Goal: Obtain resource: Download file/media

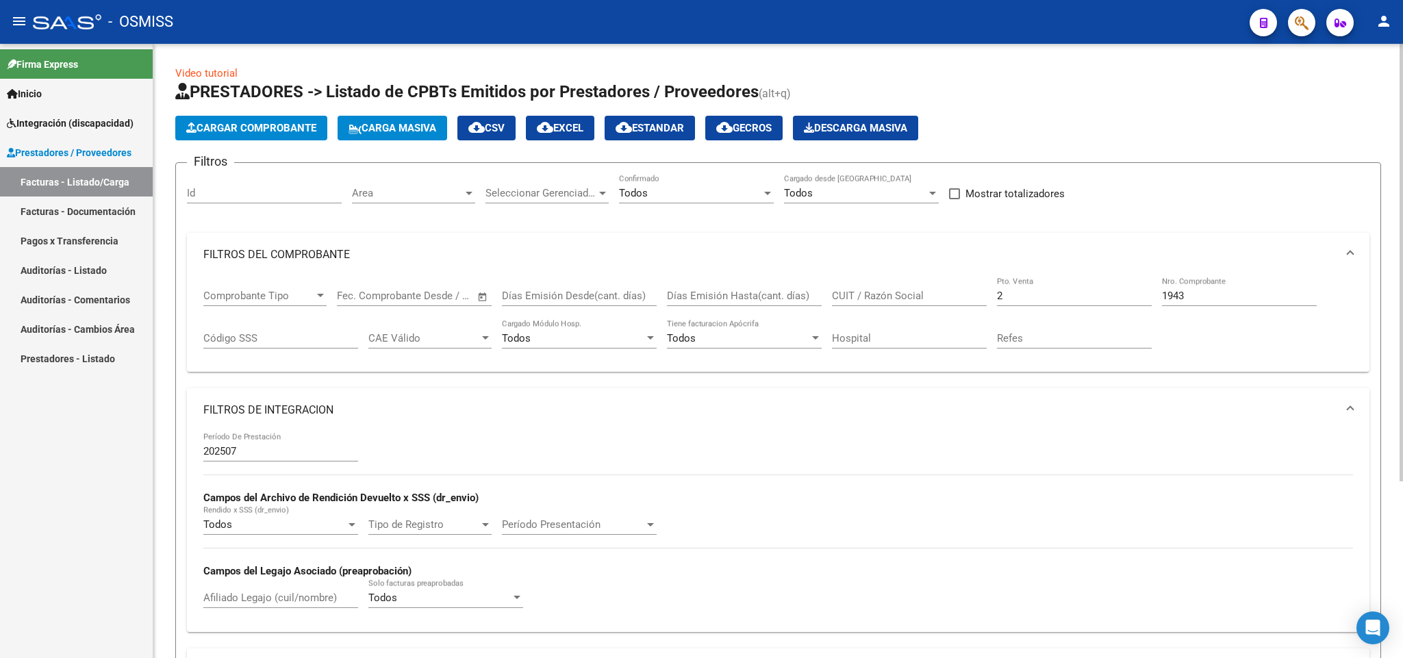
scroll to position [205, 0]
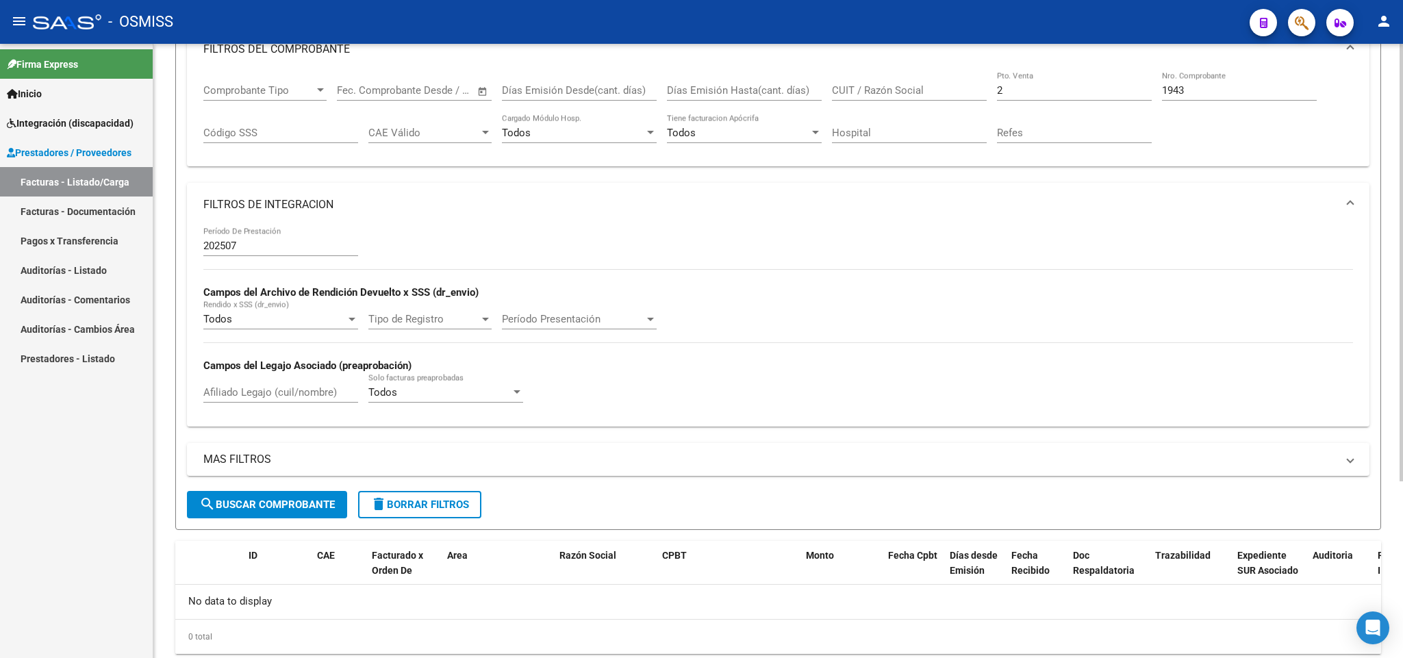
click at [1009, 90] on input "2" at bounding box center [1074, 90] width 155 height 12
drag, startPoint x: 1192, startPoint y: 89, endPoint x: 1086, endPoint y: 80, distance: 105.8
click at [1091, 82] on div "Comprobante Tipo Comprobante Tipo Fecha inicio – Fecha fin Fec. Comprobante Des…" at bounding box center [777, 113] width 1149 height 85
click at [869, 82] on div "CUIT / Razón Social" at bounding box center [909, 85] width 155 height 29
paste input "30717468593"
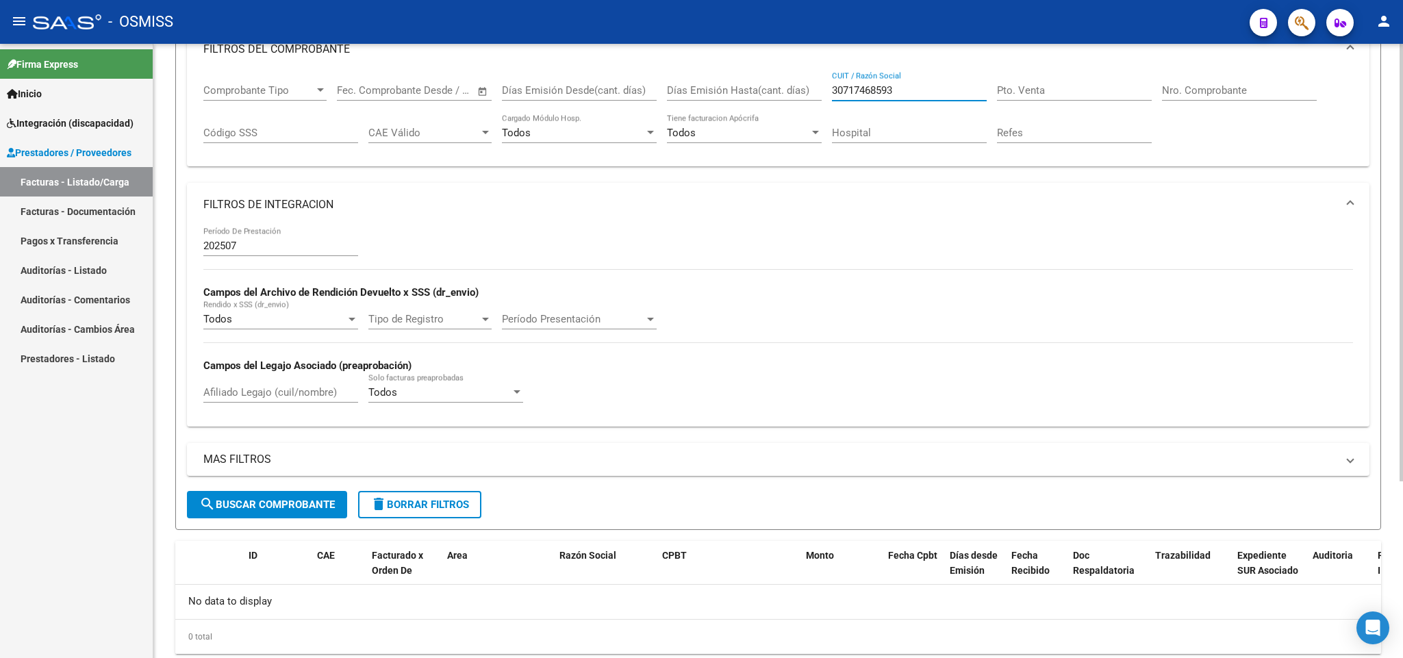
type input "30717468593"
click at [274, 501] on span "search Buscar Comprobante" at bounding box center [267, 504] width 136 height 12
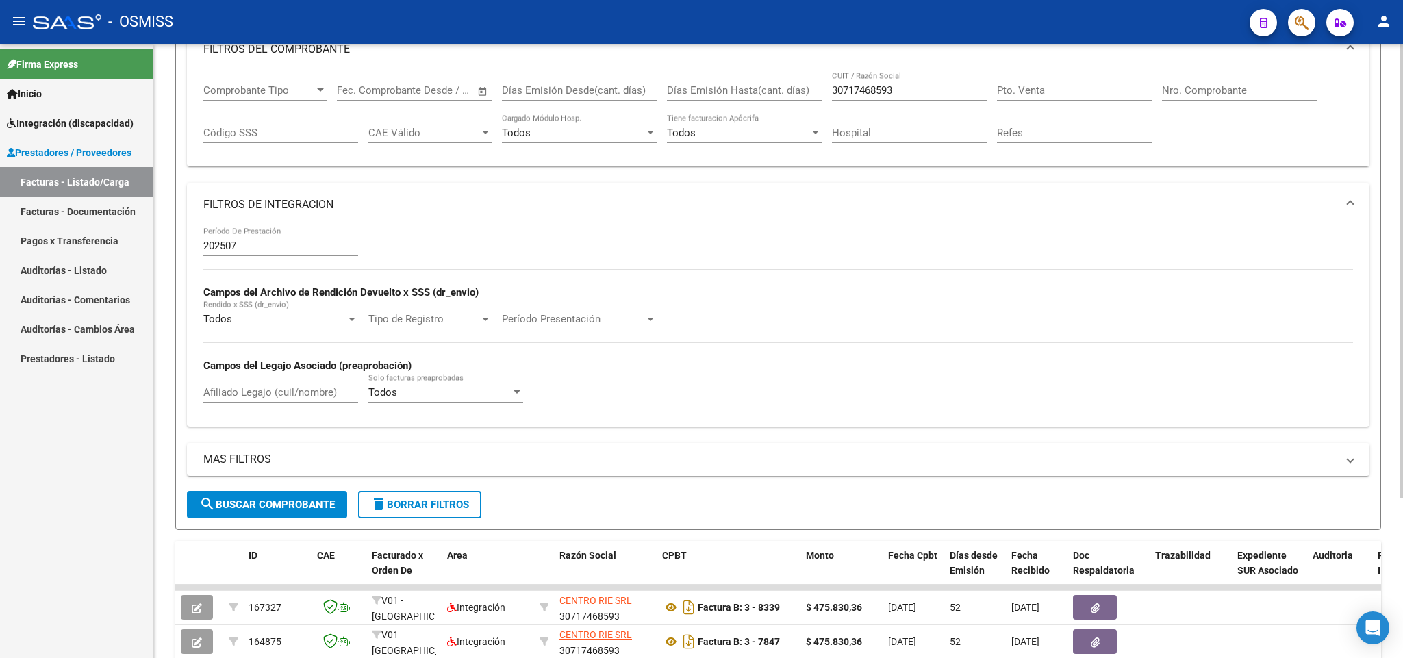
scroll to position [343, 0]
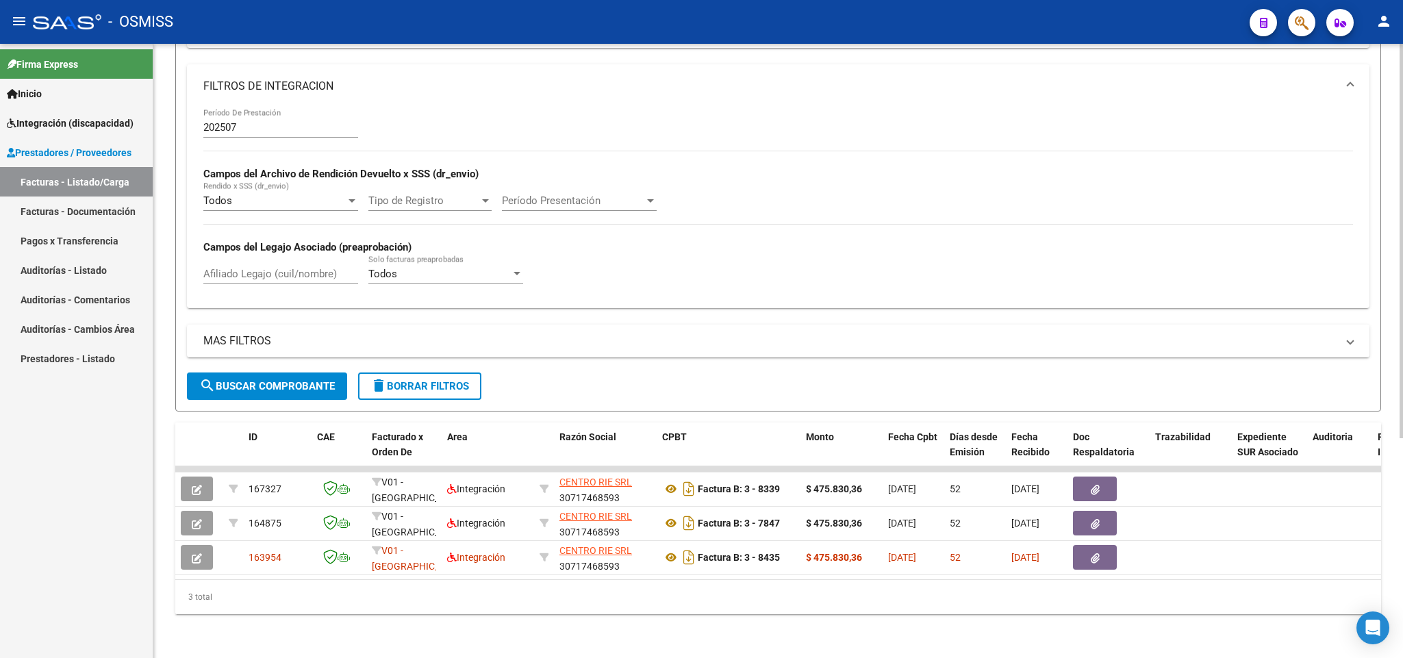
click at [304, 255] on div "Afiliado Legajo (cuil/nombre)" at bounding box center [280, 269] width 155 height 29
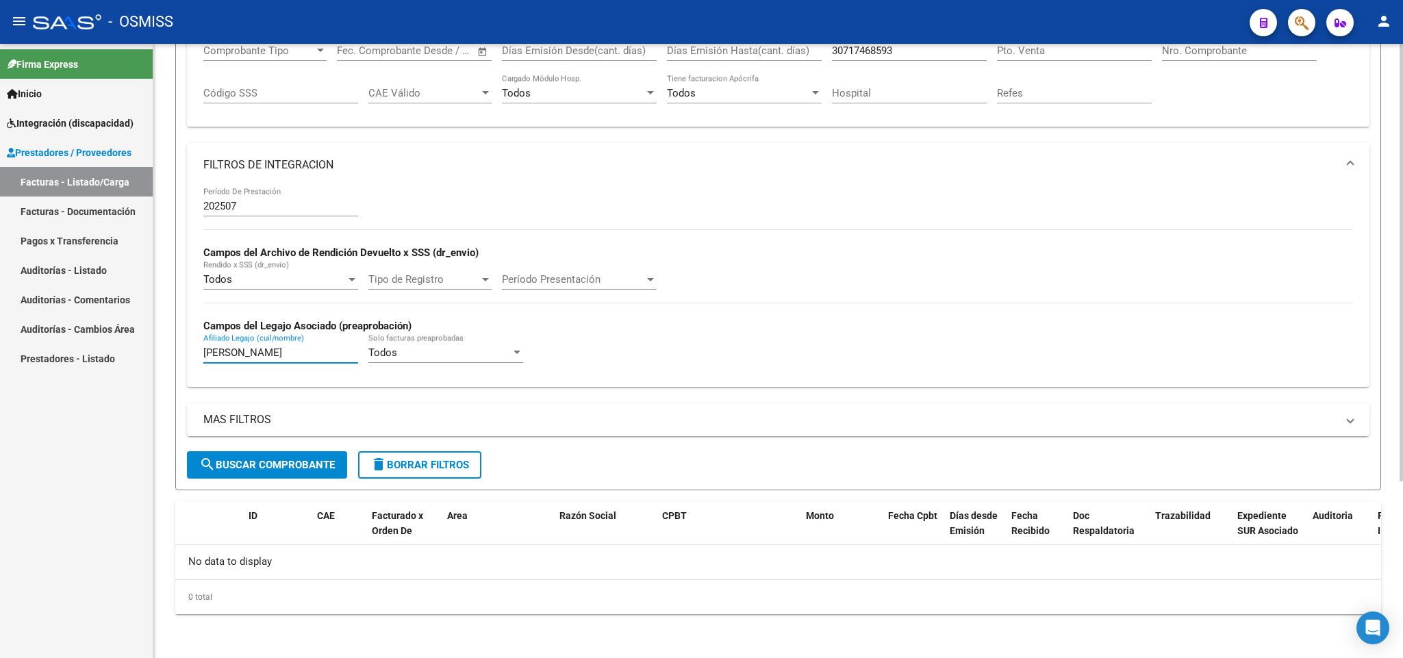
scroll to position [247, 0]
drag, startPoint x: 239, startPoint y: 358, endPoint x: 206, endPoint y: 357, distance: 32.9
click at [206, 358] on input "[PERSON_NAME]" at bounding box center [280, 352] width 155 height 12
type input "h"
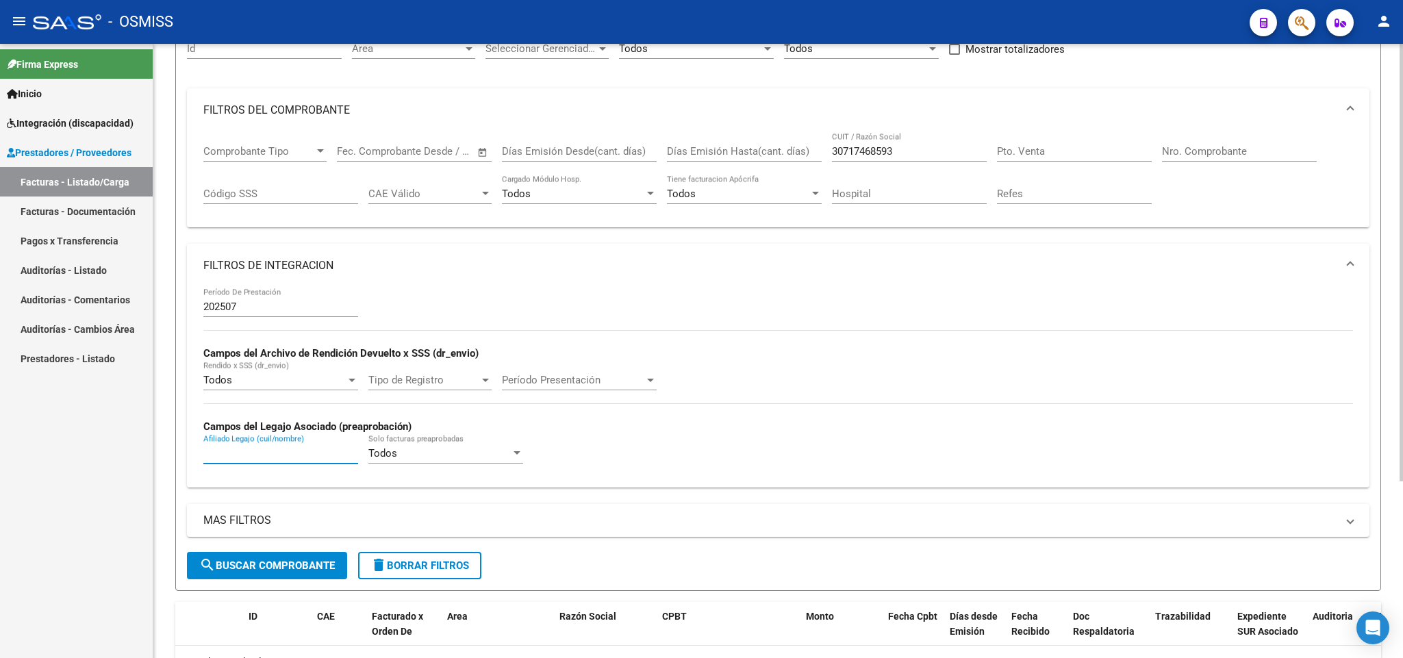
drag, startPoint x: 888, startPoint y: 151, endPoint x: 752, endPoint y: 146, distance: 135.6
click at [754, 146] on div "Comprobante Tipo Comprobante Tipo Fecha inicio – Fecha fin Fec. Comprobante Des…" at bounding box center [777, 174] width 1149 height 85
paste input "27320111337"
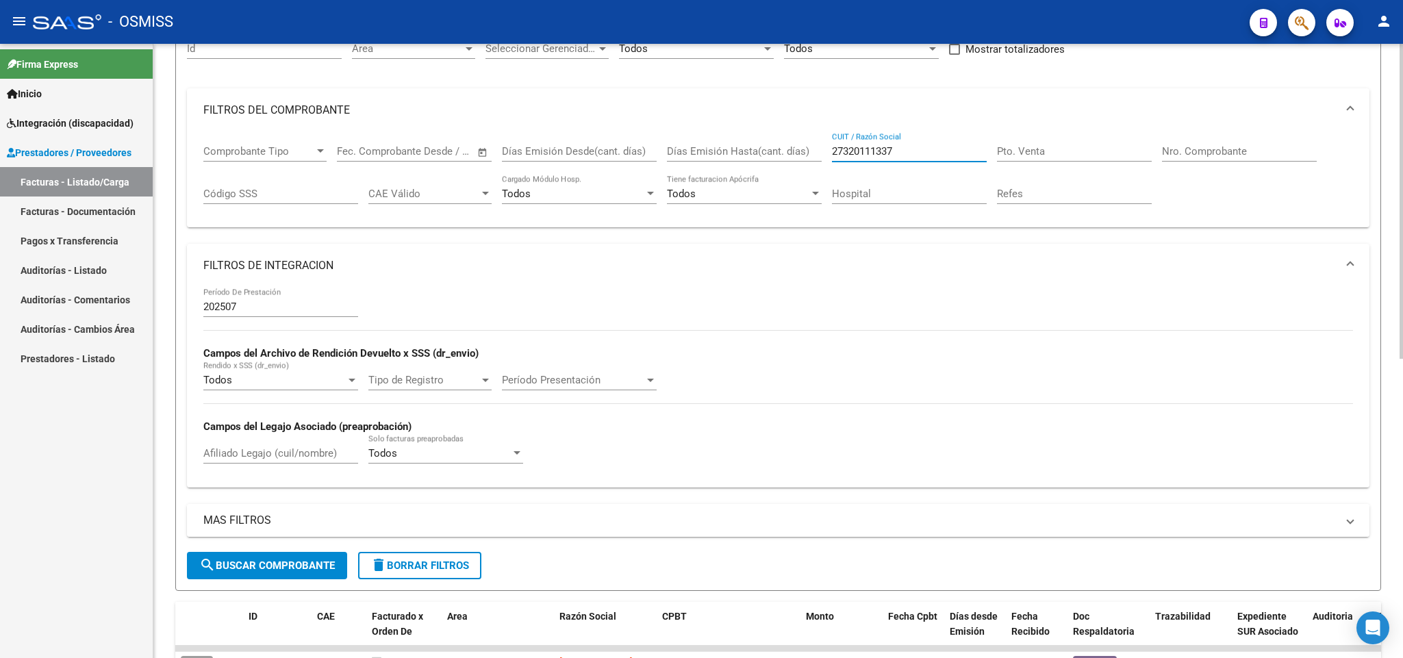
scroll to position [350, 0]
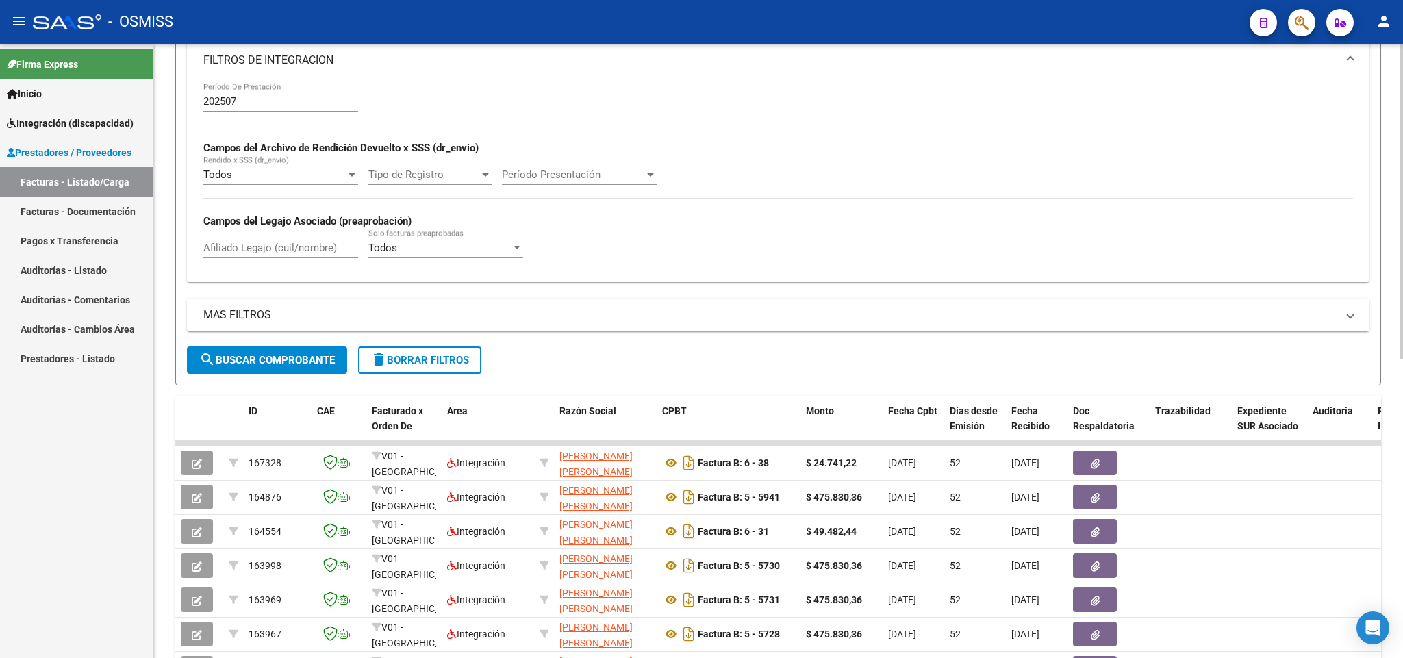
type input "27320111337"
click at [280, 244] on input "Afiliado Legajo (cuil/nombre)" at bounding box center [280, 248] width 155 height 12
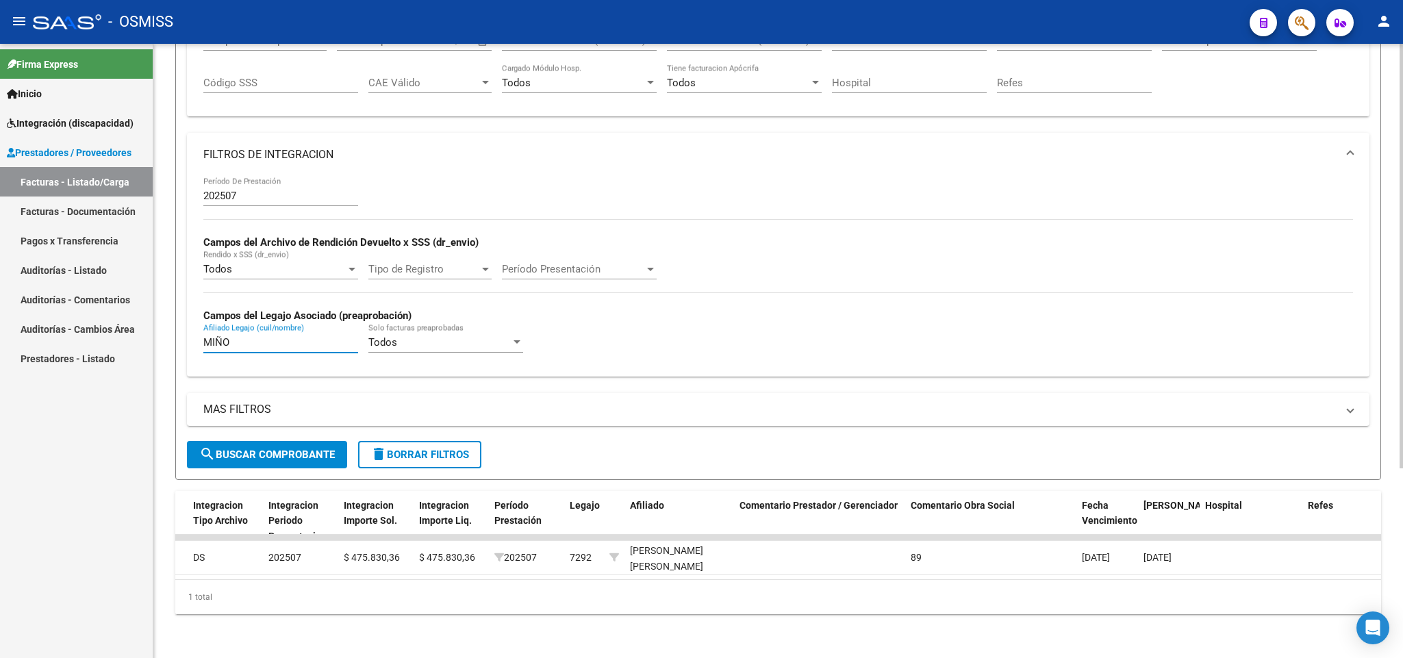
scroll to position [0, 0]
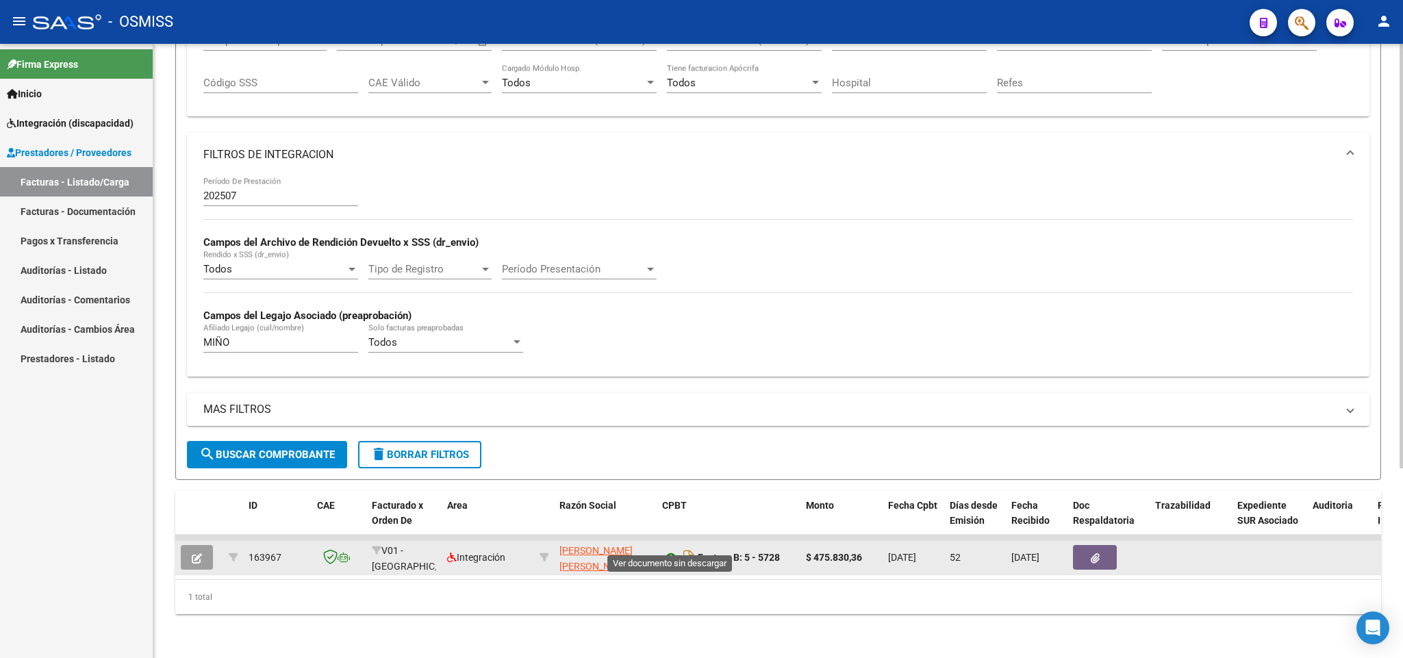
click at [670, 549] on icon at bounding box center [671, 557] width 18 height 16
click at [671, 549] on icon at bounding box center [671, 557] width 18 height 16
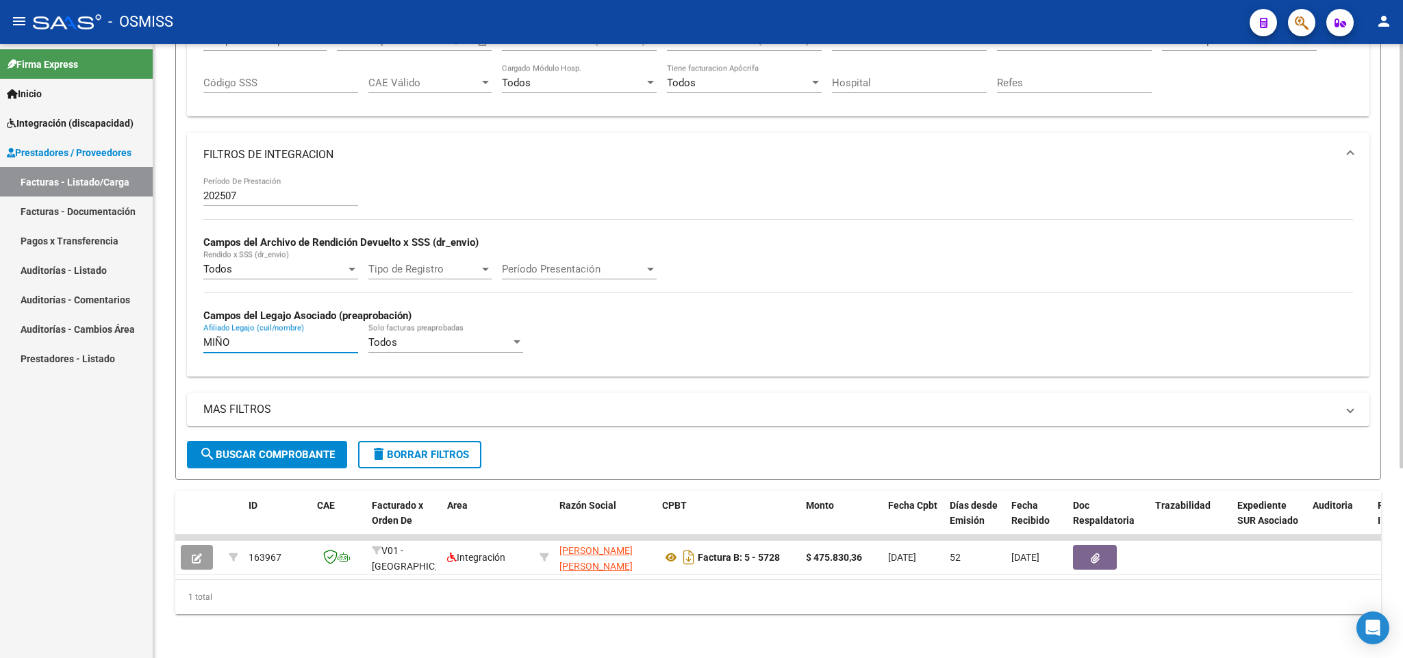
drag, startPoint x: 244, startPoint y: 329, endPoint x: 146, endPoint y: 322, distance: 98.1
click at [151, 325] on mat-sidenav-container "Firma Express Inicio Instructivos Contacto OS Integración (discapacidad) Legajo…" at bounding box center [701, 351] width 1403 height 614
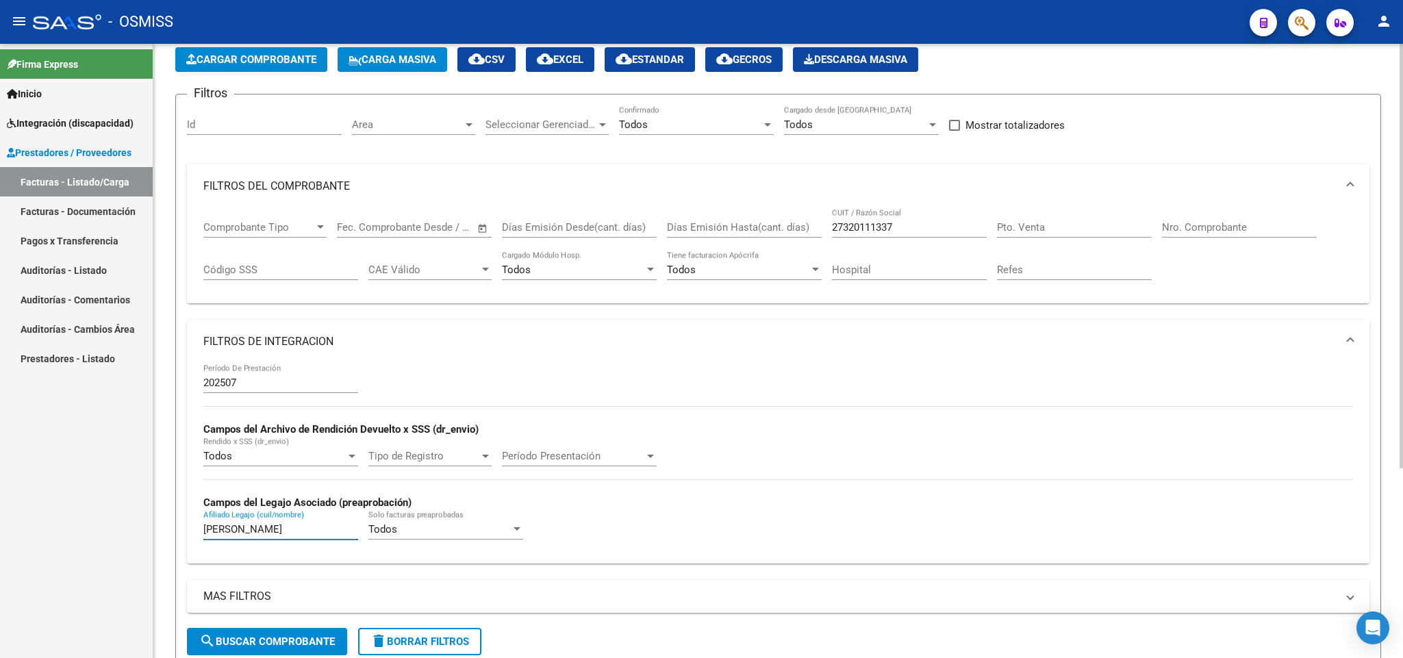
type input "[PERSON_NAME]"
drag, startPoint x: 945, startPoint y: 218, endPoint x: 752, endPoint y: 226, distance: 192.5
click at [752, 226] on div "Comprobante Tipo Comprobante Tipo Fecha inicio – Fecha fin Fec. Comprobante Des…" at bounding box center [777, 250] width 1149 height 85
click at [920, 227] on input "27320111337" at bounding box center [909, 227] width 155 height 12
drag, startPoint x: 930, startPoint y: 228, endPoint x: 771, endPoint y: 216, distance: 159.9
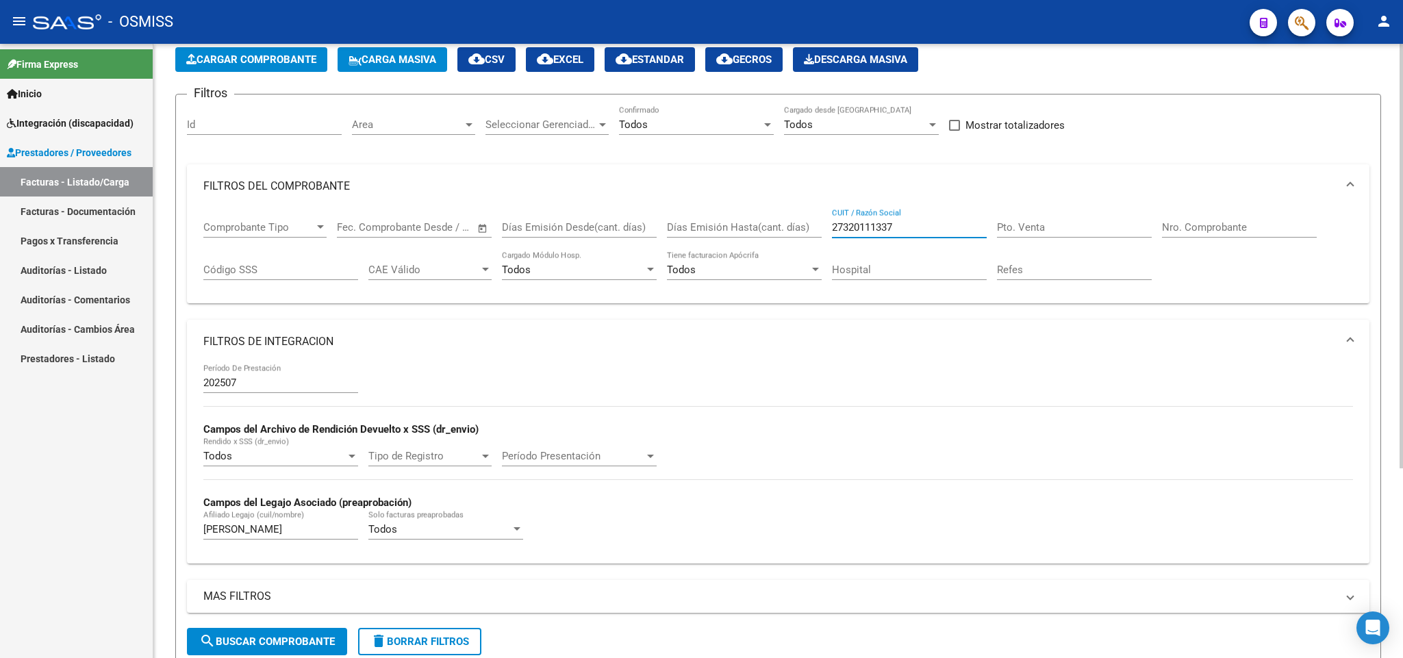
click at [771, 216] on div "Comprobante Tipo Comprobante Tipo Fecha inicio – Fecha fin Fec. Comprobante Des…" at bounding box center [777, 250] width 1149 height 85
paste input "23424570664"
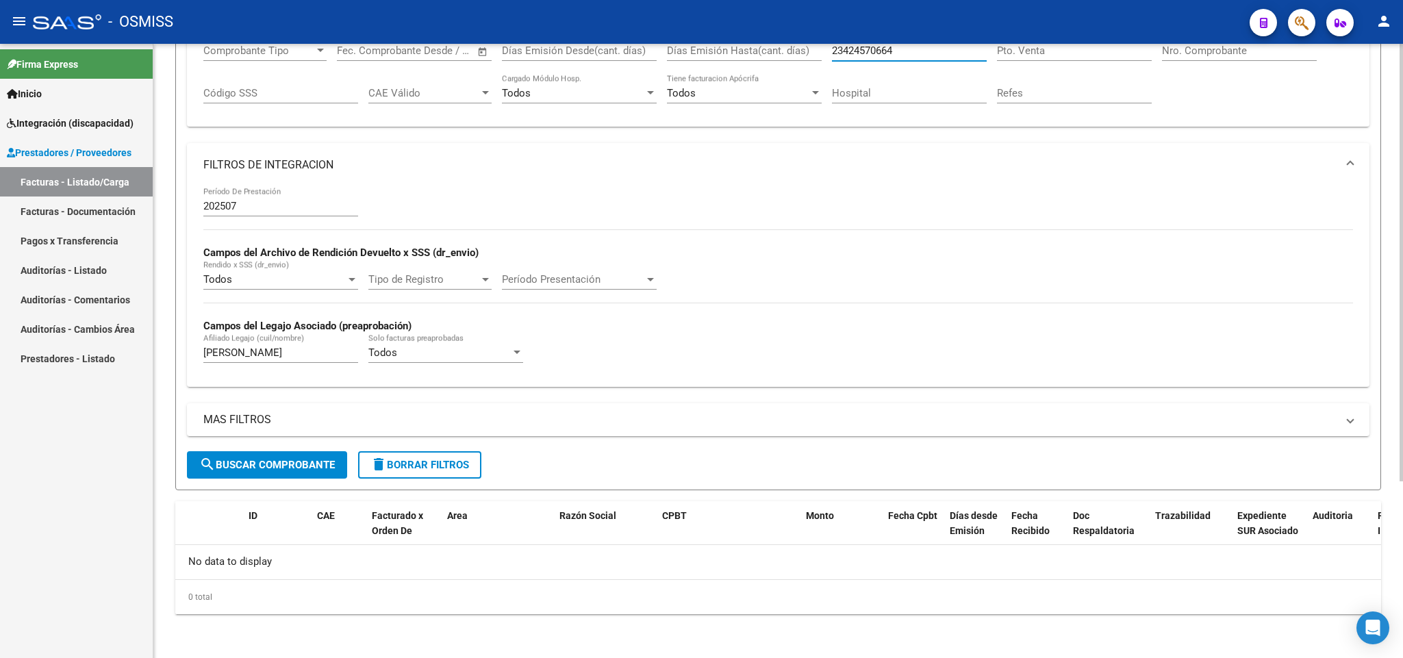
type input "23424570664"
click at [320, 478] on form "Filtros Id Area Area Seleccionar Gerenciador Seleccionar Gerenciador Todos Conf…" at bounding box center [777, 203] width 1205 height 573
click at [331, 467] on span "search Buscar Comprobante" at bounding box center [267, 465] width 136 height 12
drag, startPoint x: 257, startPoint y: 358, endPoint x: 153, endPoint y: 361, distance: 104.1
click at [153, 361] on mat-sidenav-container "Firma Express Inicio Instructivos Contacto OS Integración (discapacidad) Legajo…" at bounding box center [701, 351] width 1403 height 614
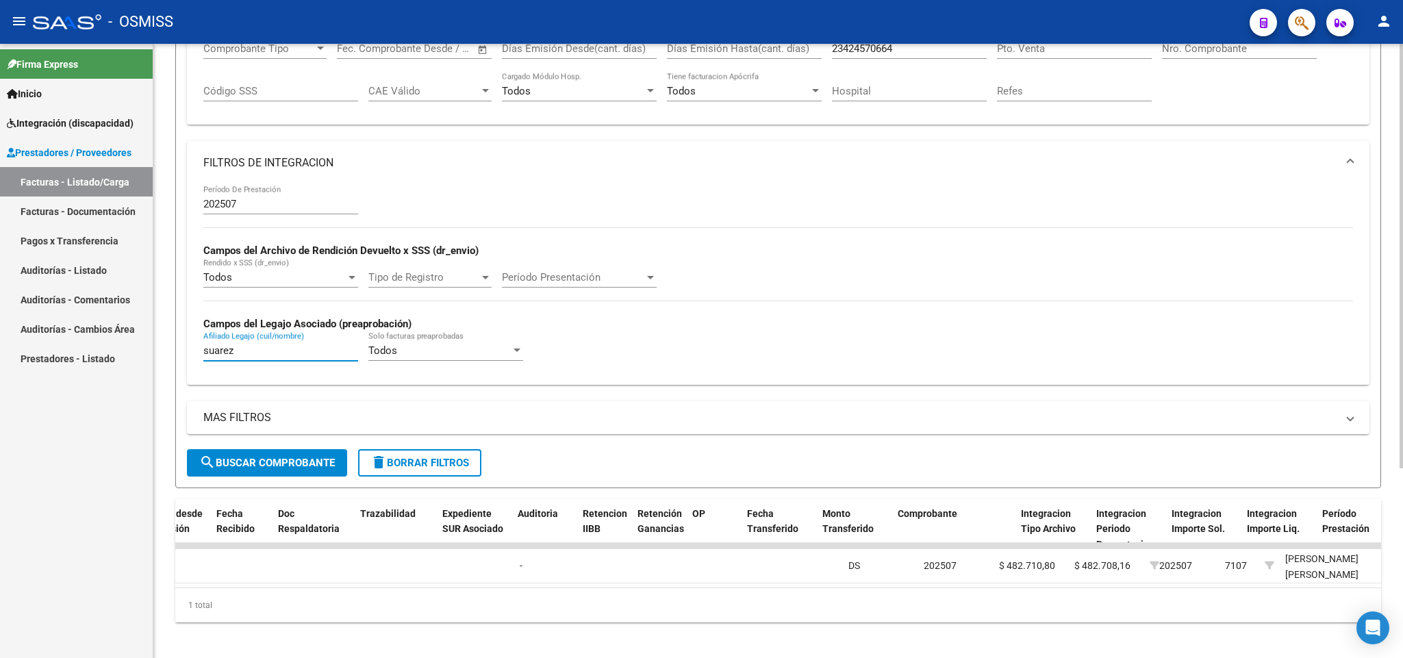
scroll to position [0, 0]
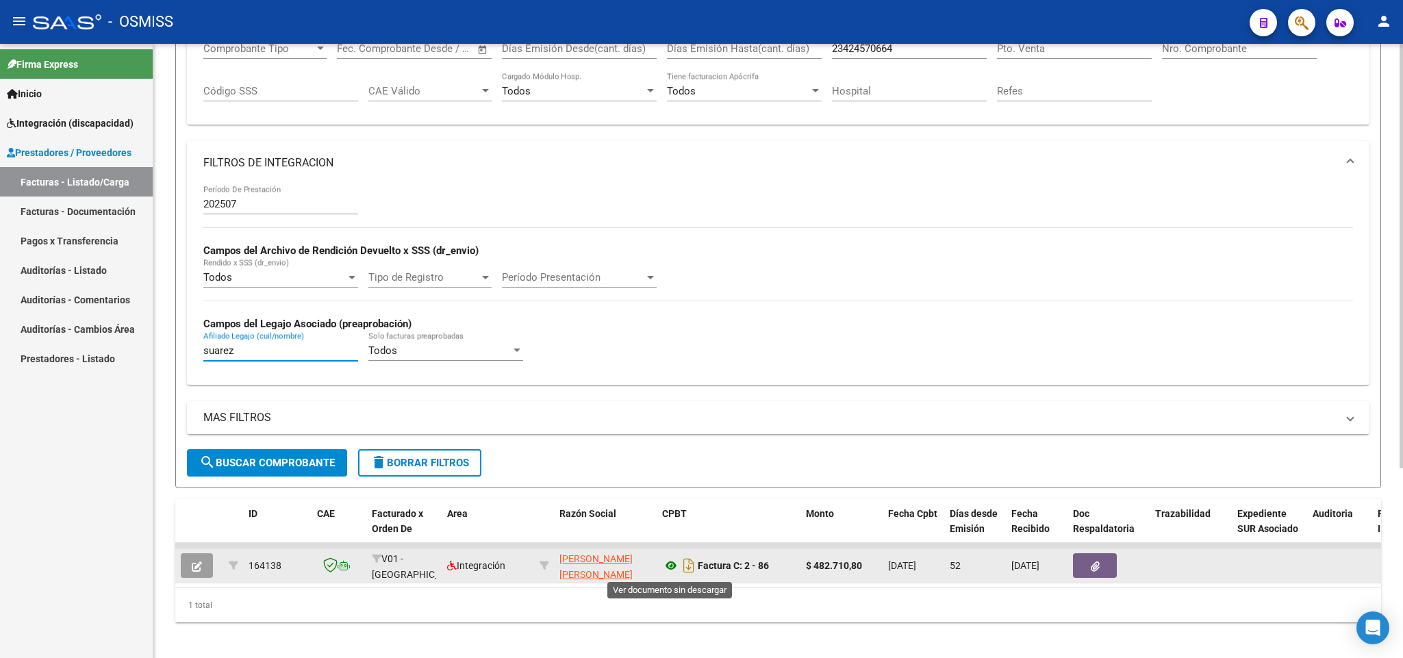
type input "suarez"
click at [676, 567] on icon at bounding box center [671, 565] width 18 height 16
click at [672, 563] on icon at bounding box center [671, 565] width 18 height 16
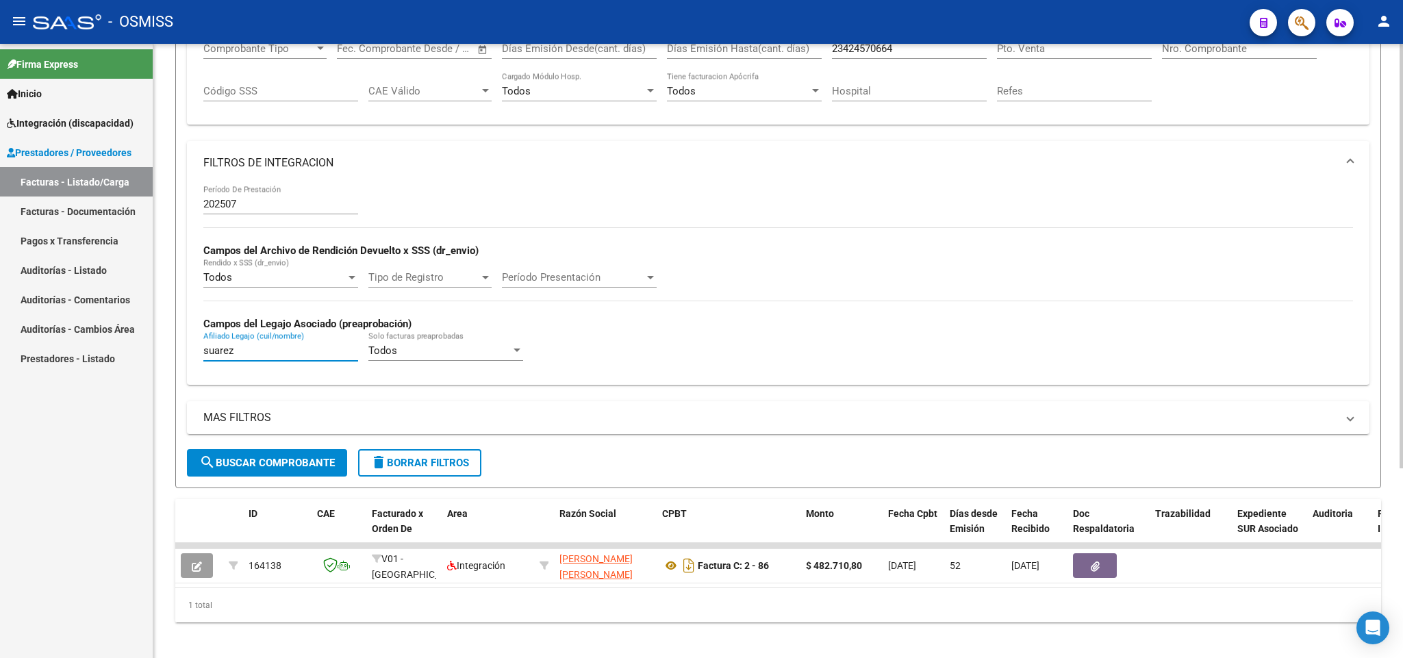
drag, startPoint x: 251, startPoint y: 359, endPoint x: 282, endPoint y: 283, distance: 82.2
click at [153, 359] on mat-sidenav-container "Firma Express Inicio Instructivos Contacto OS Integración (discapacidad) Legajo…" at bounding box center [701, 351] width 1403 height 614
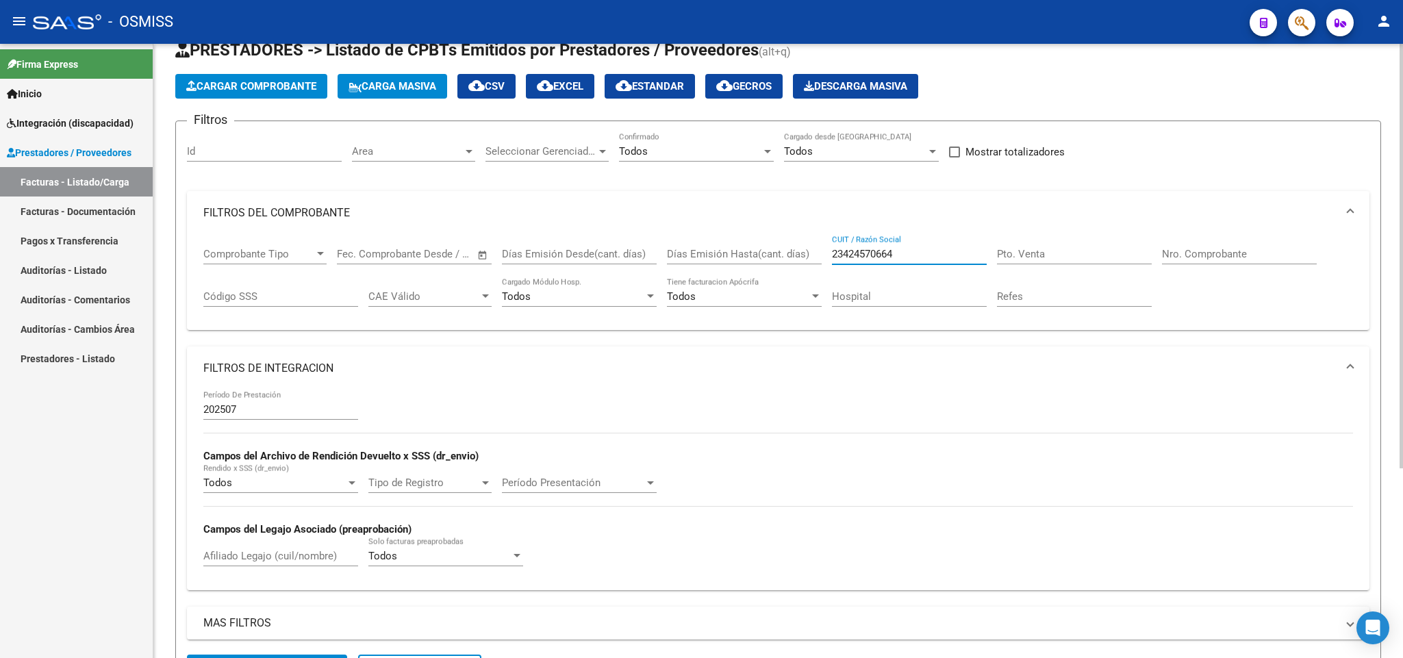
drag, startPoint x: 910, startPoint y: 253, endPoint x: 780, endPoint y: 253, distance: 130.1
click at [780, 253] on div "Comprobante Tipo Comprobante Tipo Fecha inicio – Fecha fin Fec. Comprobante Des…" at bounding box center [777, 277] width 1149 height 85
paste input "27235676090"
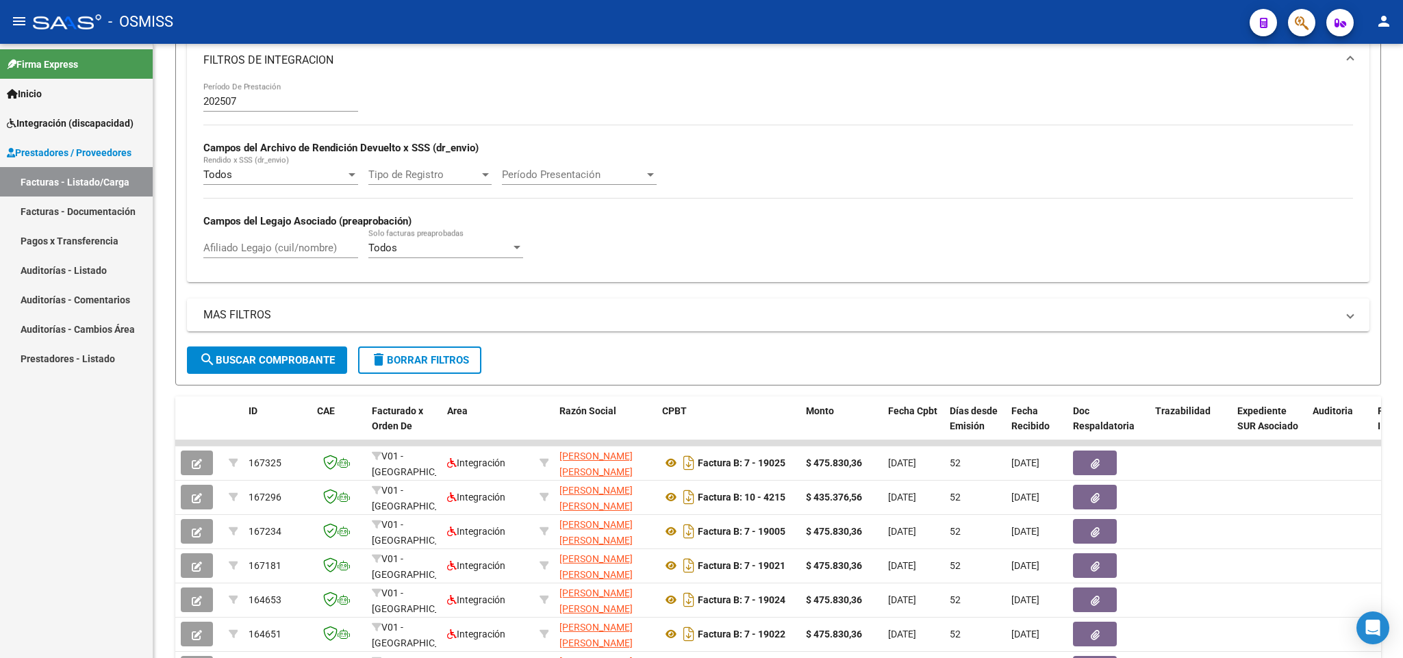
type input "27235676090"
click at [304, 243] on div "Afiliado Legajo (cuil/nombre)" at bounding box center [280, 243] width 155 height 29
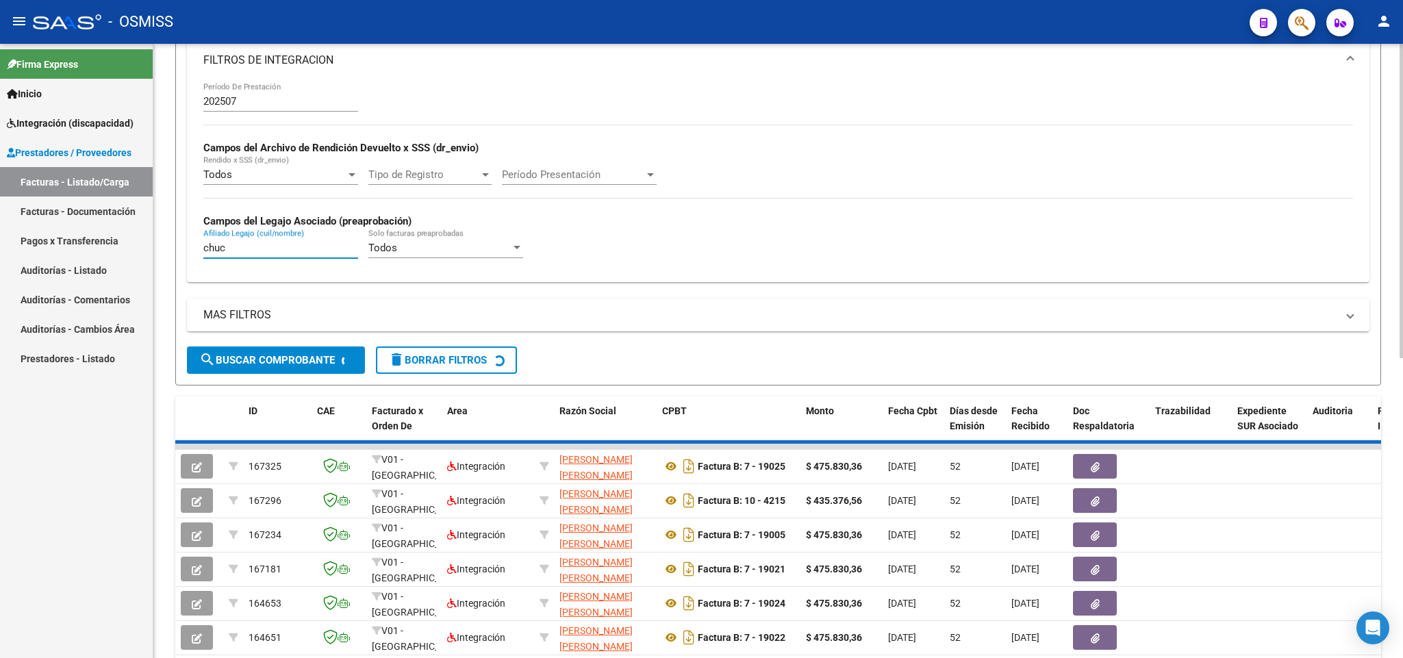
scroll to position [247, 0]
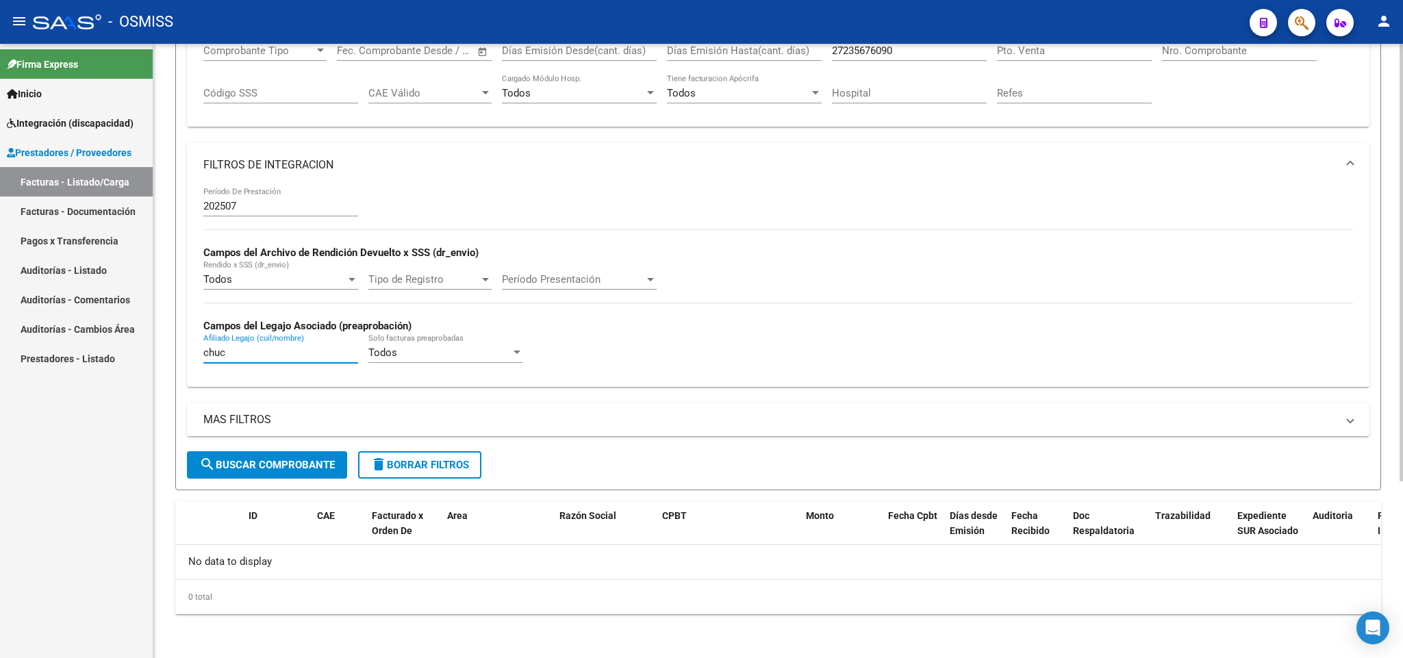
type input "chuc"
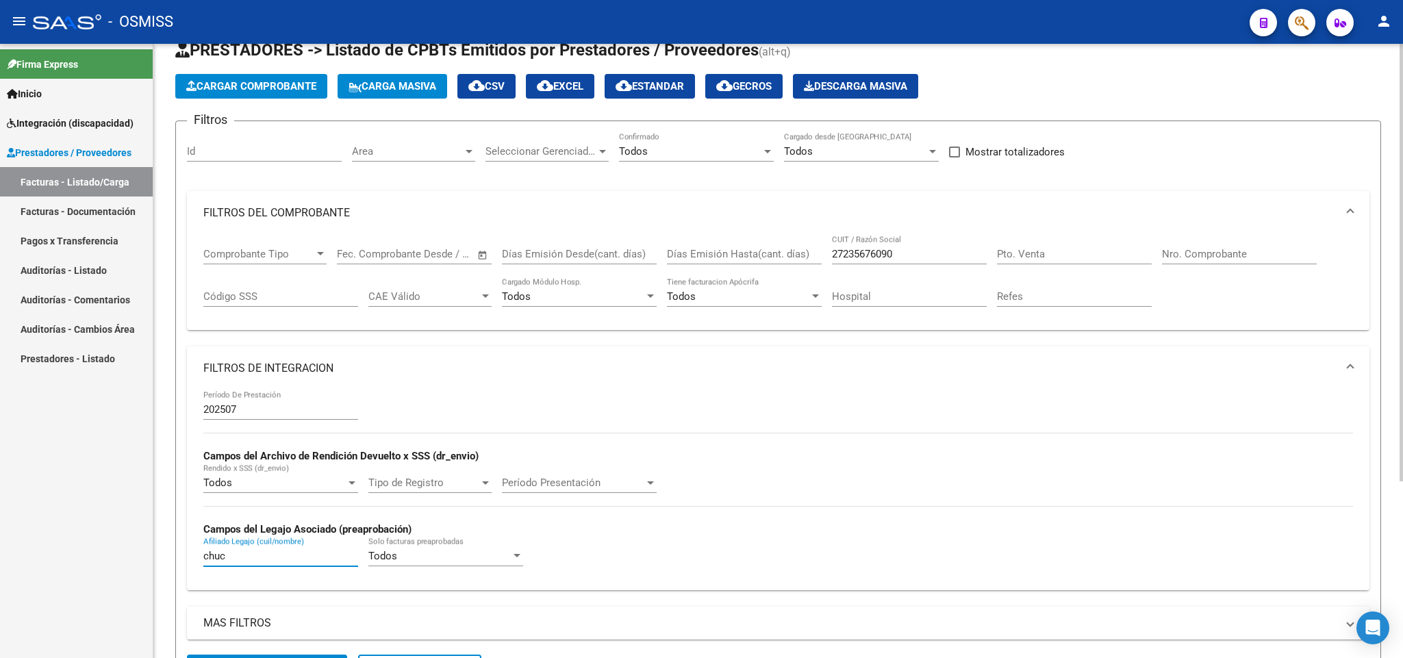
scroll to position [0, 0]
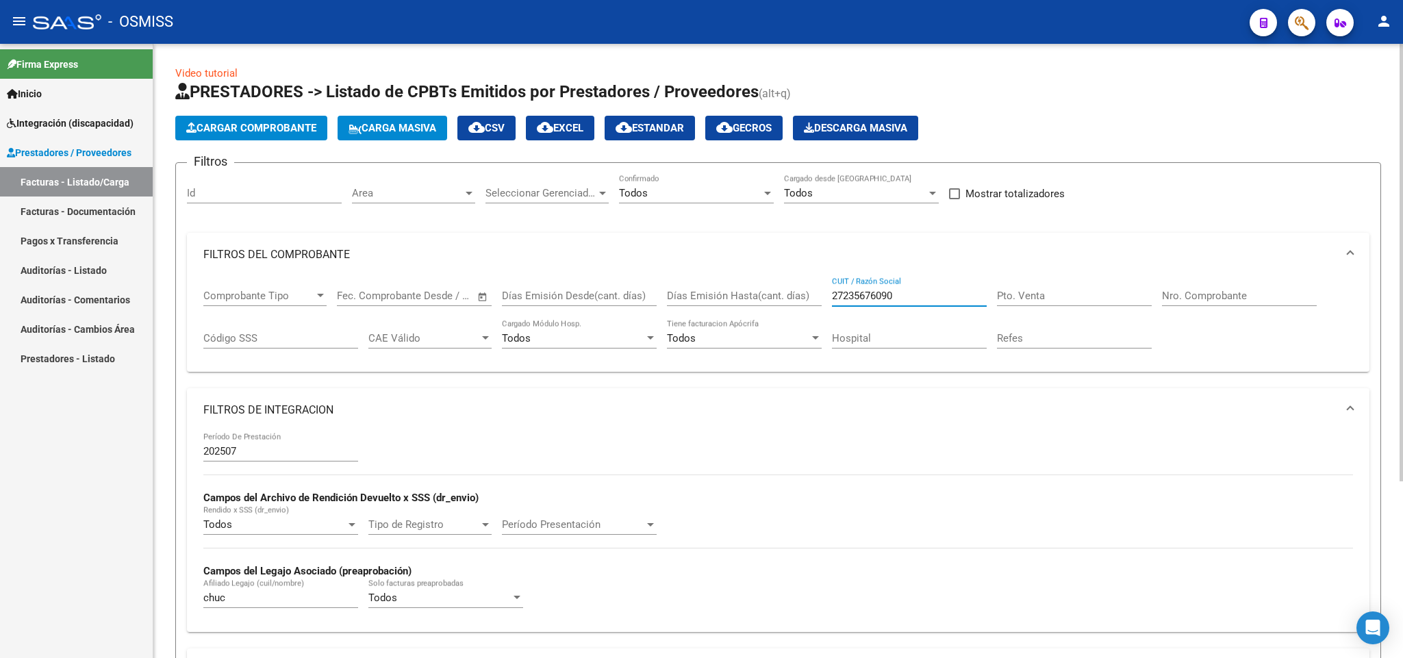
drag, startPoint x: 914, startPoint y: 294, endPoint x: 750, endPoint y: 290, distance: 163.7
click at [750, 290] on div "Comprobante Tipo Comprobante Tipo Fecha inicio – Fecha fin Fec. Comprobante Des…" at bounding box center [777, 319] width 1149 height 85
paste input "27404262942"
type input "27404262942"
drag, startPoint x: 920, startPoint y: 292, endPoint x: 791, endPoint y: 284, distance: 129.6
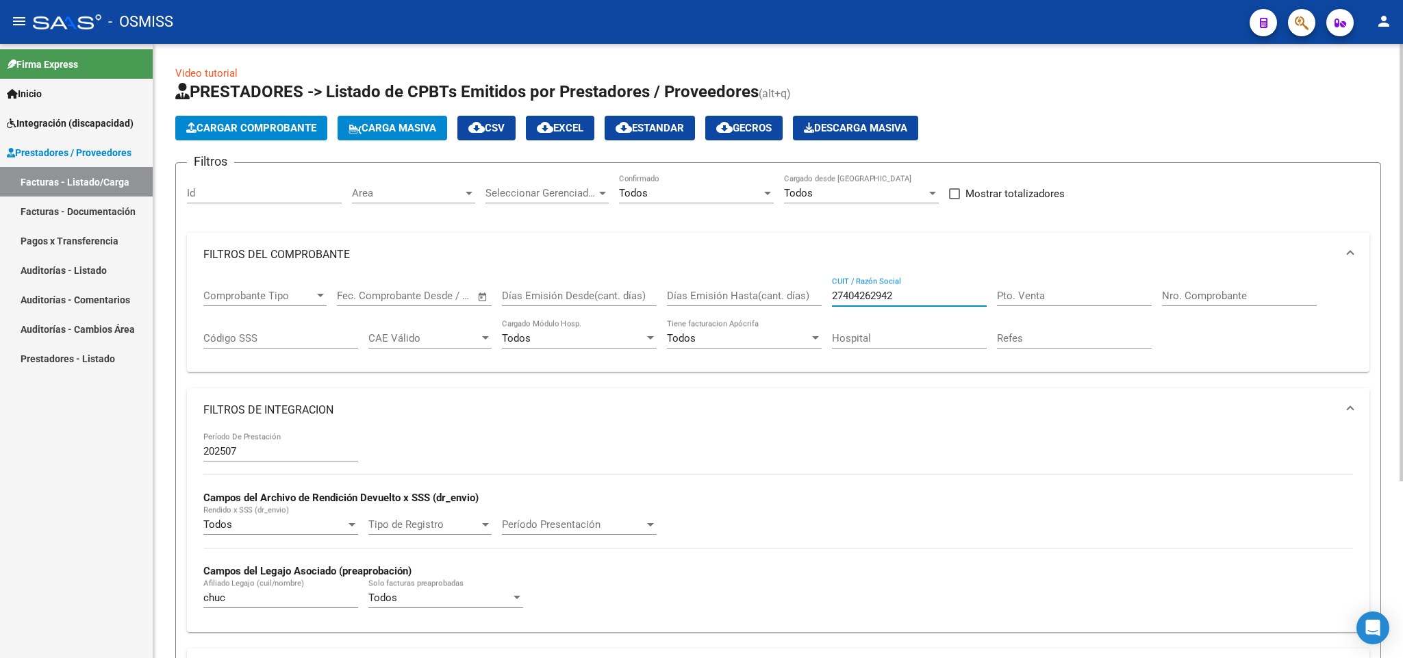
click at [789, 290] on div "Comprobante Tipo Comprobante Tipo Fecha inicio – Fecha fin Fec. Comprobante Des…" at bounding box center [777, 319] width 1149 height 85
paste input "27404262942"
type input "27404262942"
drag, startPoint x: 233, startPoint y: 600, endPoint x: 188, endPoint y: 602, distance: 45.3
click at [188, 602] on div "202507 Período De Prestación Campos del Archivo de Rendición Devuelto x SSS (dr…" at bounding box center [778, 531] width 1182 height 199
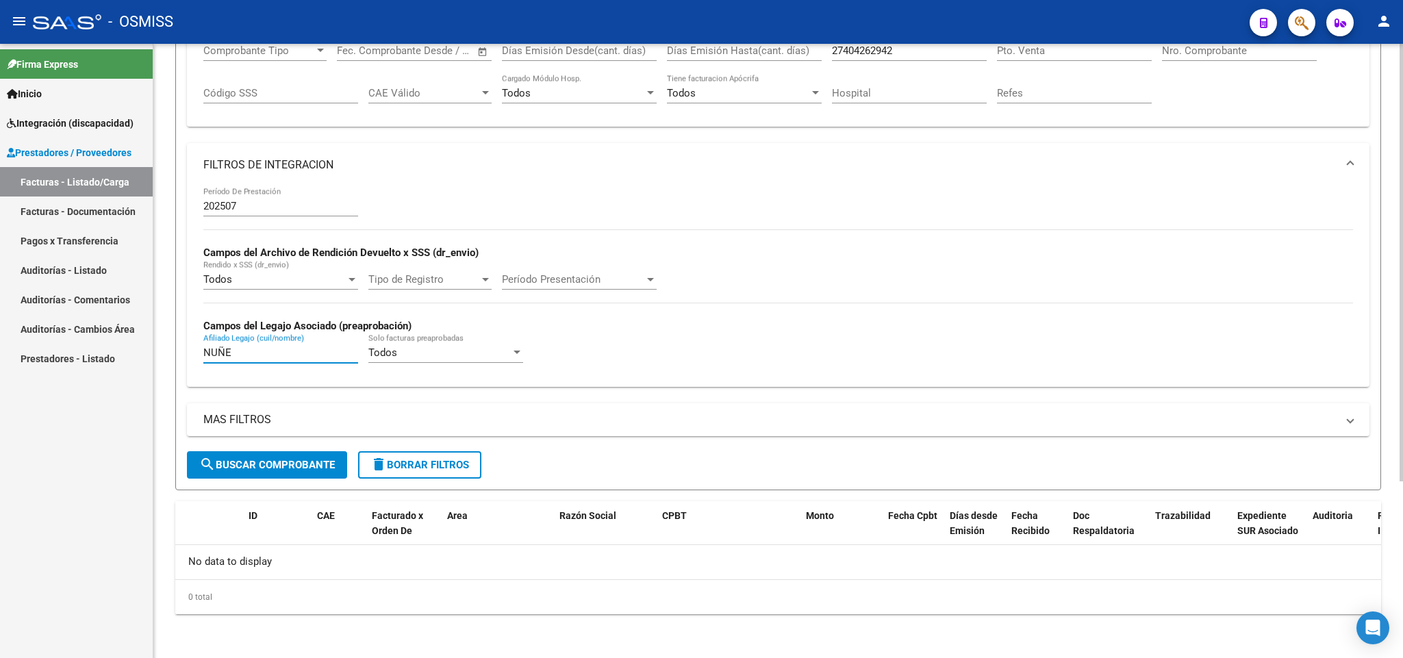
type input "NUÑE"
click at [265, 464] on span "search Buscar Comprobante" at bounding box center [267, 465] width 136 height 12
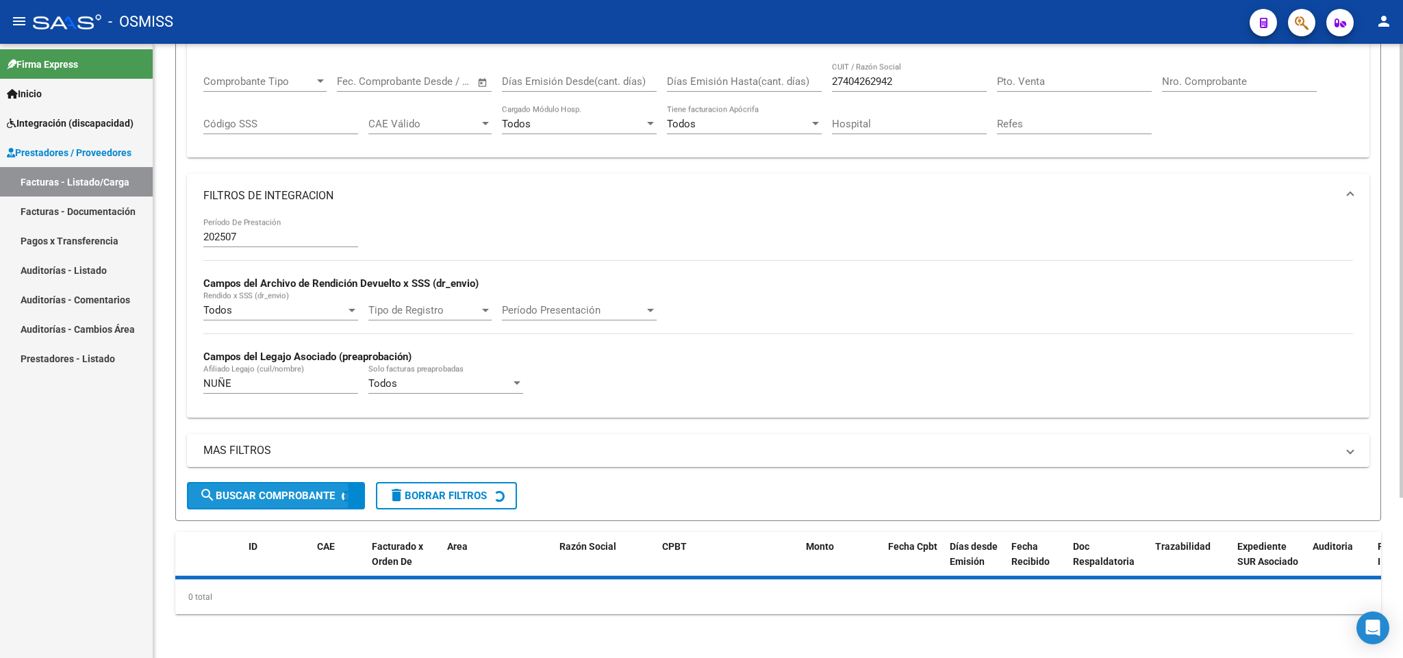
scroll to position [247, 0]
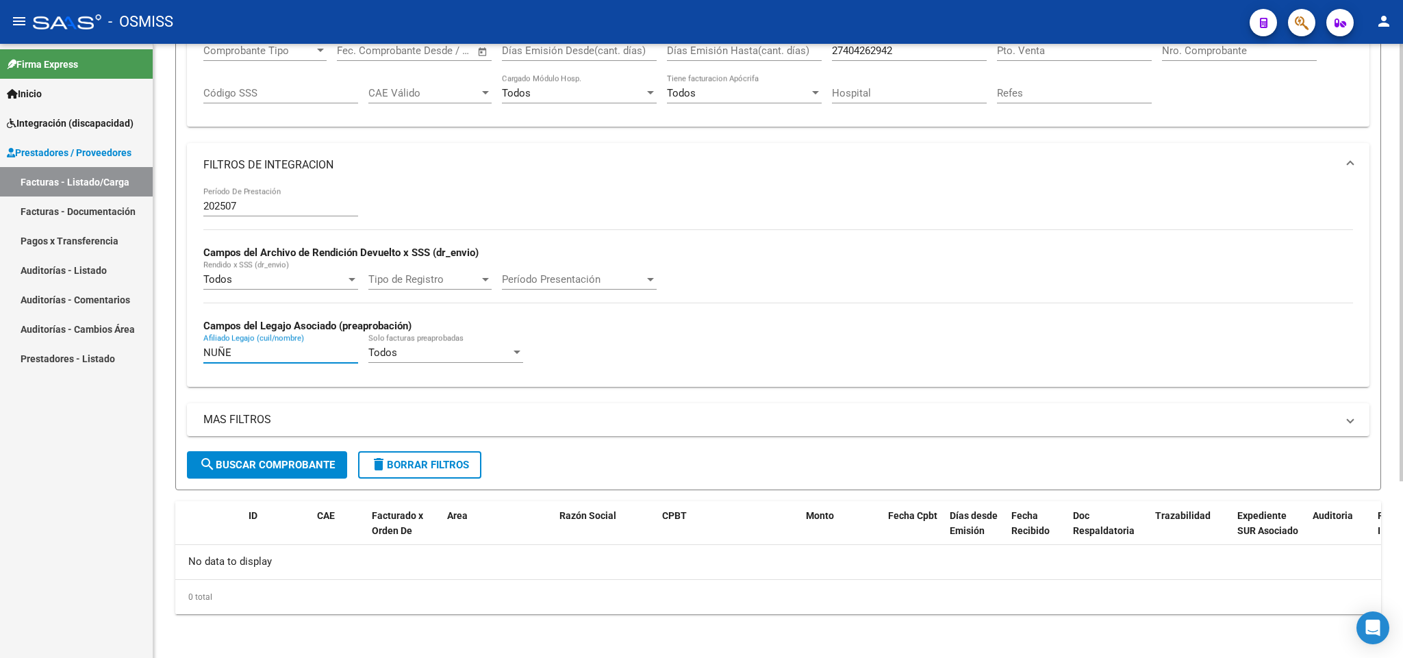
drag, startPoint x: 243, startPoint y: 353, endPoint x: 171, endPoint y: 353, distance: 71.9
click at [171, 353] on div "Video tutorial PRESTADORES -> Listado de CPBTs Emitidos por Prestadores / Prove…" at bounding box center [777, 228] width 1249 height 859
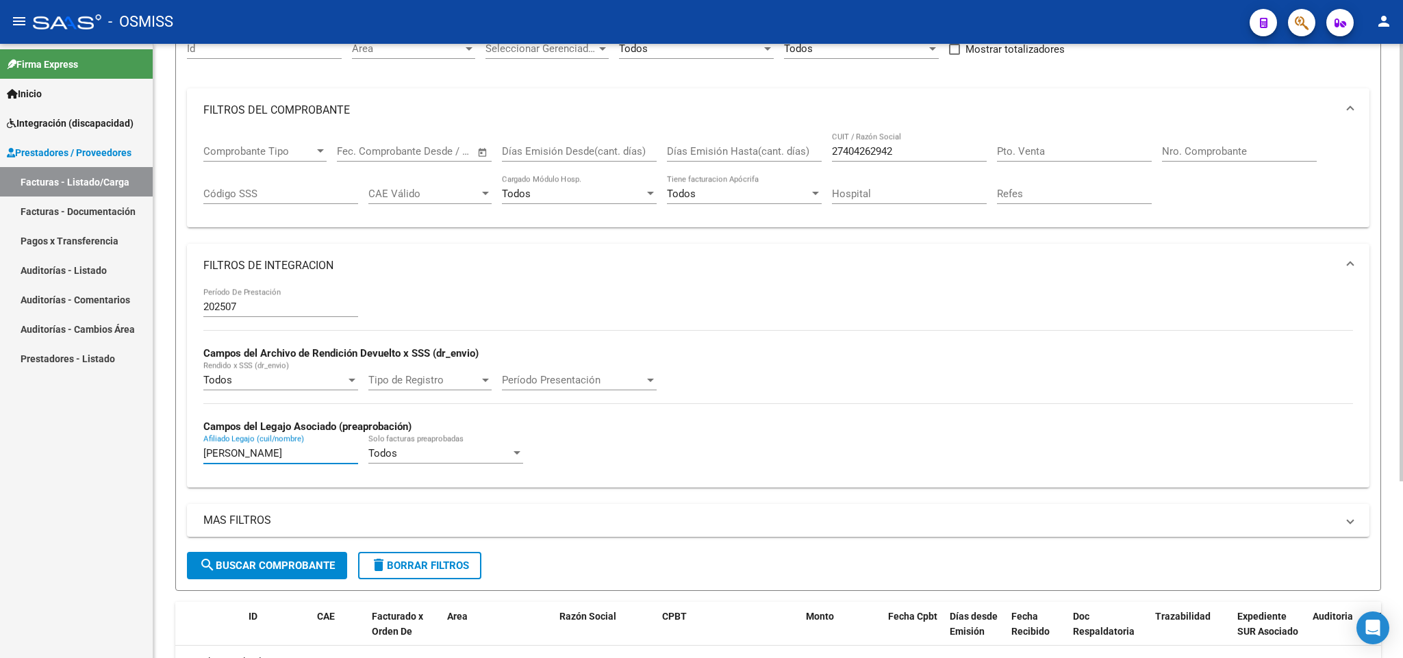
type input "[PERSON_NAME]"
drag, startPoint x: 917, startPoint y: 155, endPoint x: 830, endPoint y: 142, distance: 87.9
click at [832, 142] on div "27404262942 CUIT / Razón Social" at bounding box center [909, 146] width 155 height 29
paste input "30715326147"
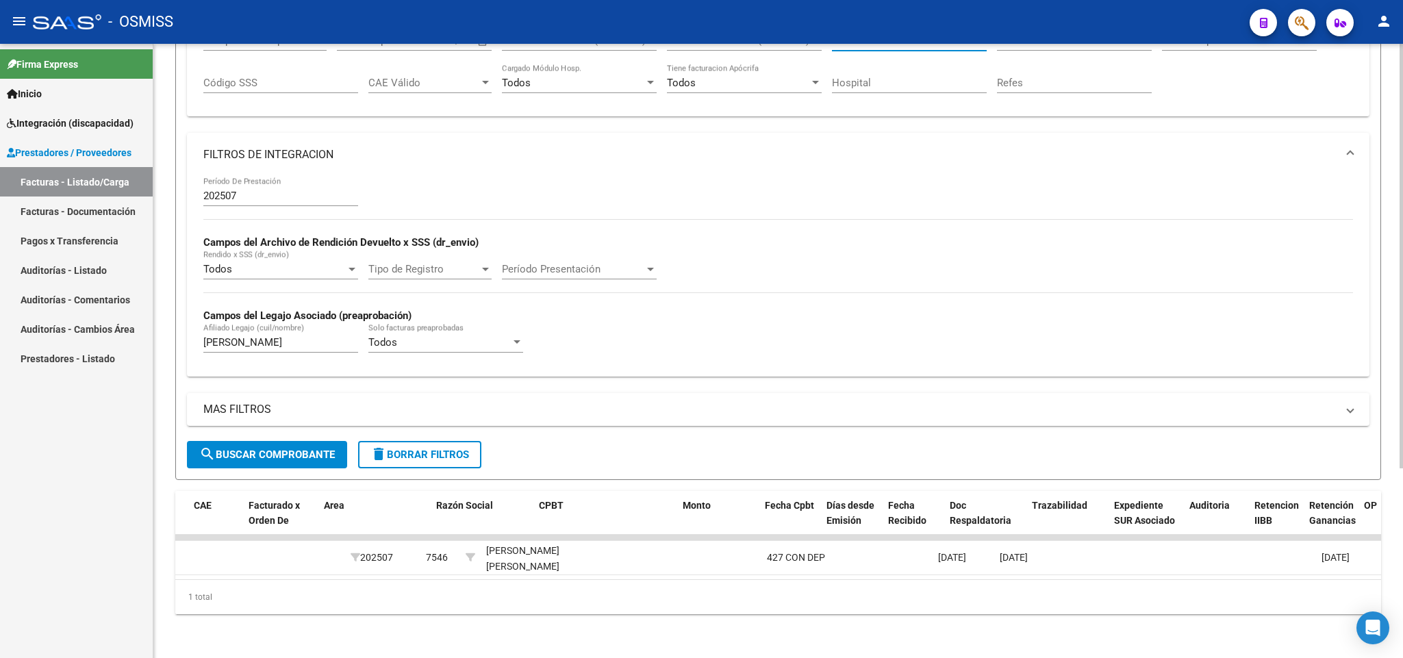
scroll to position [0, 0]
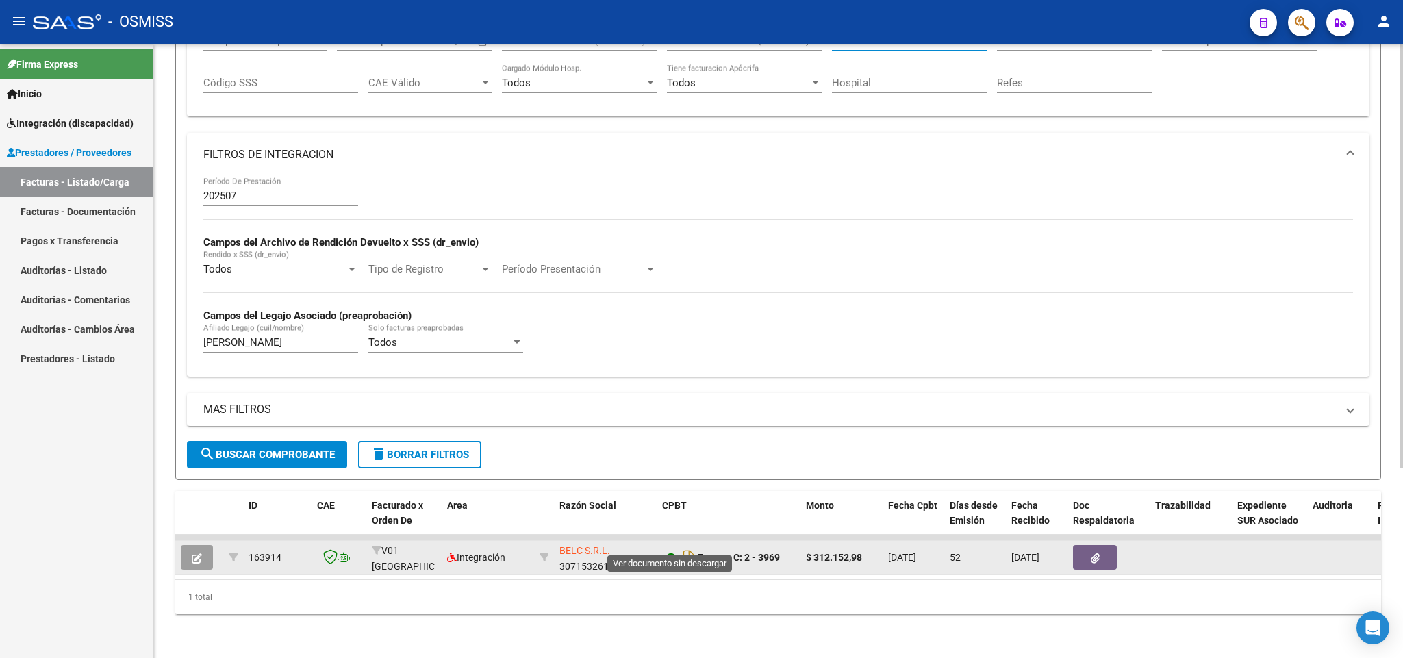
type input "30715326147"
click at [666, 549] on icon at bounding box center [671, 557] width 18 height 16
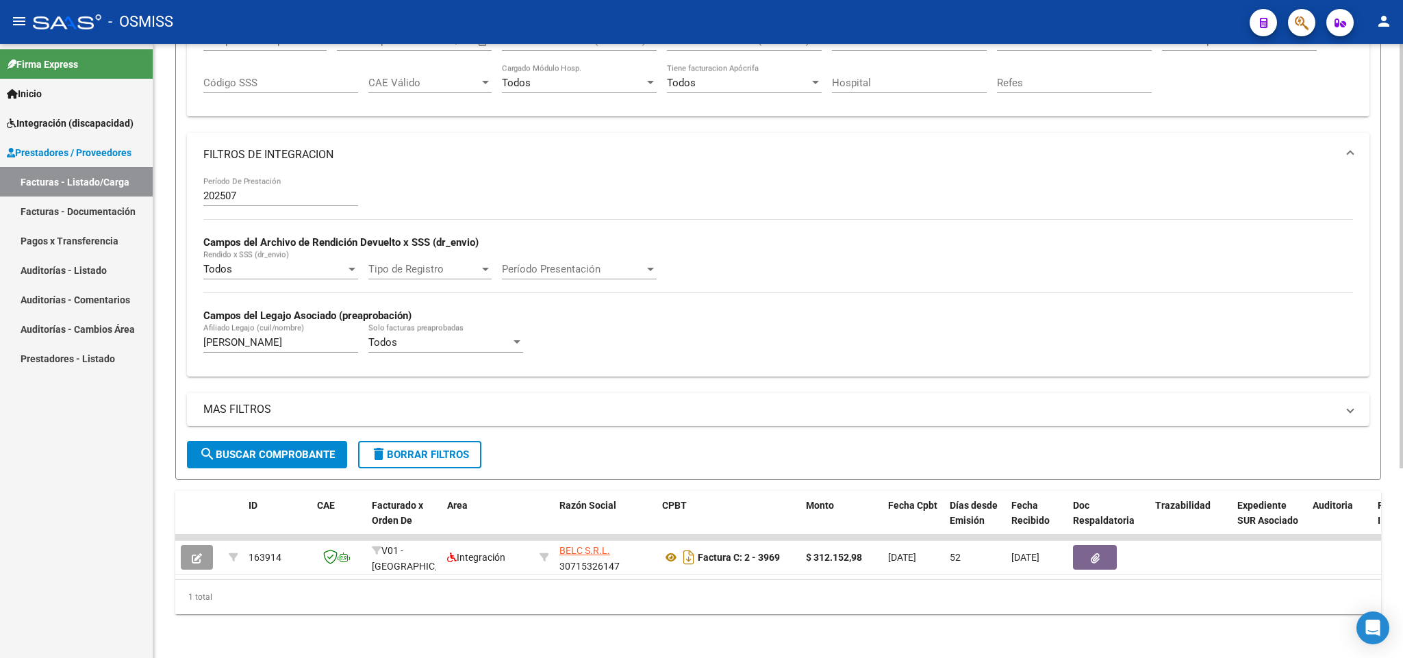
scroll to position [68, 0]
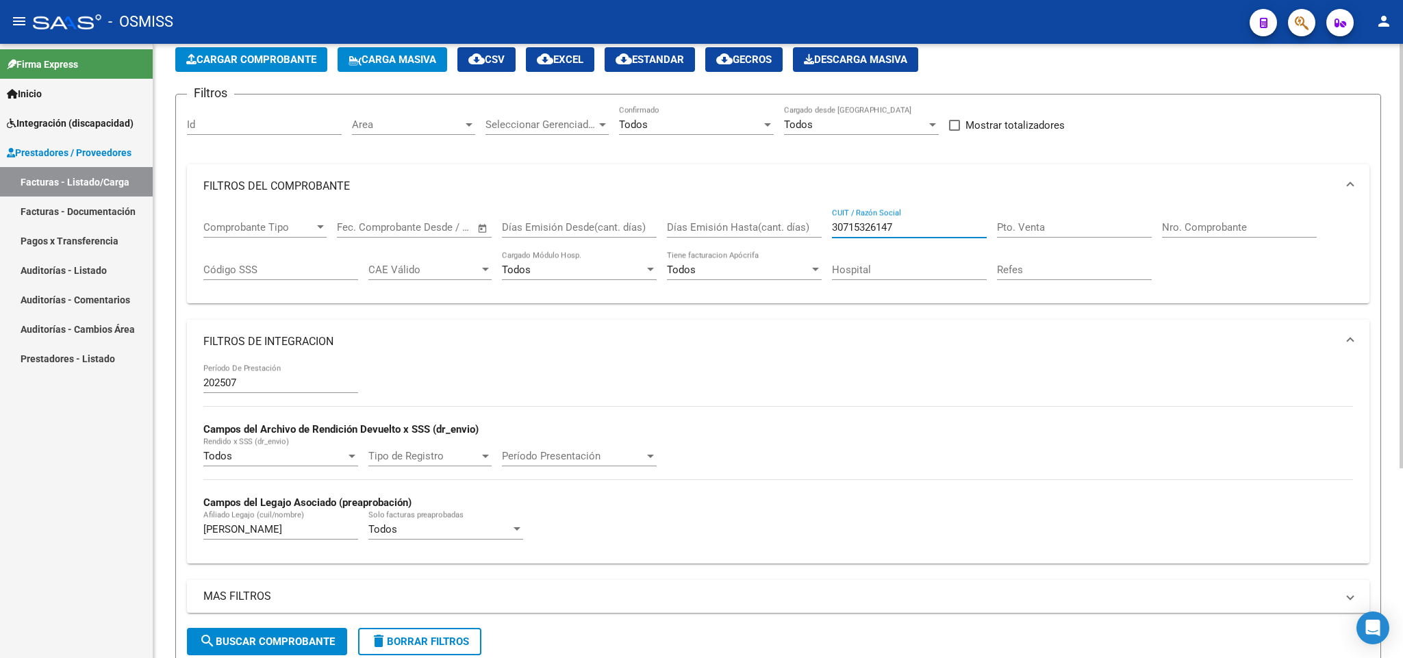
drag, startPoint x: 906, startPoint y: 226, endPoint x: 777, endPoint y: 222, distance: 129.4
click at [777, 222] on div "Comprobante Tipo Comprobante Tipo Fecha inicio – Fecha fin Fec. Comprobante Des…" at bounding box center [777, 250] width 1149 height 85
paste input "20251333794"
type input "20251333794"
drag, startPoint x: 266, startPoint y: 536, endPoint x: 115, endPoint y: 544, distance: 150.8
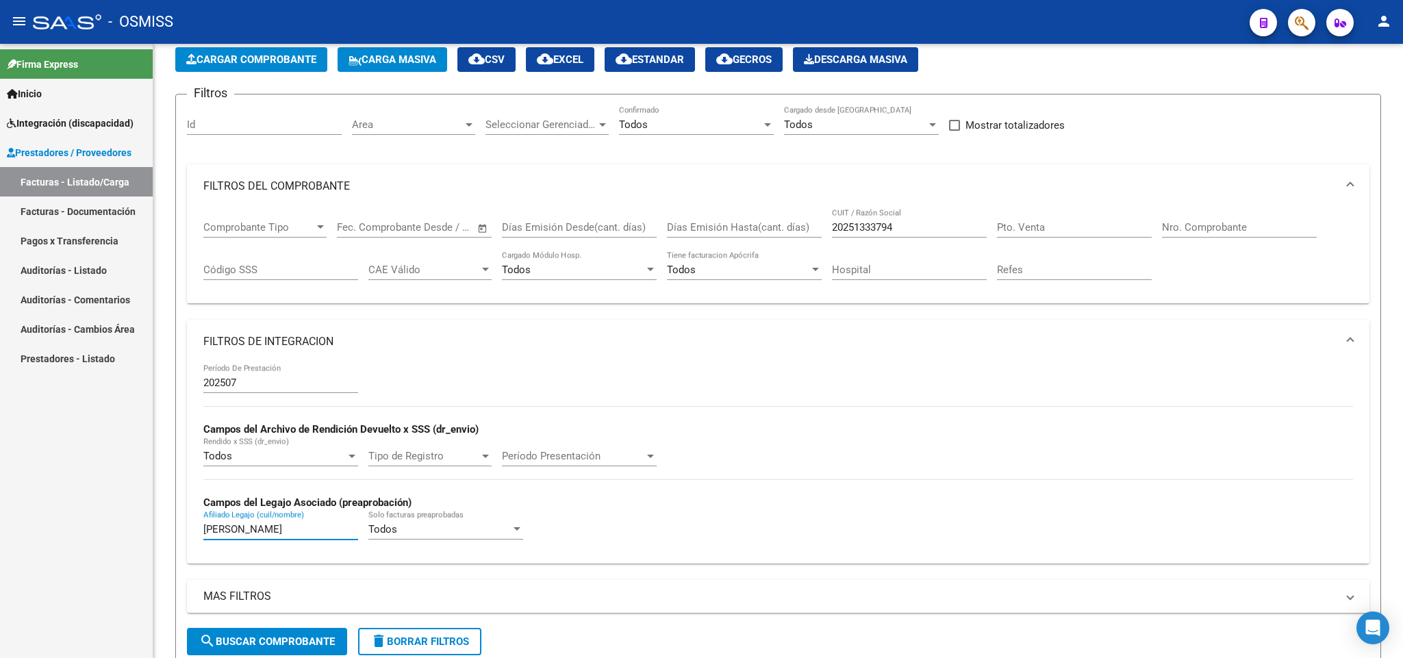
click at [115, 544] on mat-sidenav-container "Firma Express Inicio Instructivos Contacto OS Integración (discapacidad) Legajo…" at bounding box center [701, 351] width 1403 height 614
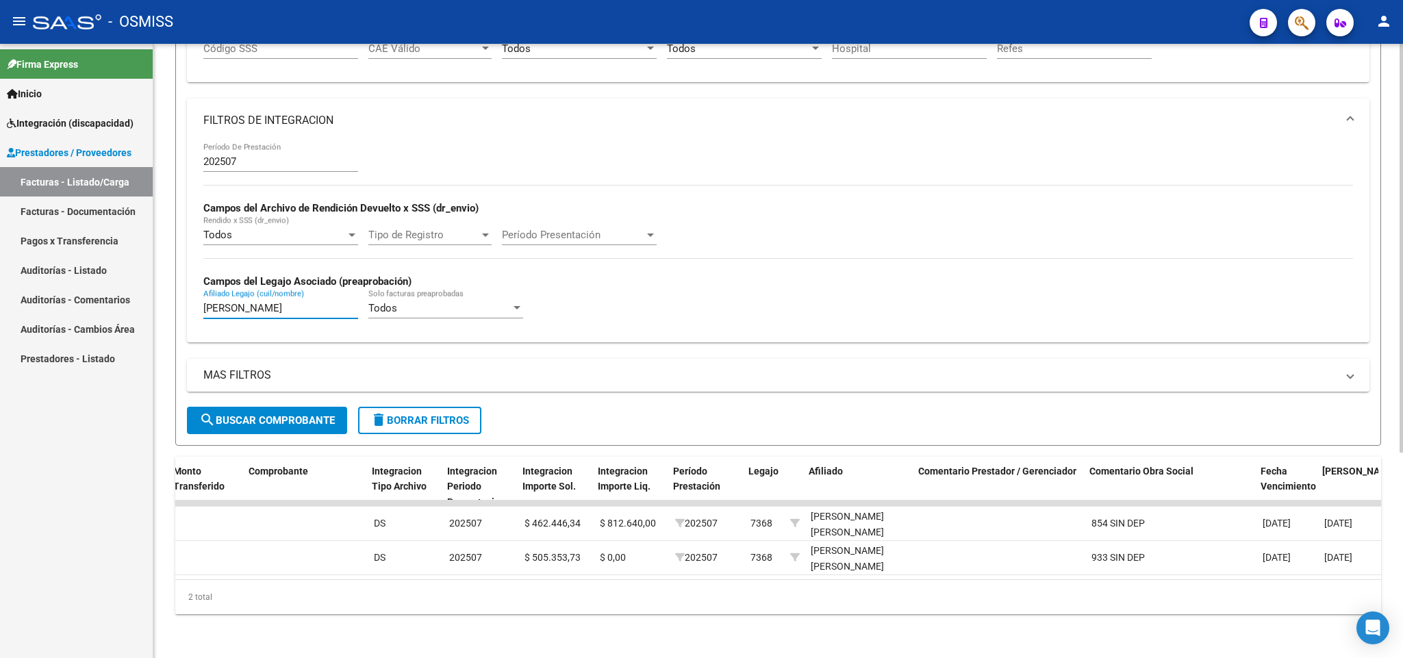
scroll to position [0, 1444]
type input "[PERSON_NAME]"
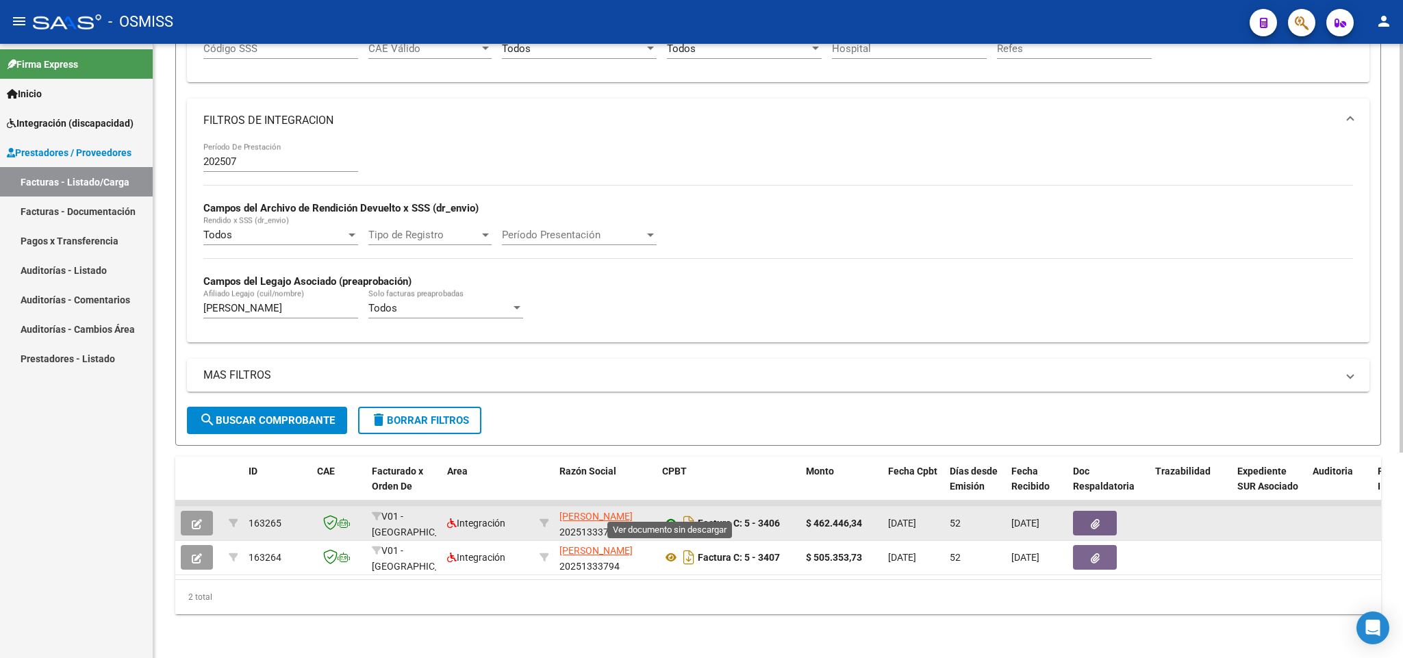
click at [671, 515] on icon at bounding box center [671, 523] width 18 height 16
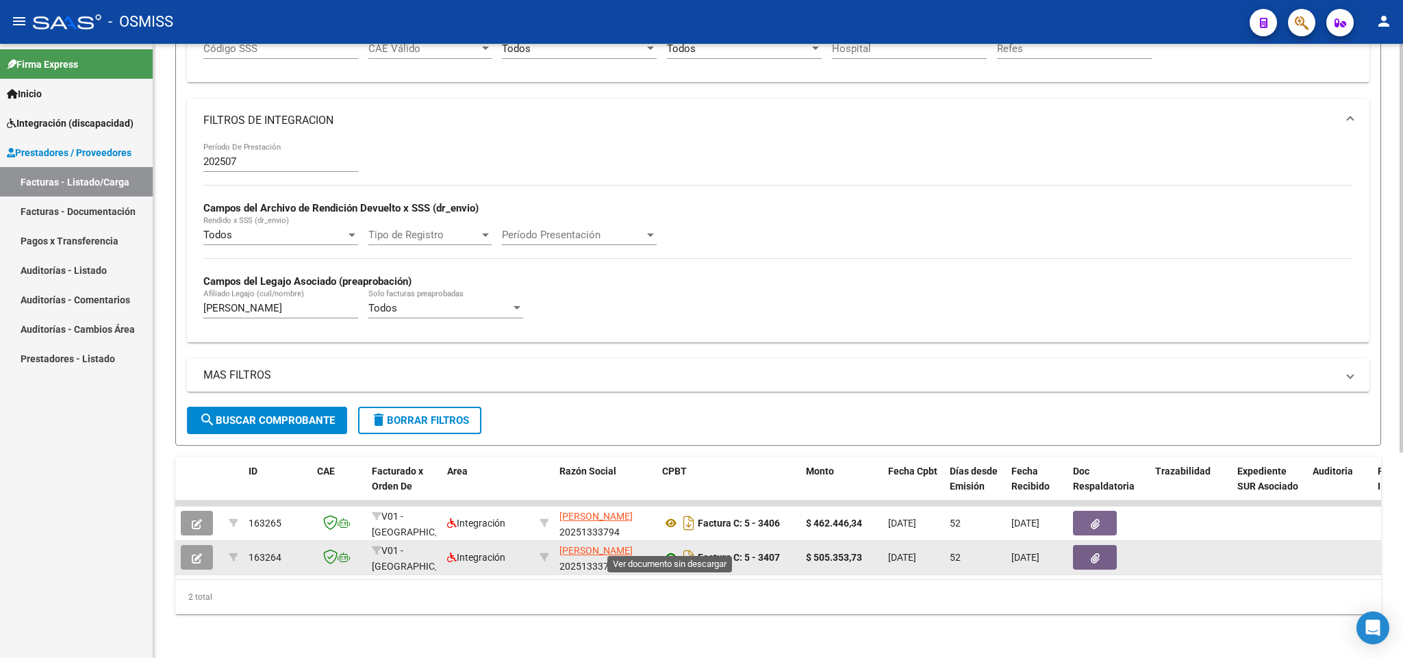
click at [672, 549] on icon at bounding box center [671, 557] width 18 height 16
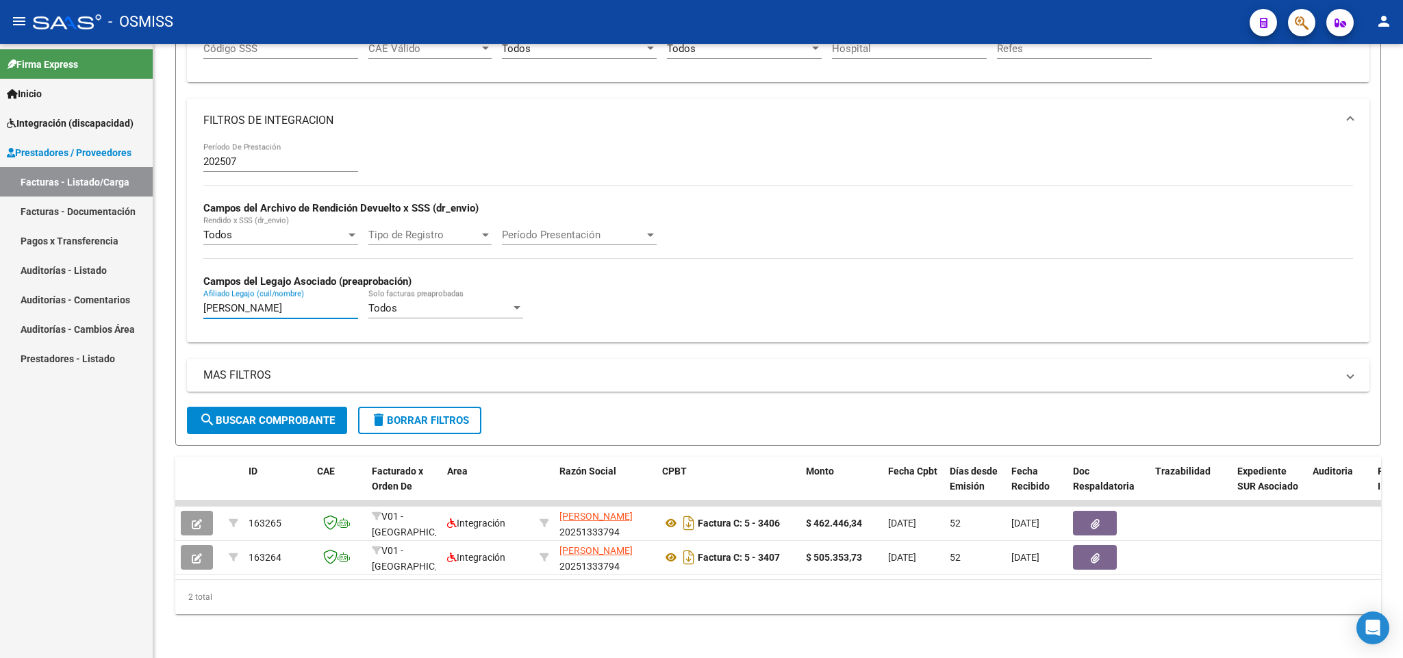
drag, startPoint x: 263, startPoint y: 296, endPoint x: 114, endPoint y: 249, distance: 156.3
click at [120, 274] on mat-sidenav-container "Firma Express Inicio Instructivos Contacto OS Integración (discapacidad) Legajo…" at bounding box center [701, 351] width 1403 height 614
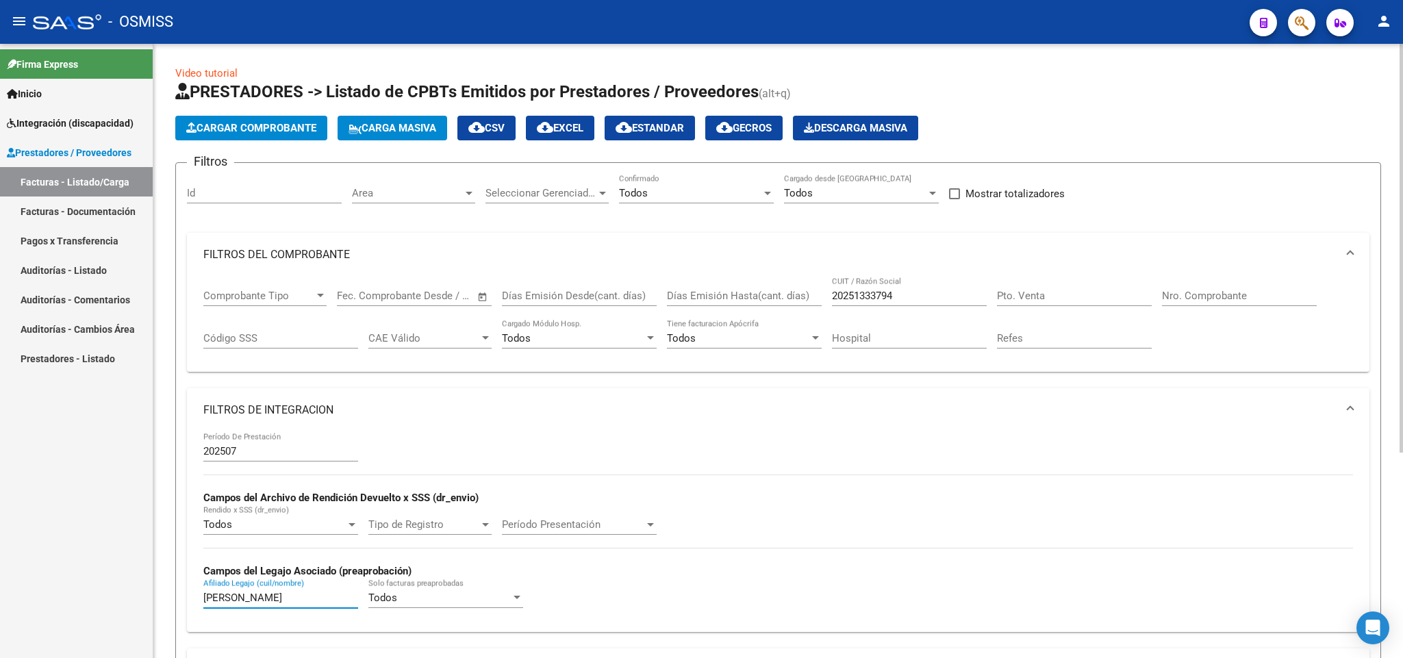
type input "[PERSON_NAME]"
drag, startPoint x: 925, startPoint y: 292, endPoint x: 910, endPoint y: 292, distance: 15.1
click at [918, 292] on input "20251333794" at bounding box center [909, 296] width 155 height 12
drag, startPoint x: 904, startPoint y: 294, endPoint x: 815, endPoint y: 298, distance: 88.4
click at [815, 298] on div "Comprobante Tipo Comprobante Tipo Fecha inicio – Fecha fin Fec. Comprobante Des…" at bounding box center [777, 319] width 1149 height 85
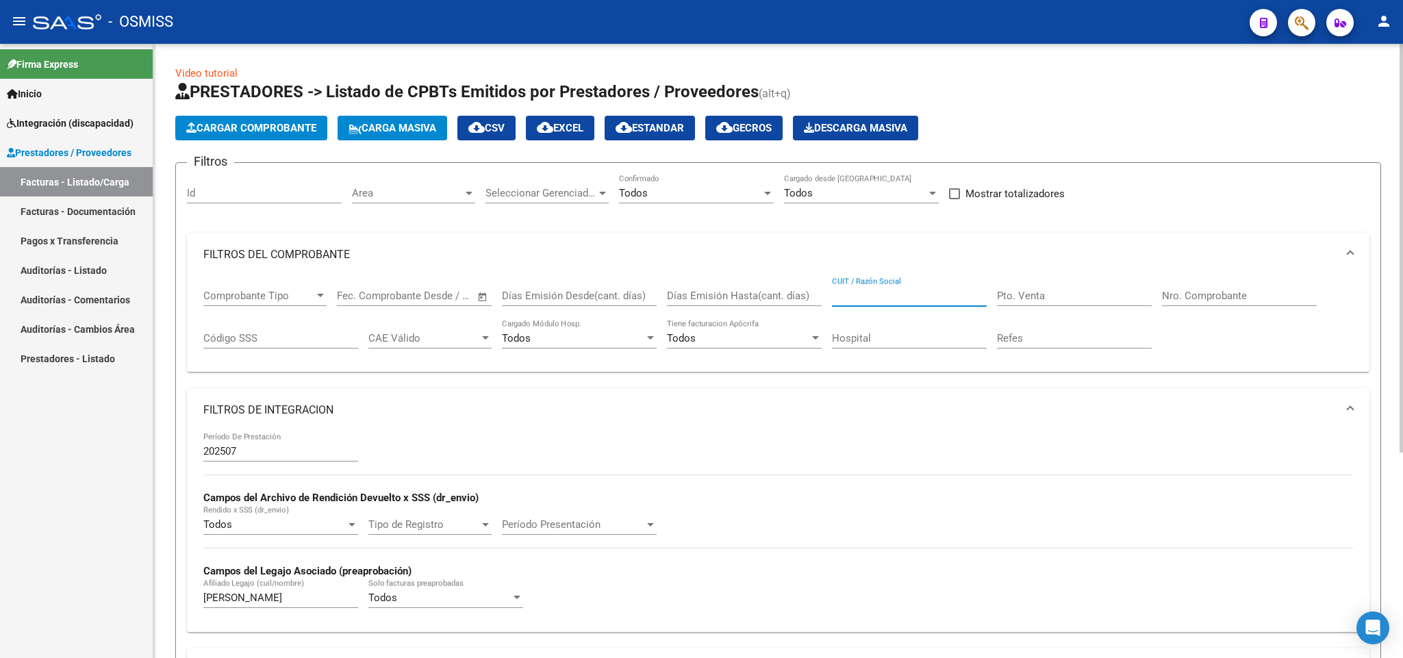
paste input "27289270588"
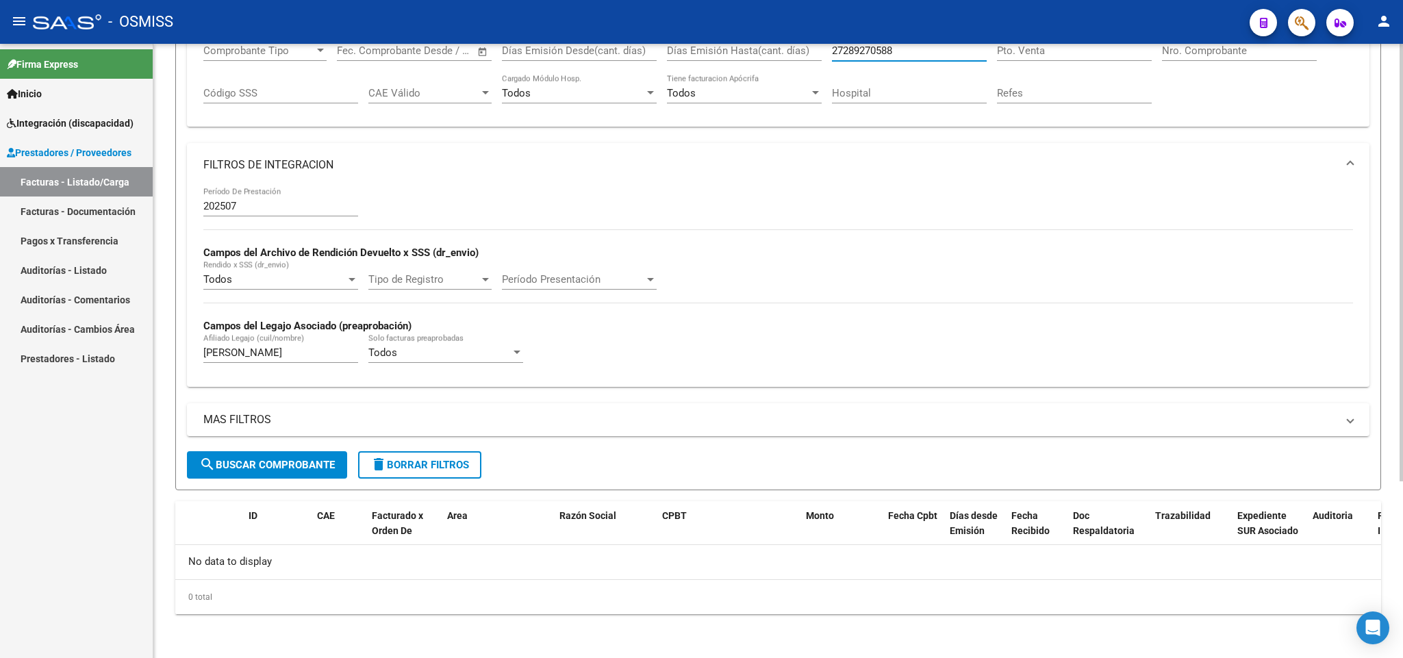
type input "27289270588"
click at [278, 461] on span "search Buscar Comprobante" at bounding box center [267, 465] width 136 height 12
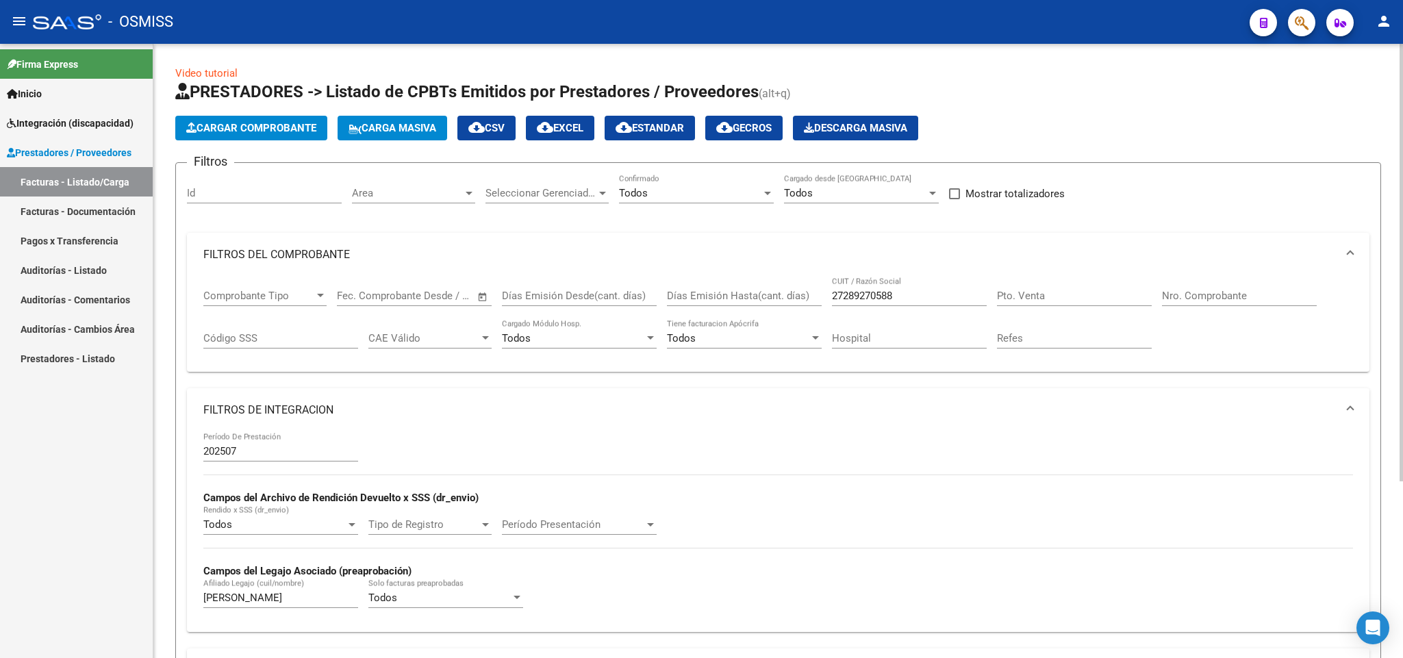
scroll to position [247, 0]
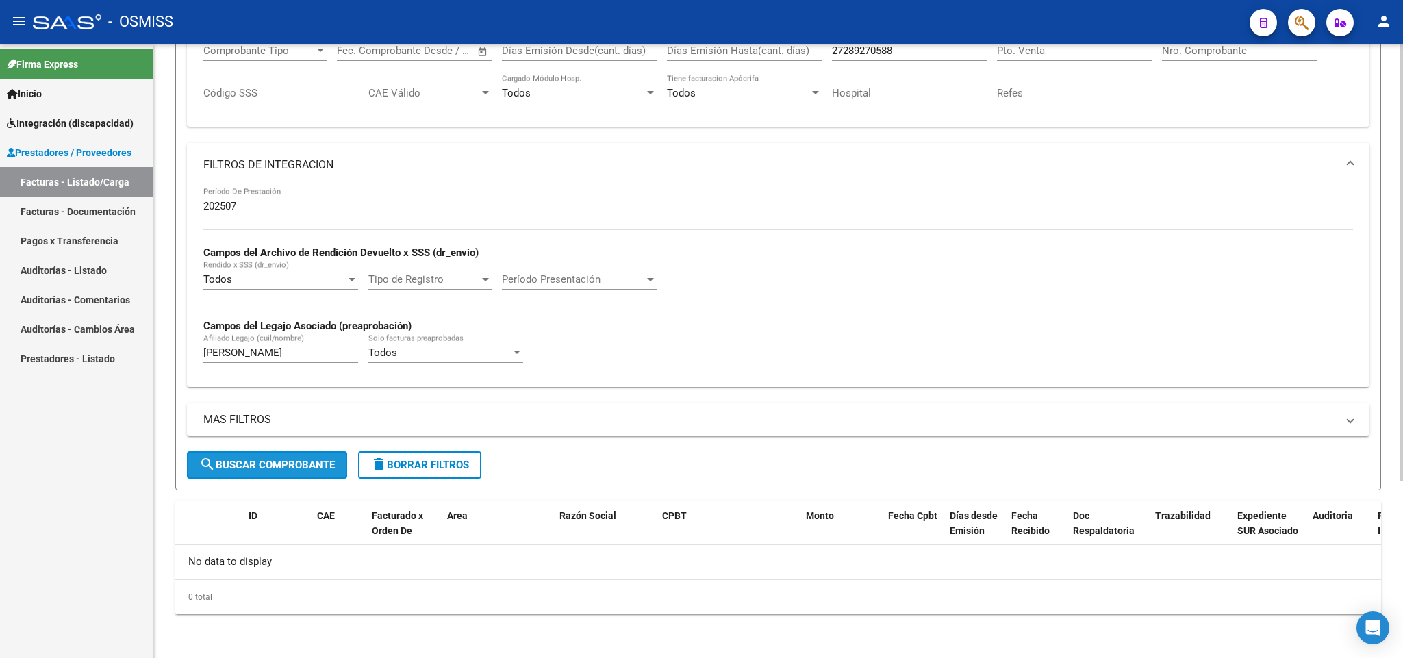
click at [329, 465] on span "search Buscar Comprobante" at bounding box center [267, 465] width 136 height 12
click at [311, 471] on button "search Buscar Comprobante" at bounding box center [267, 464] width 160 height 27
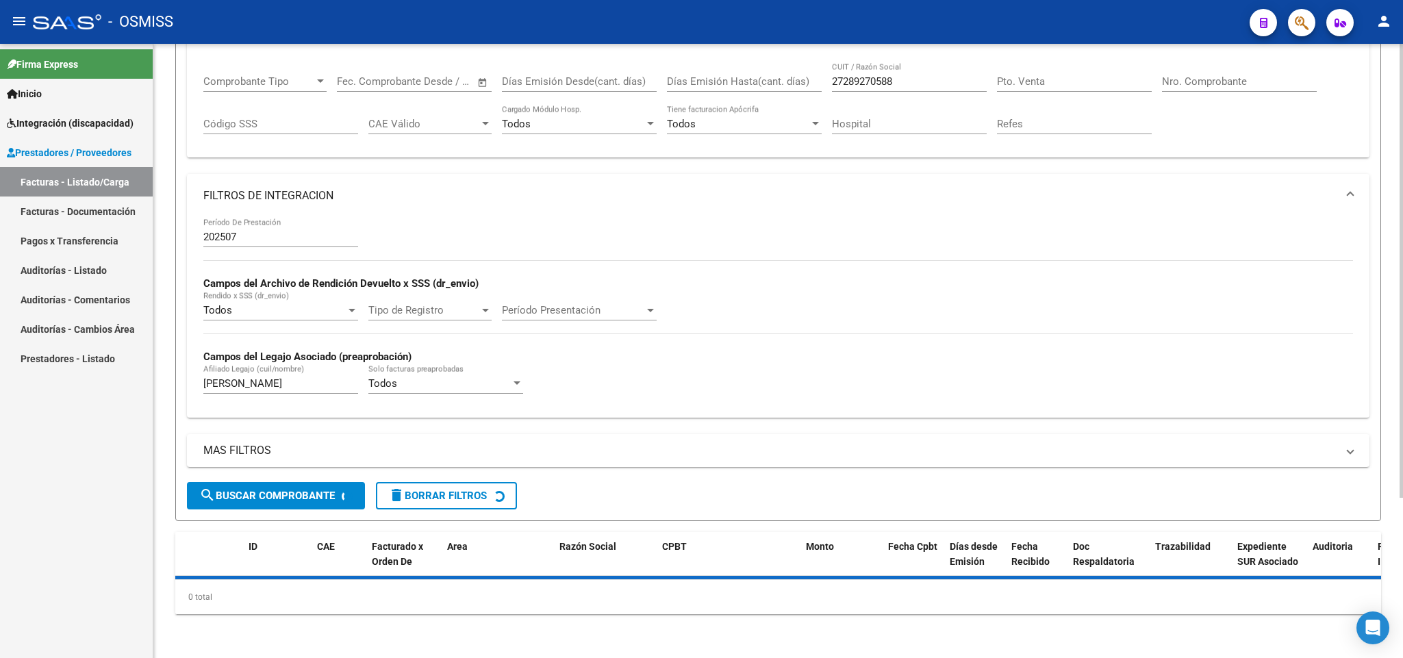
scroll to position [0, 0]
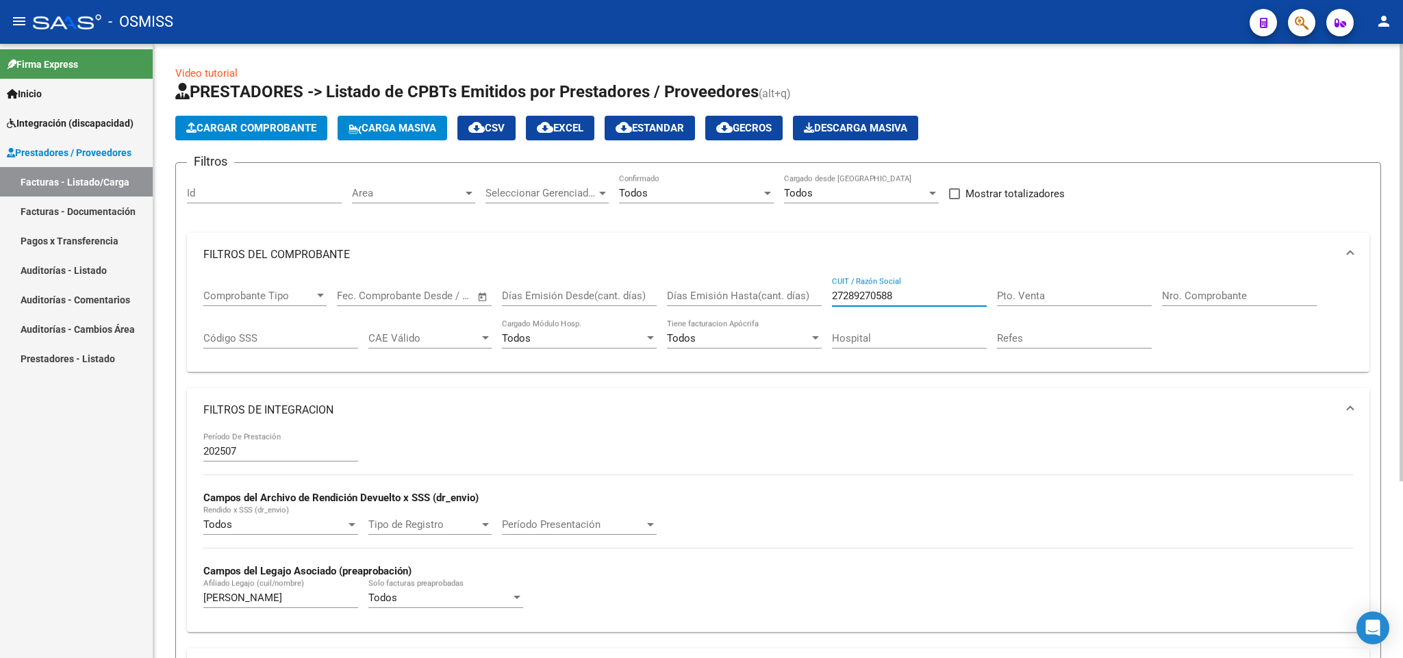
drag, startPoint x: 912, startPoint y: 296, endPoint x: 814, endPoint y: 269, distance: 102.1
click at [784, 283] on div "Comprobante Tipo Comprobante Tipo Fecha inicio – Fecha fin Fec. Comprobante Des…" at bounding box center [777, 319] width 1149 height 85
paste input "27389149743"
type input "27389149743"
drag, startPoint x: 259, startPoint y: 604, endPoint x: 175, endPoint y: 604, distance: 84.2
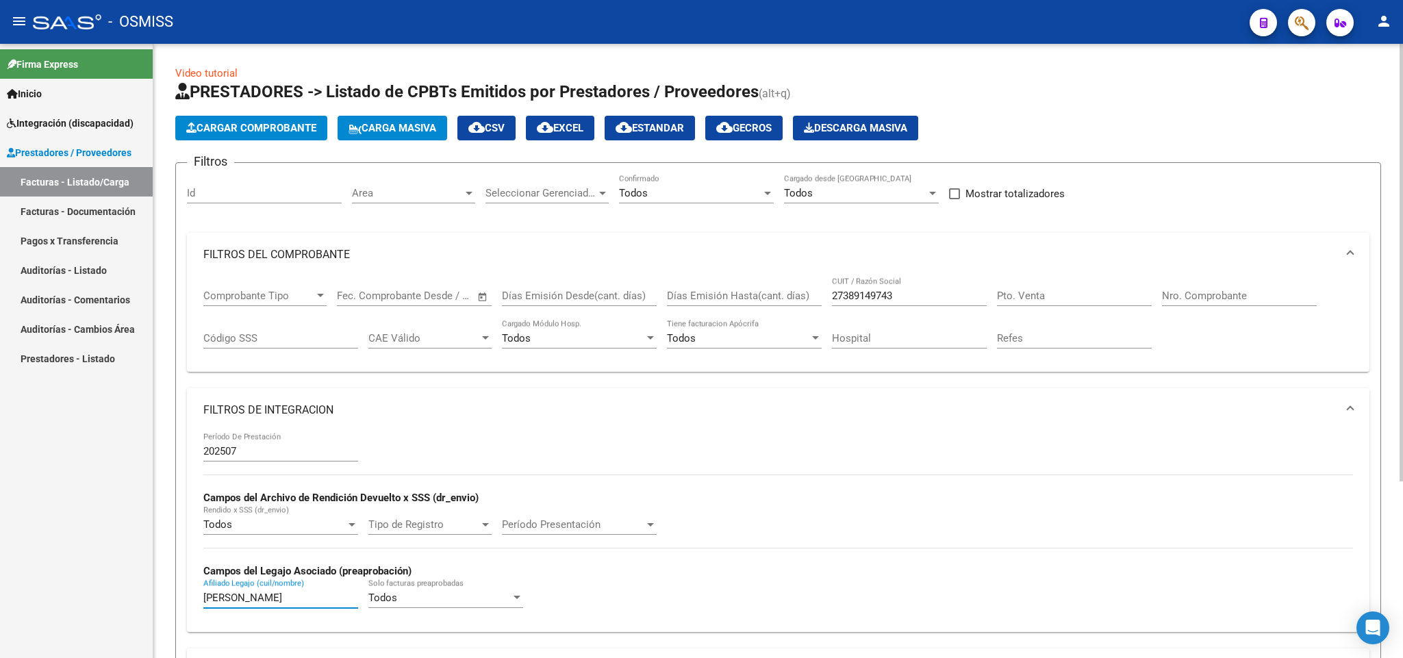
click at [175, 604] on form "Filtros Id Area Area Seleccionar Gerenciador Seleccionar Gerenciador Todos Conf…" at bounding box center [777, 448] width 1205 height 573
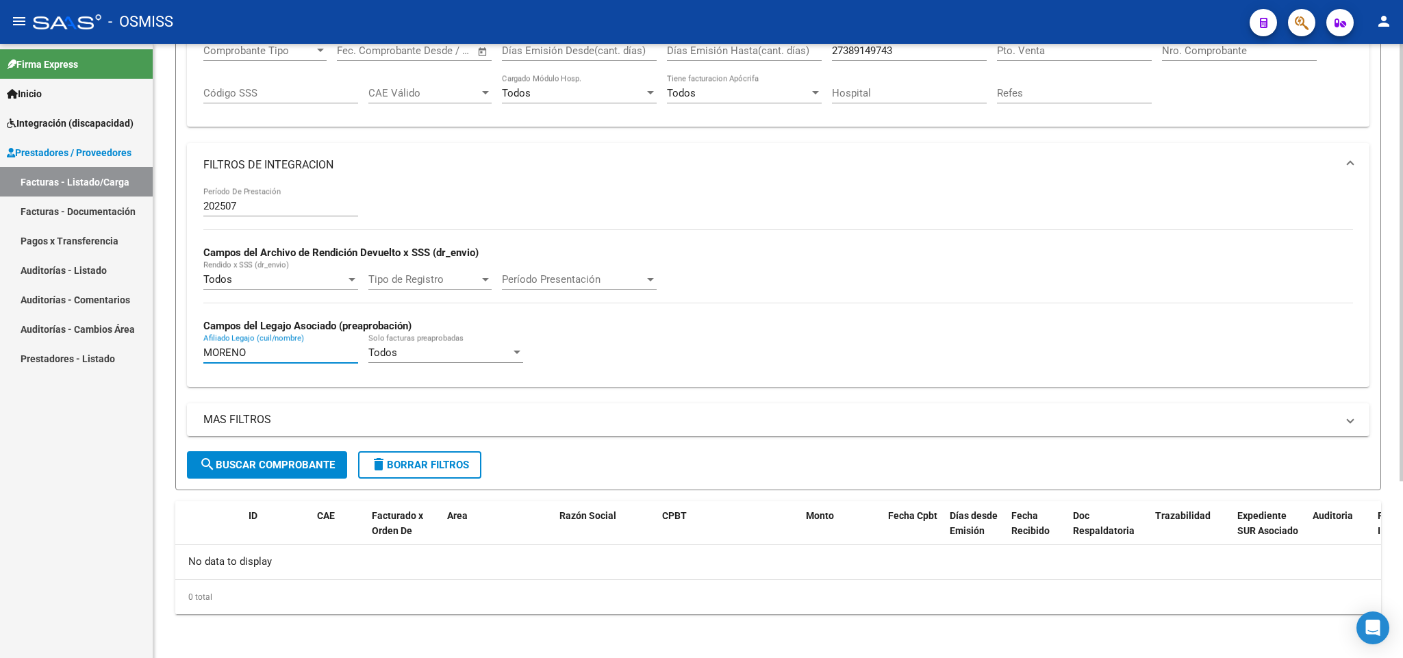
click at [325, 471] on button "search Buscar Comprobante" at bounding box center [267, 464] width 160 height 27
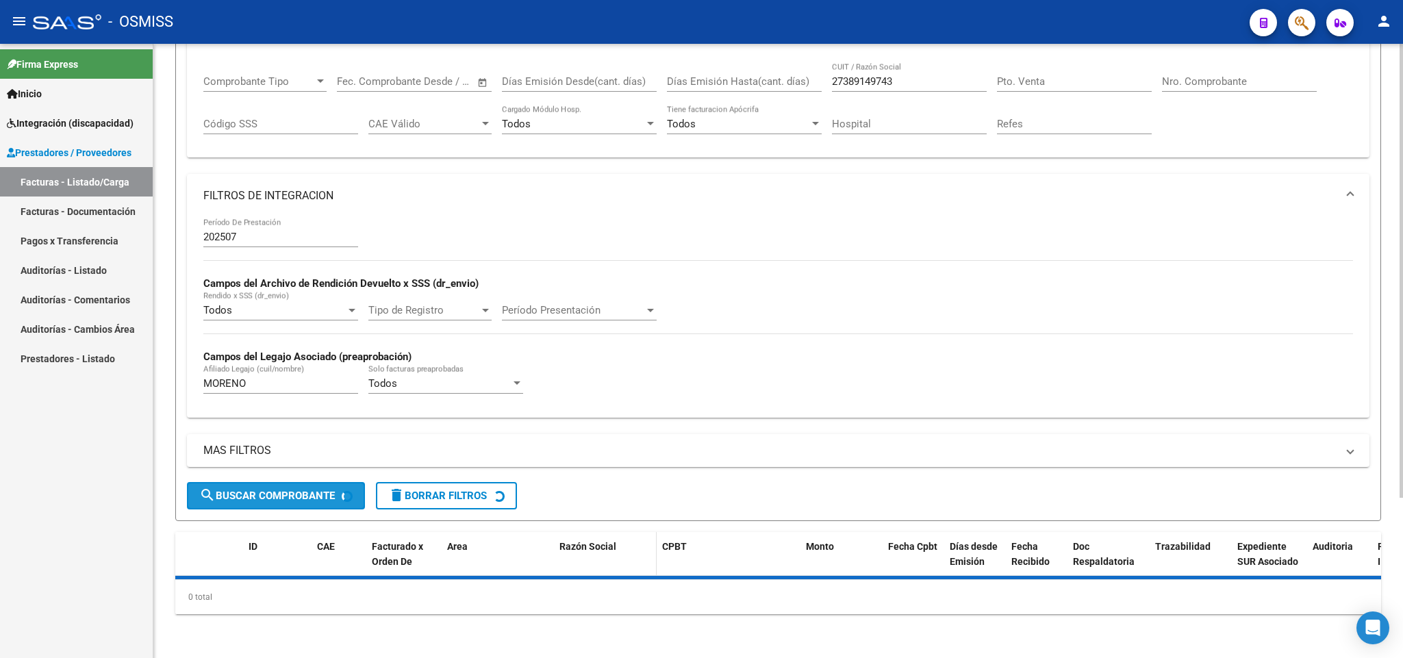
scroll to position [247, 0]
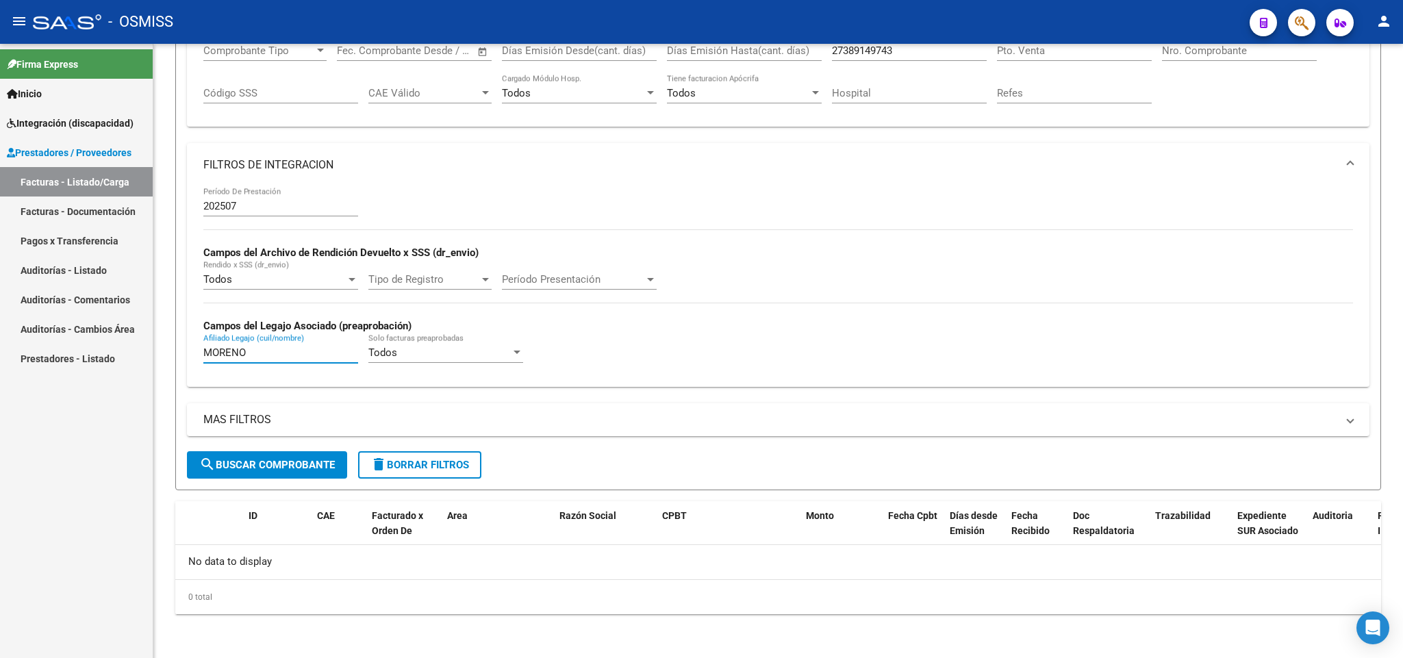
drag, startPoint x: 263, startPoint y: 351, endPoint x: 148, endPoint y: 351, distance: 115.0
click at [148, 351] on mat-sidenav-container "Firma Express Inicio Instructivos Contacto OS Integración (discapacidad) Legajo…" at bounding box center [701, 351] width 1403 height 614
type input "FLORES"
drag, startPoint x: 268, startPoint y: 354, endPoint x: 130, endPoint y: 345, distance: 137.9
click at [133, 351] on mat-sidenav-container "Firma Express Inicio Instructivos Contacto OS Integración (discapacidad) Legajo…" at bounding box center [701, 351] width 1403 height 614
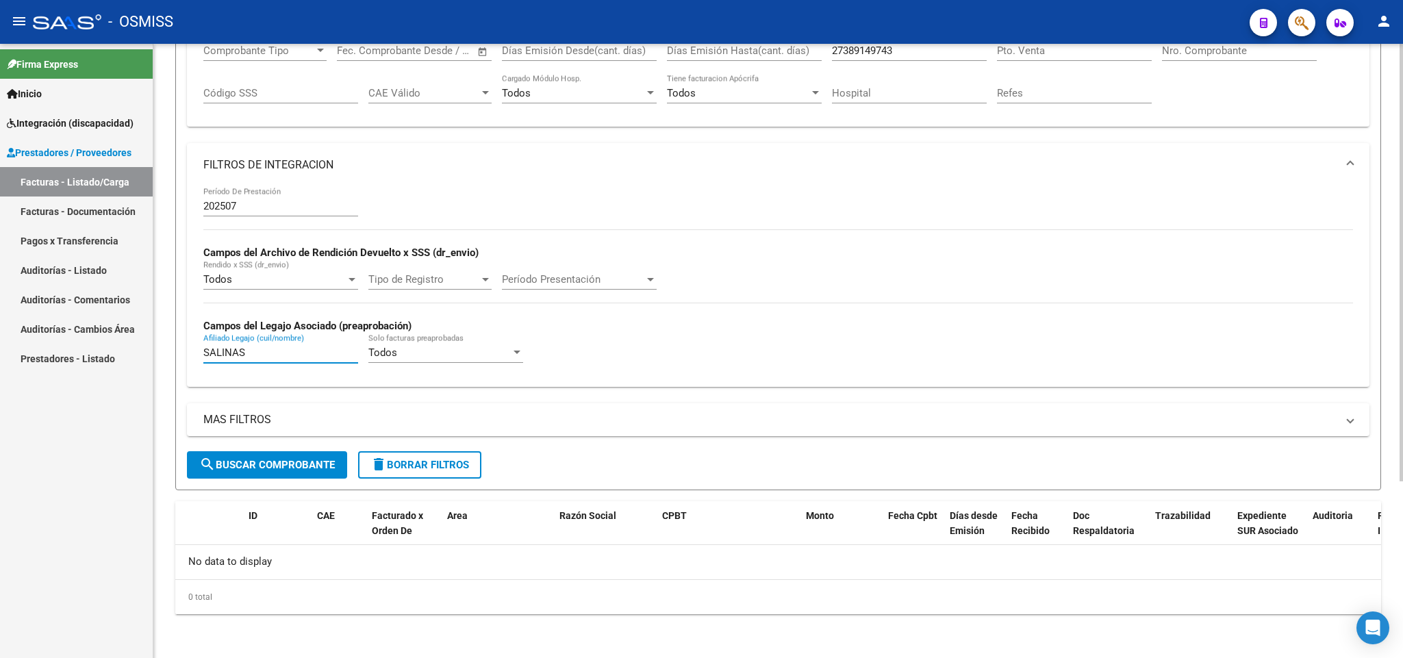
scroll to position [42, 0]
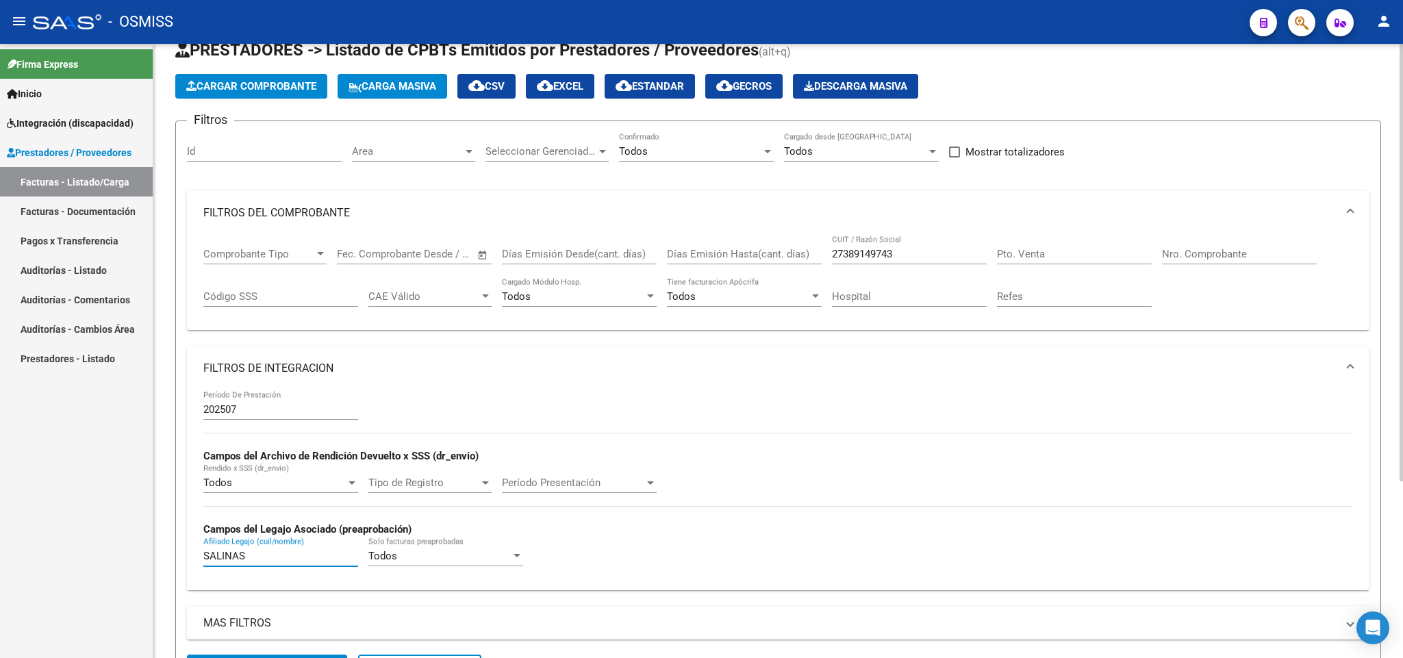
type input "SALINAS"
drag, startPoint x: 908, startPoint y: 255, endPoint x: 775, endPoint y: 255, distance: 132.8
click at [775, 255] on div "Comprobante Tipo Comprobante Tipo Fecha inicio – Fecha fin Fec. Comprobante Des…" at bounding box center [777, 277] width 1149 height 85
paste input "27320111337"
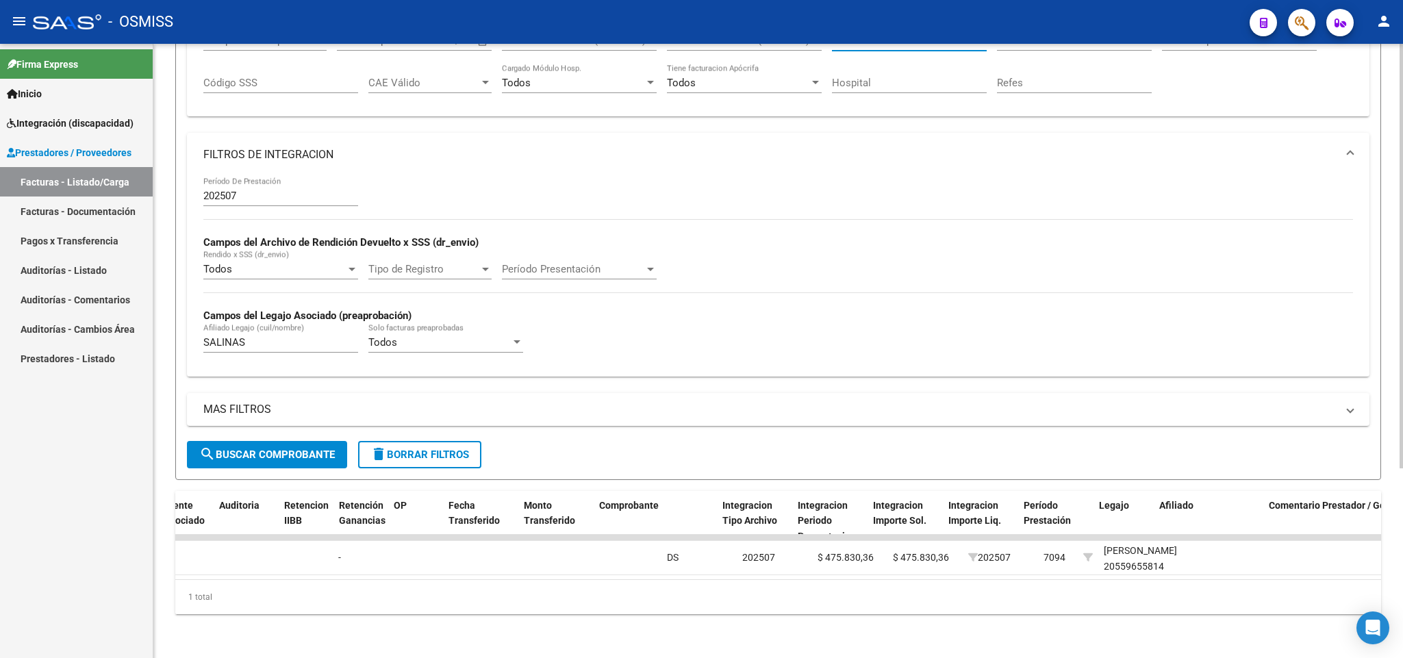
scroll to position [0, 0]
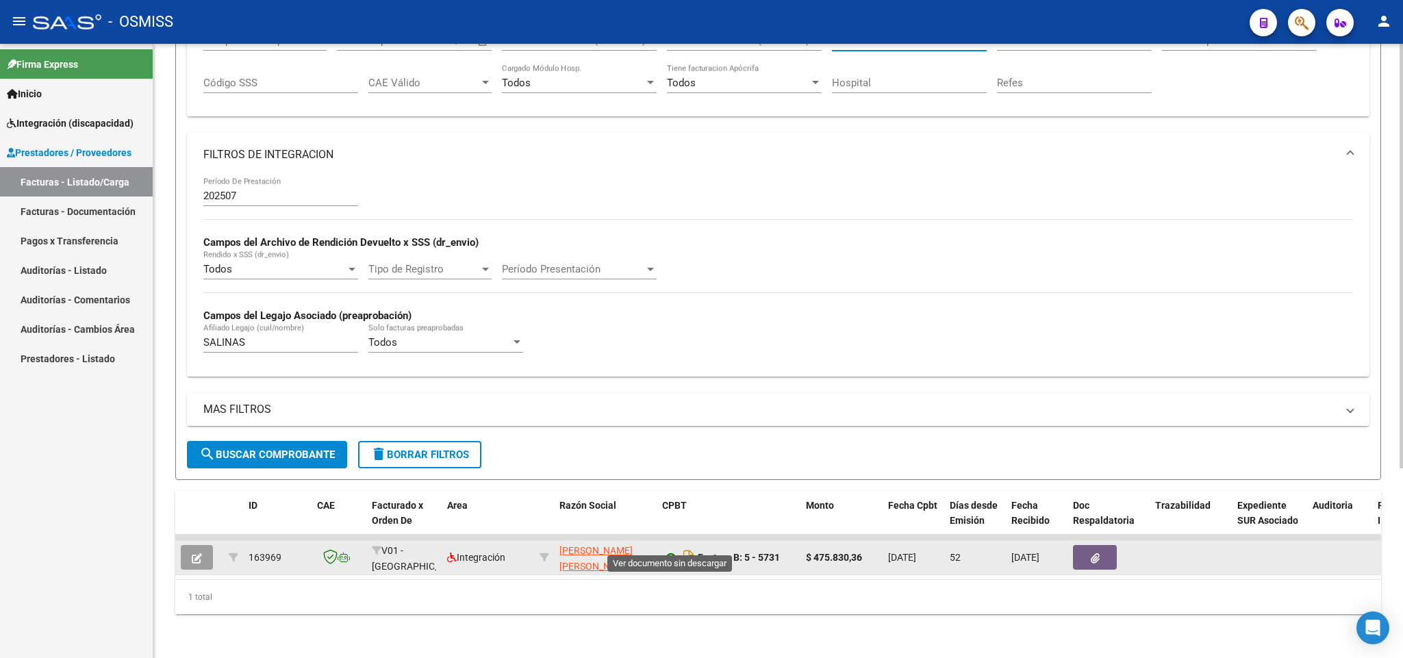
type input "27320111337"
click at [669, 549] on icon at bounding box center [671, 557] width 18 height 16
click at [670, 549] on icon at bounding box center [671, 557] width 18 height 16
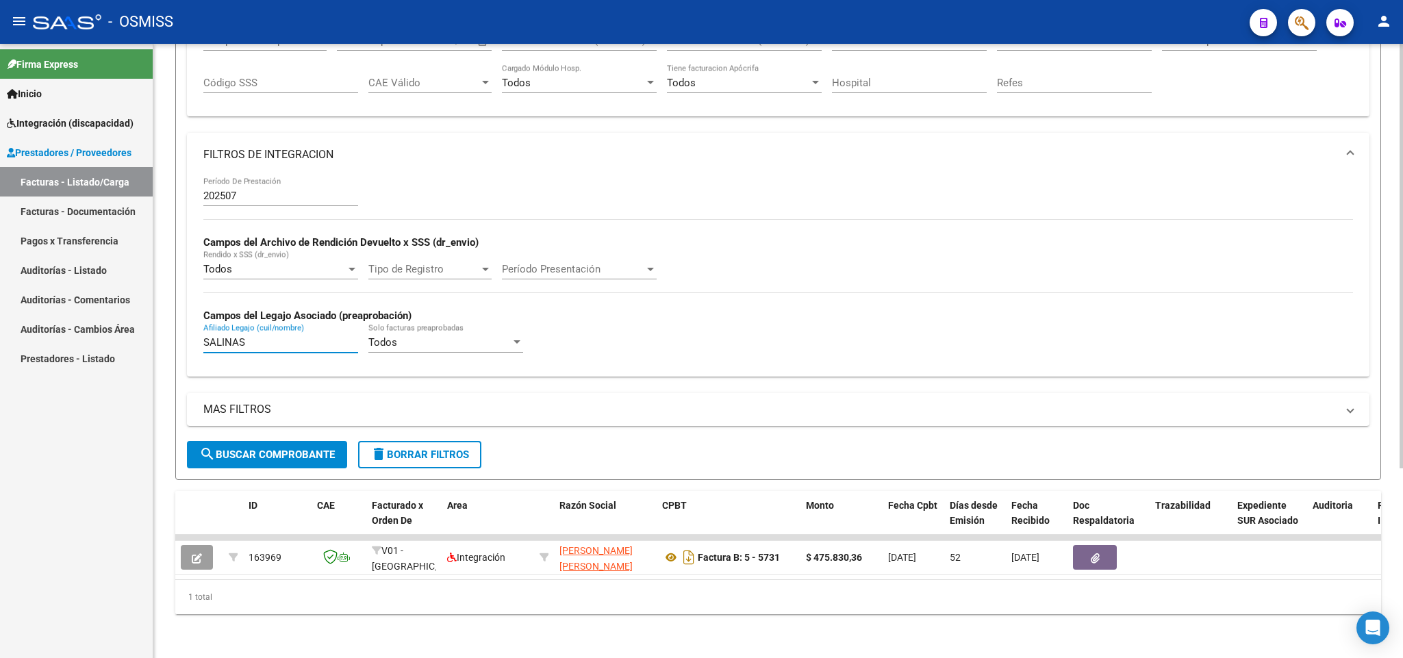
drag, startPoint x: 268, startPoint y: 329, endPoint x: 179, endPoint y: 325, distance: 88.4
click at [179, 325] on form "Filtros Id Area Area Seleccionar Gerenciador Seleccionar Gerenciador Todos Conf…" at bounding box center [777, 193] width 1205 height 573
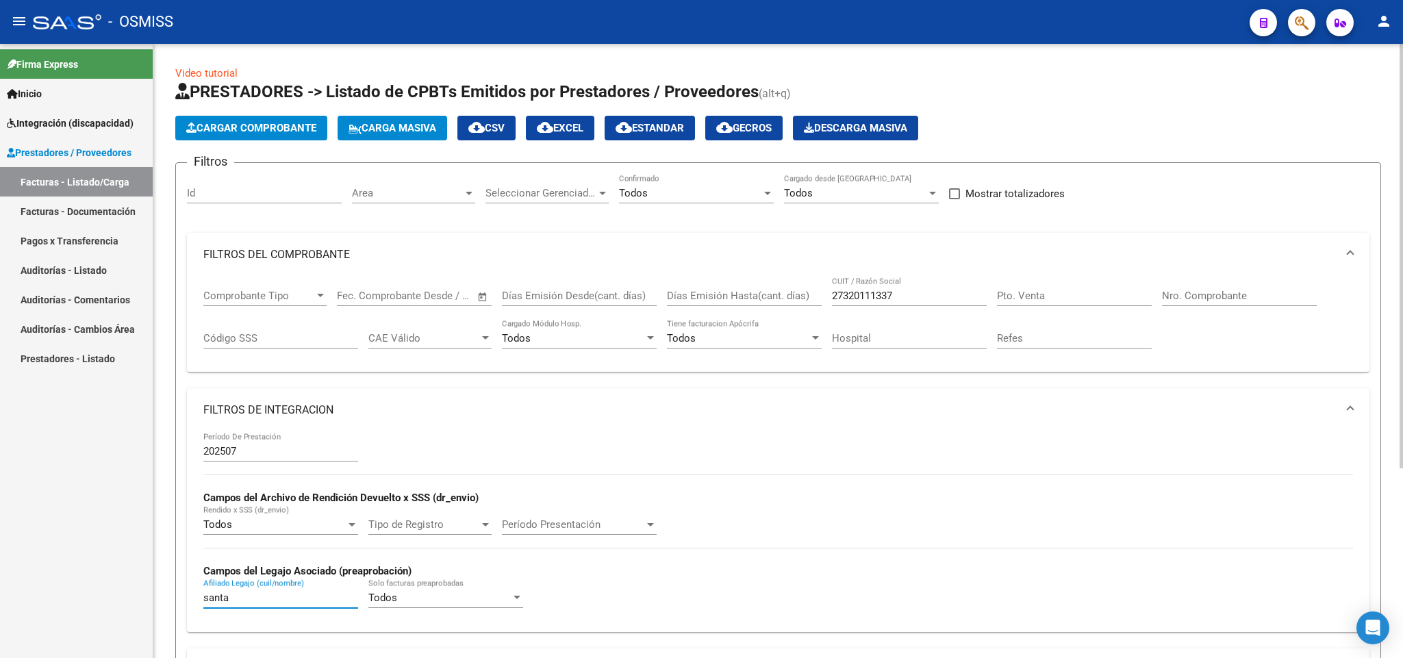
type input "santa"
drag, startPoint x: 929, startPoint y: 294, endPoint x: 769, endPoint y: 306, distance: 160.6
click at [769, 306] on div "Comprobante Tipo Comprobante Tipo Fecha inicio – Fecha fin Fec. Comprobante Des…" at bounding box center [777, 319] width 1149 height 85
paste input "27252303125"
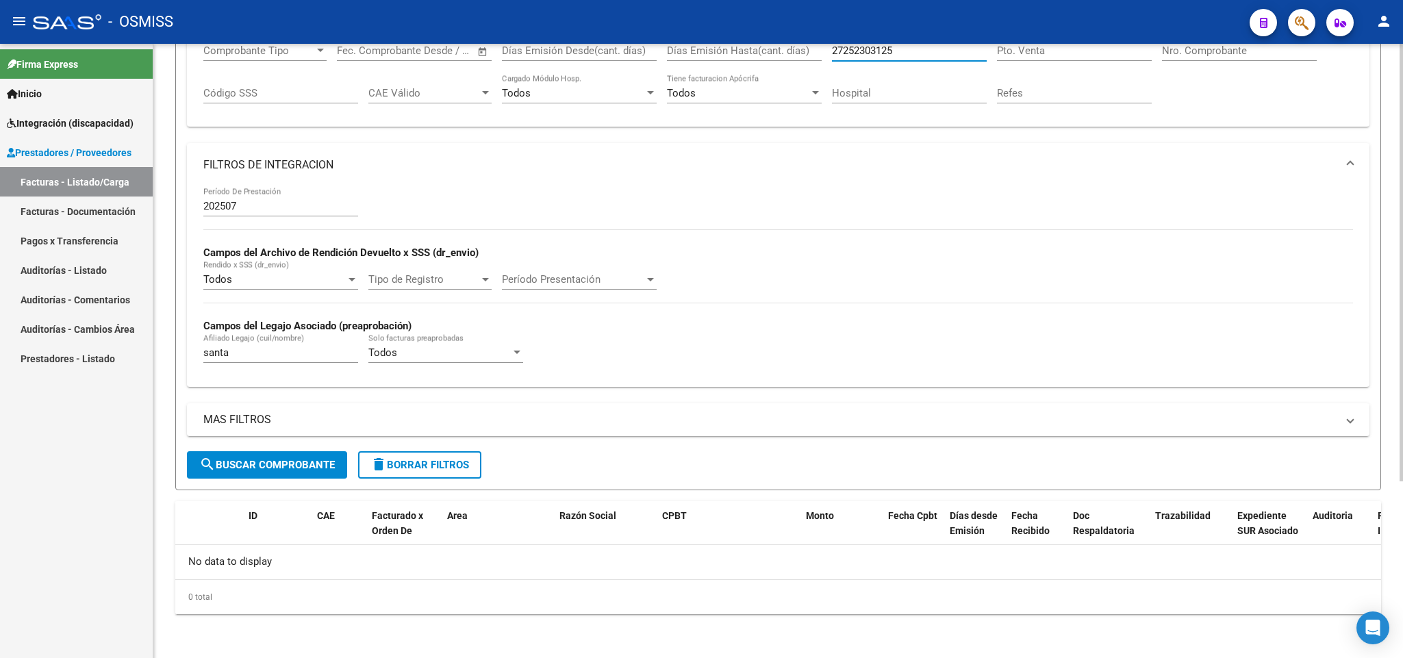
type input "27252303125"
click at [242, 452] on button "search Buscar Comprobante" at bounding box center [267, 464] width 160 height 27
click at [433, 464] on span "delete Borrar Filtros" at bounding box center [419, 465] width 99 height 12
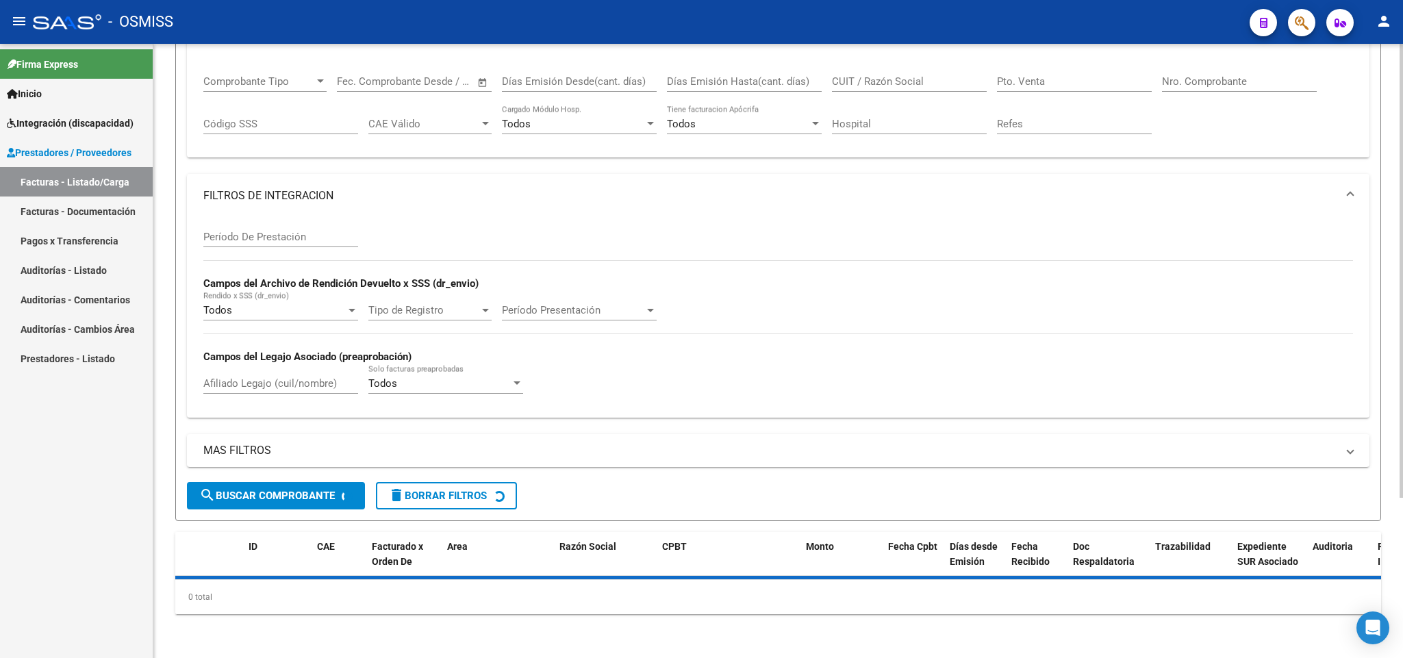
click at [648, 220] on div "Filtros Id Area Area Seleccionar Gerenciador Seleccionar Gerenciador No Confirm…" at bounding box center [778, 221] width 1182 height 522
click at [649, 226] on div "Filtros Id Area Area Seleccionar Gerenciador Seleccionar Gerenciador No Confirm…" at bounding box center [778, 221] width 1182 height 522
click at [670, 229] on div "Filtros Id Area Area Seleccionar Gerenciador Seleccionar Gerenciador No Confirm…" at bounding box center [778, 221] width 1182 height 522
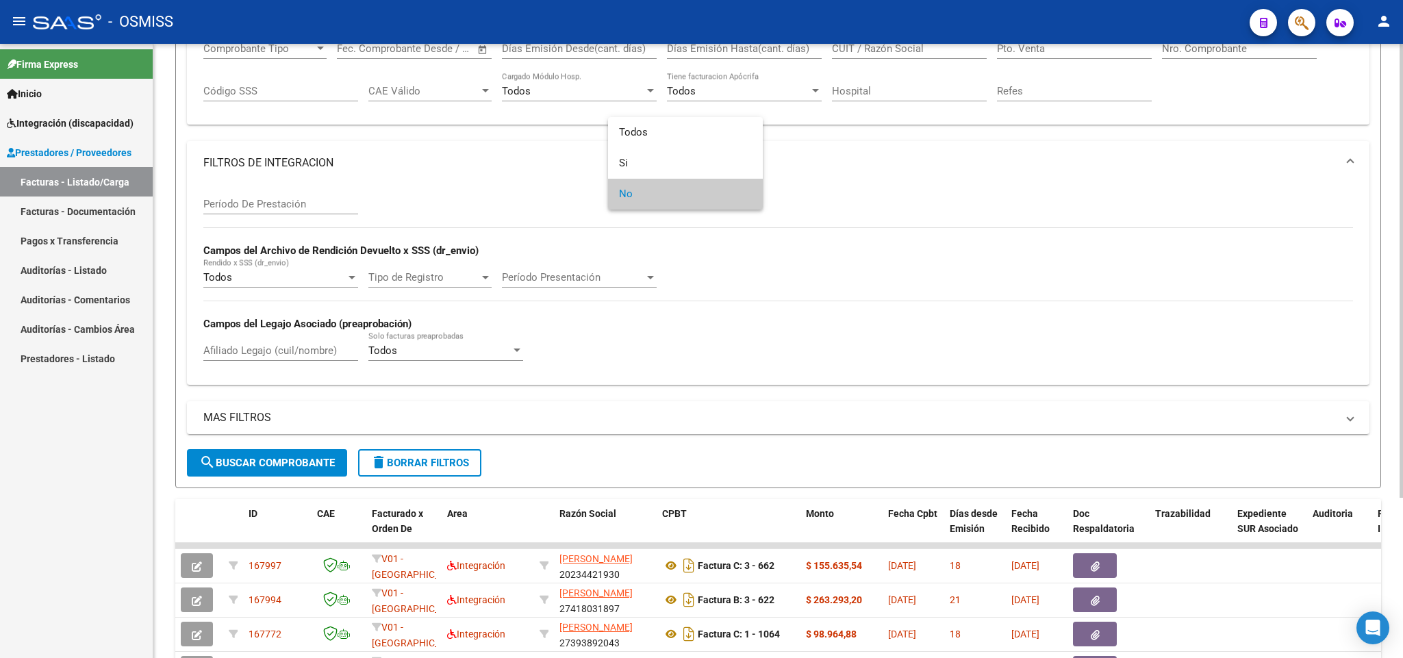
scroll to position [31, 0]
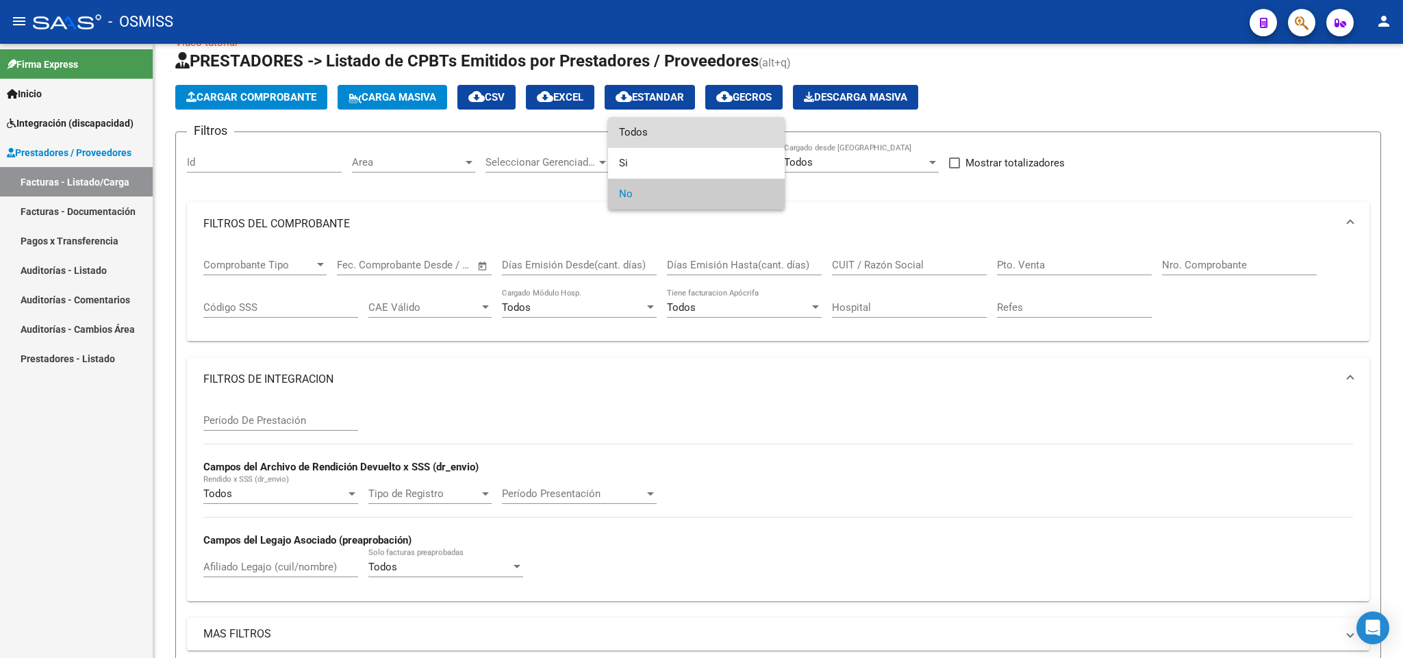
click at [665, 133] on span "Todos" at bounding box center [696, 132] width 155 height 31
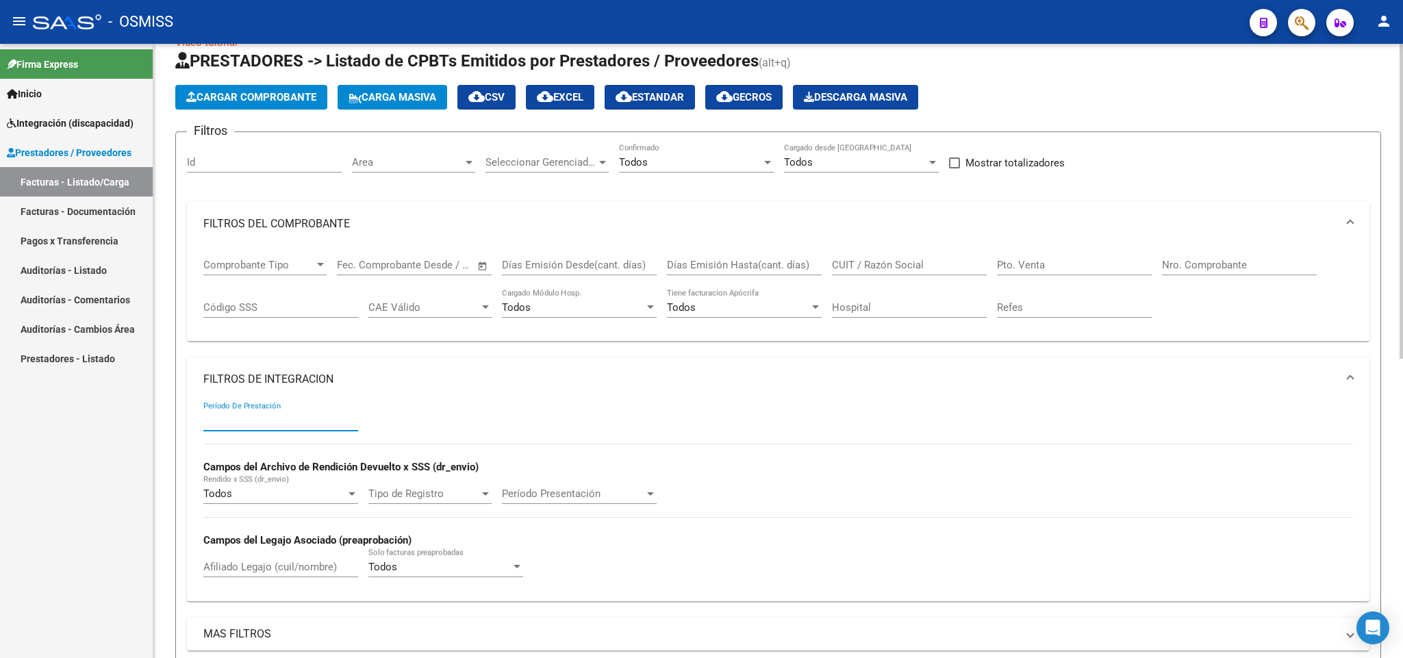
click at [263, 420] on input "Período De Prestación" at bounding box center [280, 420] width 155 height 12
click at [1048, 264] on input "Pto. Venta" at bounding box center [1074, 265] width 155 height 12
click at [1192, 275] on div "Nro. Comprobante" at bounding box center [1239, 260] width 155 height 29
click at [1207, 266] on input "Nro. Comprobante" at bounding box center [1239, 265] width 155 height 12
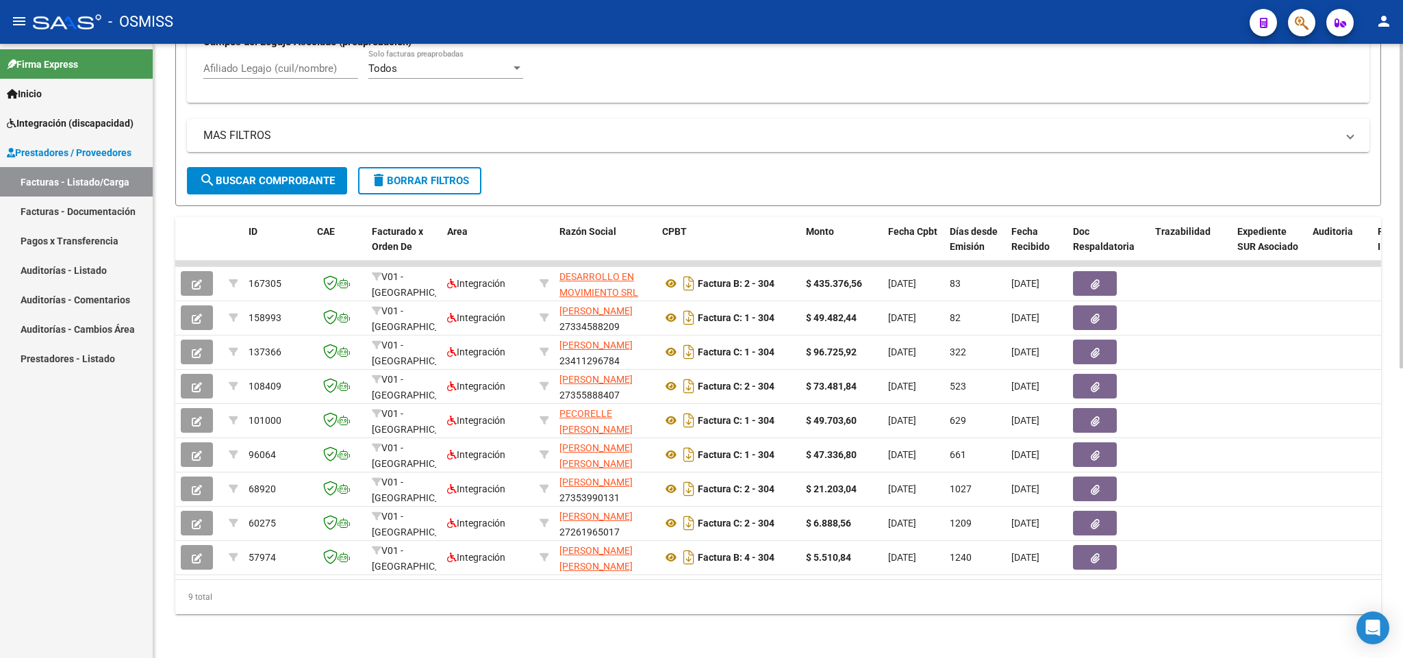
scroll to position [240, 0]
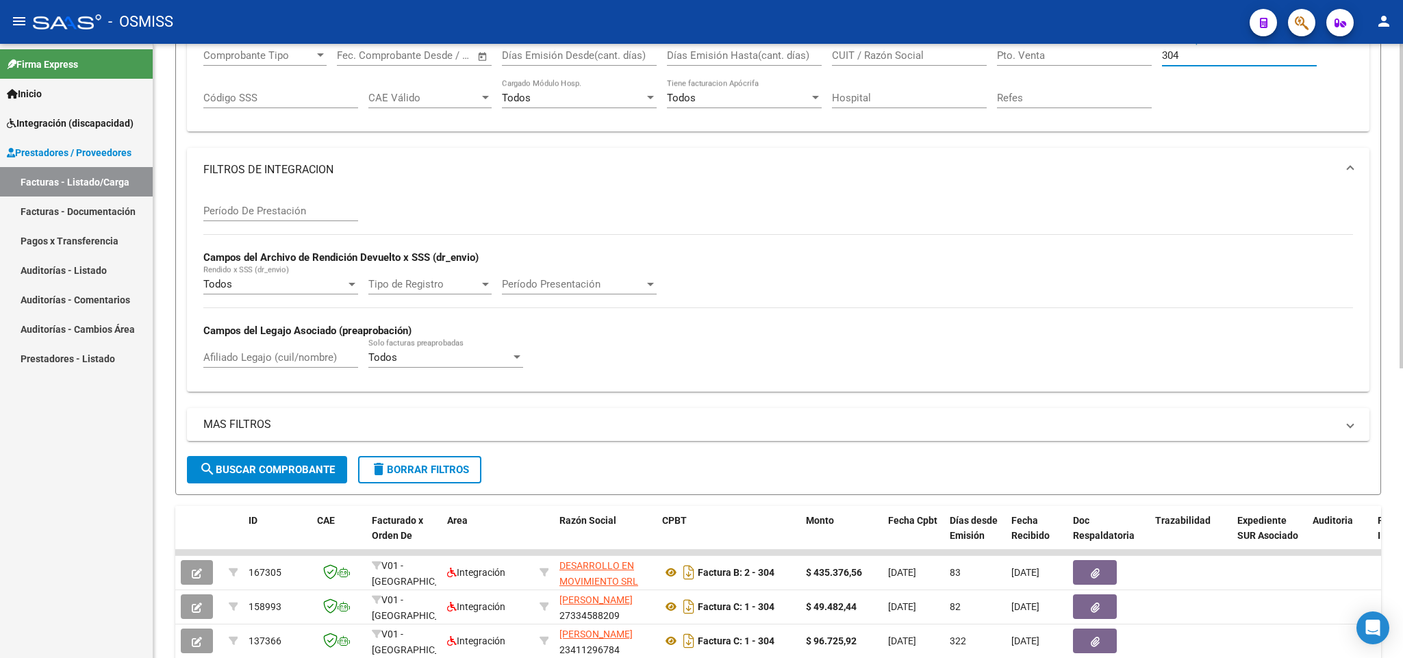
type input "304"
click at [268, 358] on input "Afiliado Legajo (cuil/nombre)" at bounding box center [280, 357] width 155 height 12
type input "G"
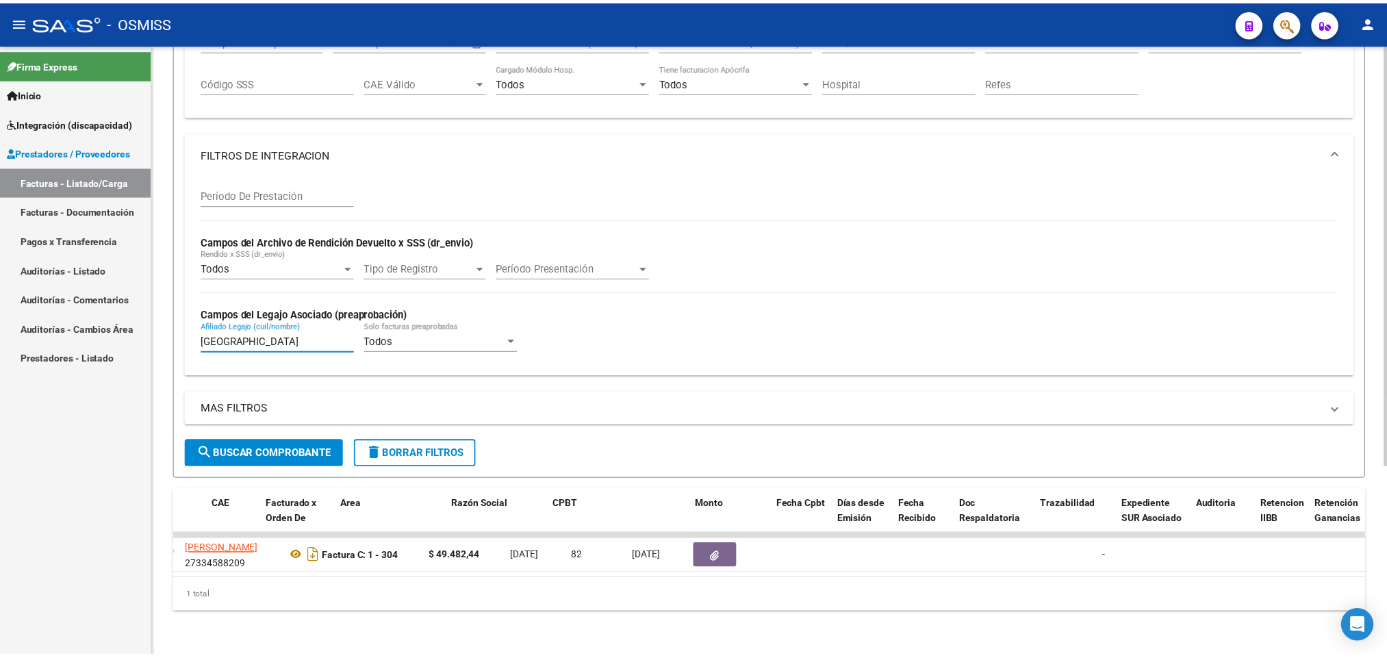
scroll to position [0, 0]
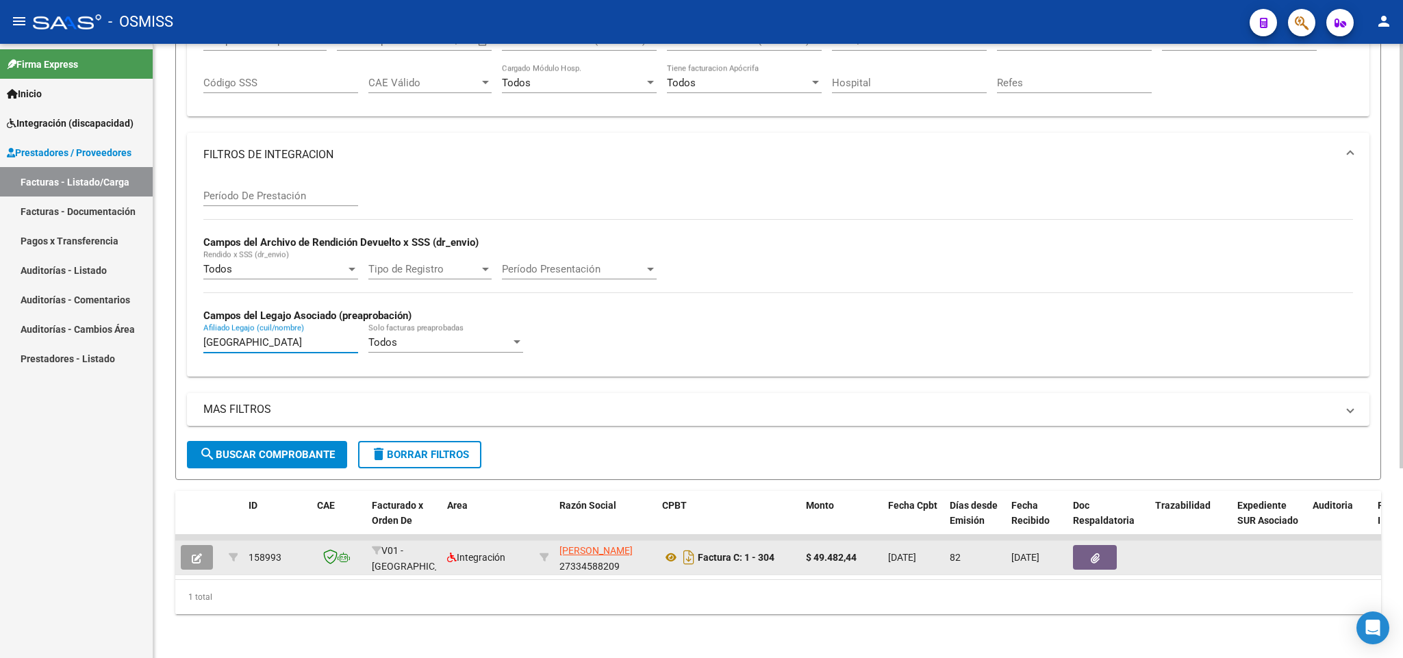
type input "[GEOGRAPHIC_DATA]"
click at [202, 545] on button "button" at bounding box center [197, 557] width 32 height 25
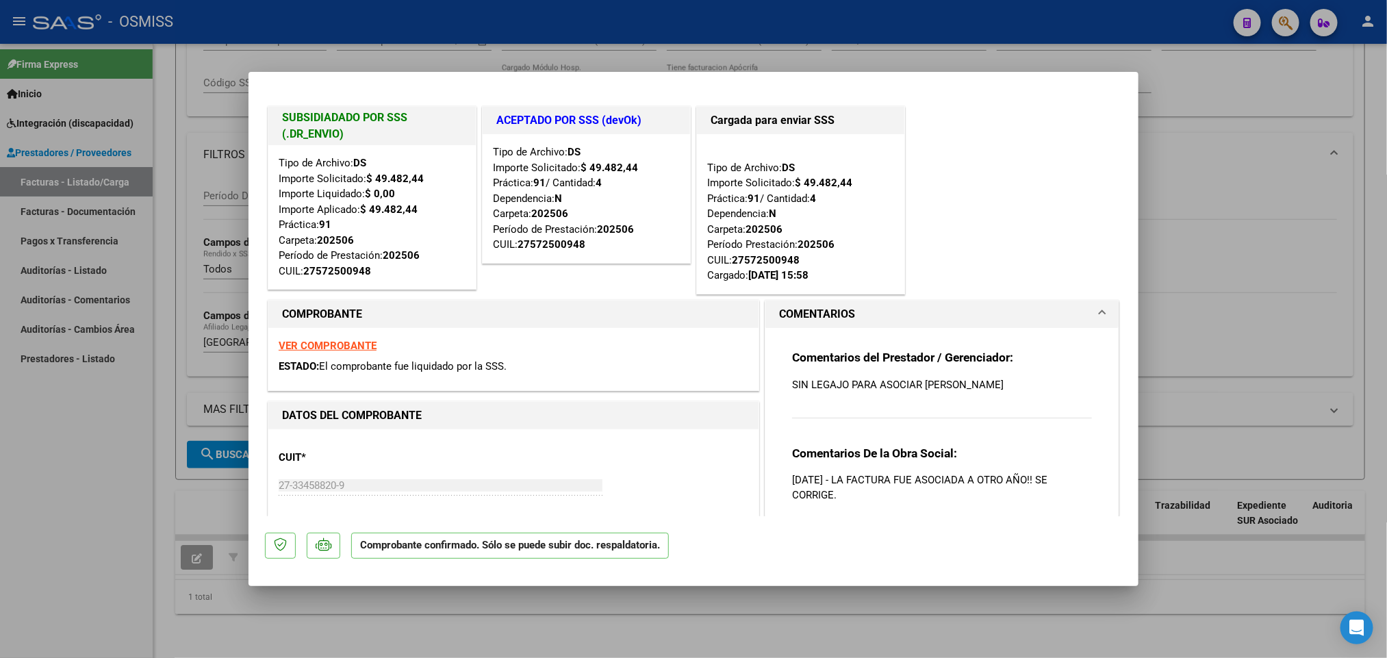
click at [493, 635] on div at bounding box center [693, 329] width 1387 height 658
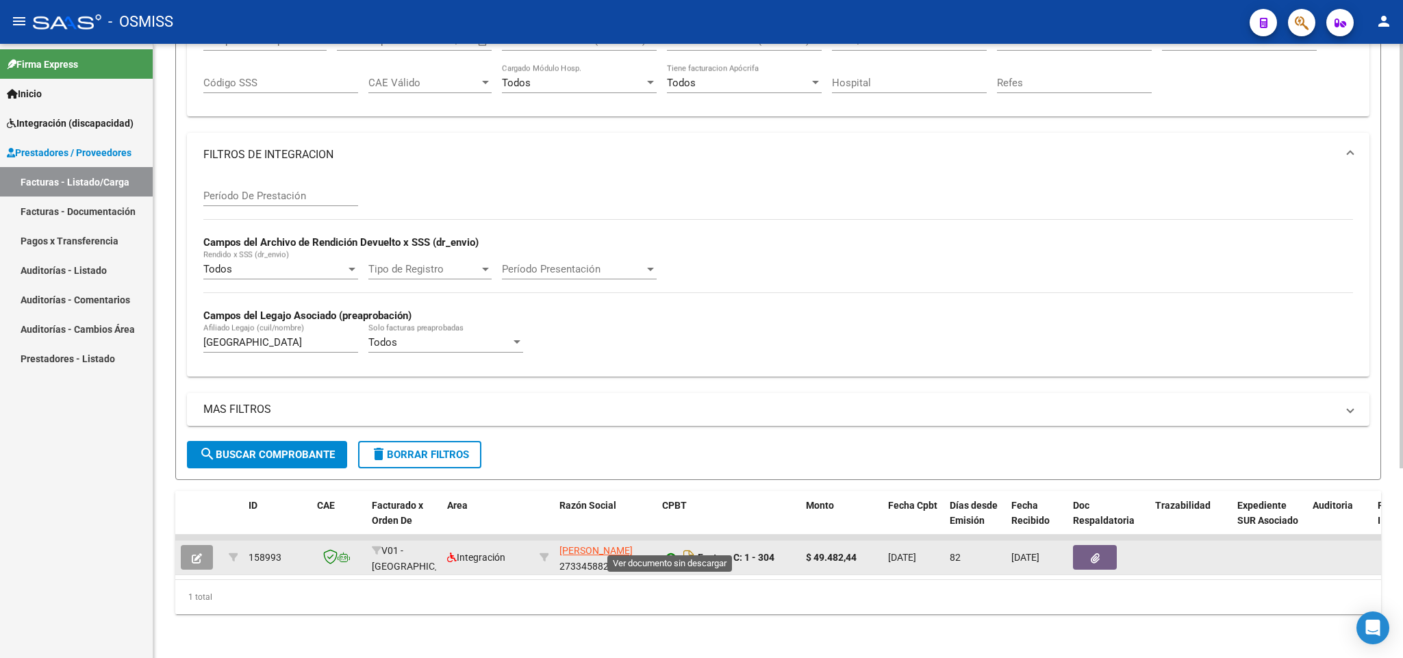
click at [667, 549] on icon at bounding box center [671, 557] width 18 height 16
click at [590, 543] on app-link-go-to "[PERSON_NAME]" at bounding box center [595, 551] width 73 height 16
click at [590, 545] on span "[PERSON_NAME]" at bounding box center [595, 550] width 73 height 11
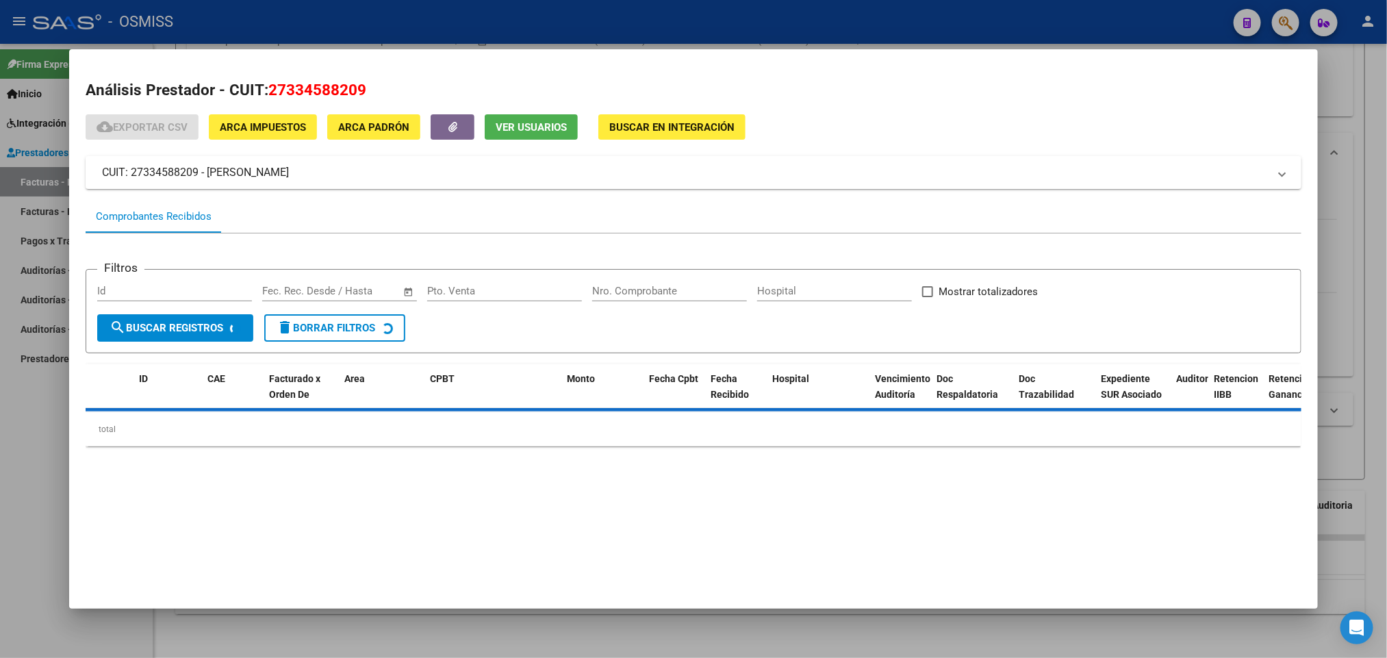
drag, startPoint x: 361, startPoint y: 95, endPoint x: 265, endPoint y: 84, distance: 97.1
click at [265, 84] on h2 "Análisis Prestador - CUIT: 27334588209" at bounding box center [693, 90] width 1215 height 23
copy span "27334588209"
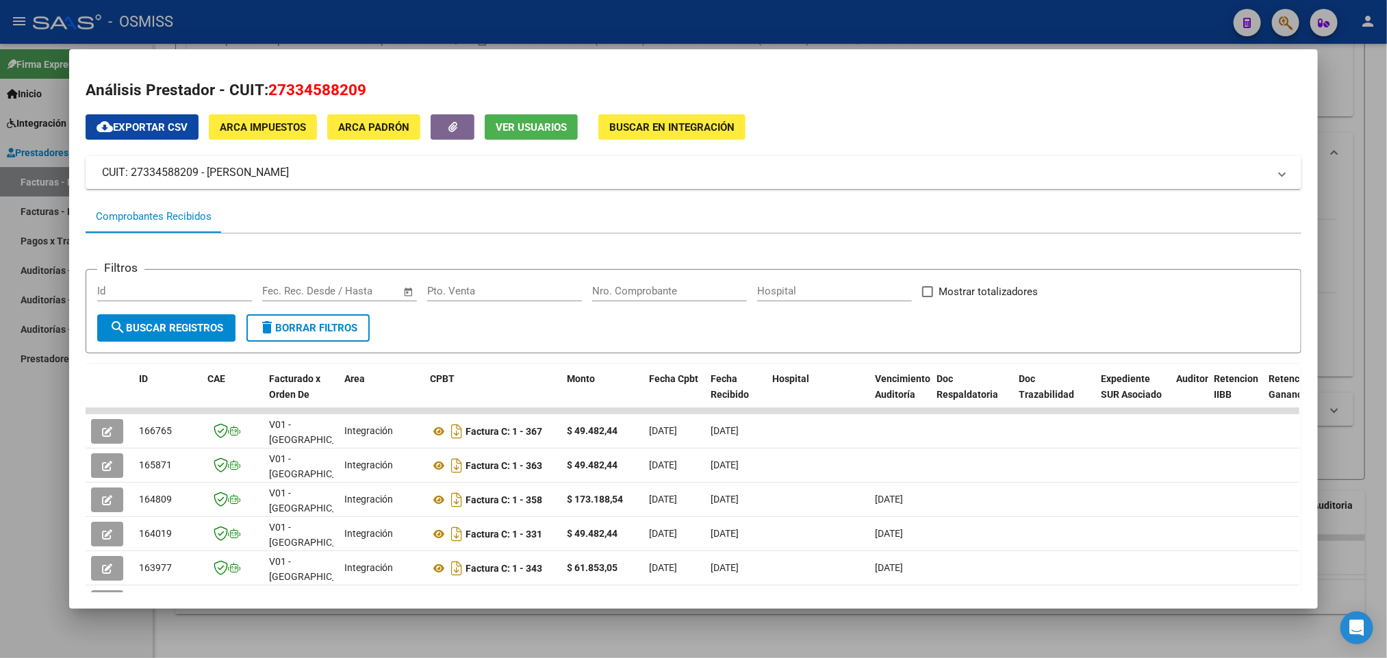
click at [33, 505] on div at bounding box center [693, 329] width 1387 height 658
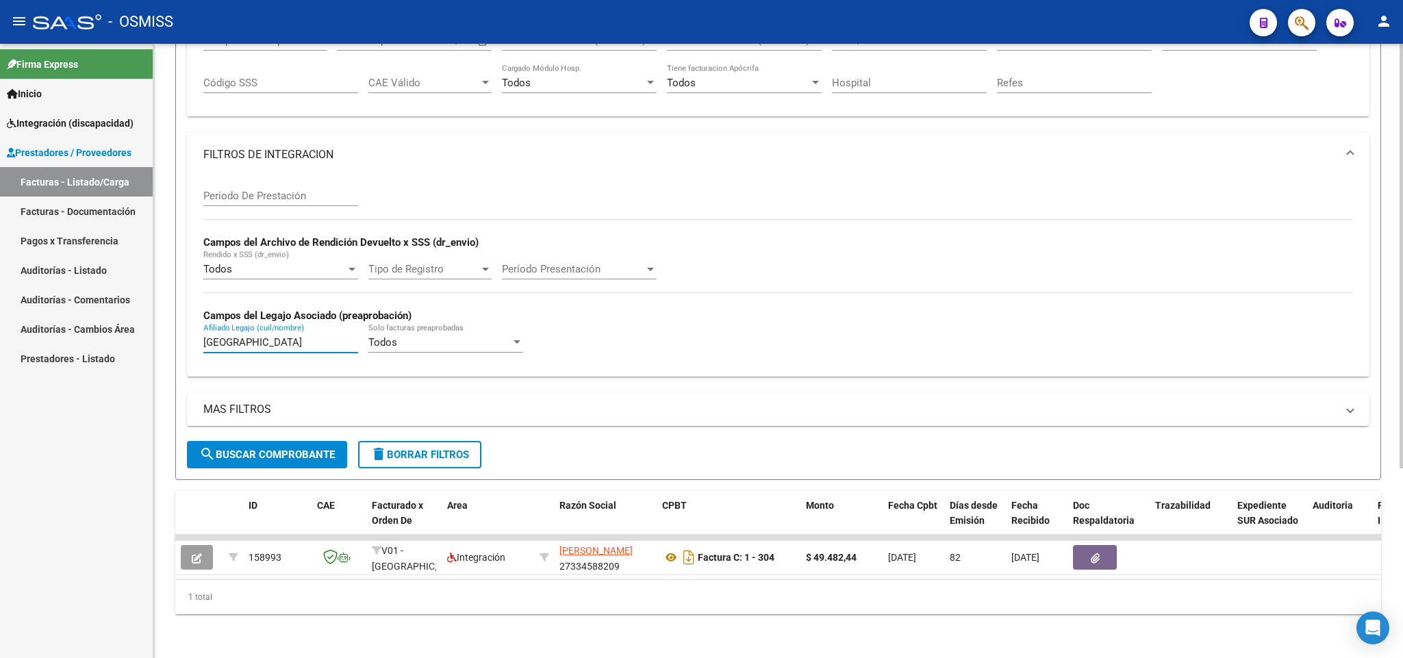
drag, startPoint x: 284, startPoint y: 327, endPoint x: 150, endPoint y: 322, distance: 134.2
click at [152, 327] on mat-sidenav-container "Firma Express Inicio Instructivos Contacto OS Integración (discapacidad) Legajo…" at bounding box center [701, 351] width 1403 height 614
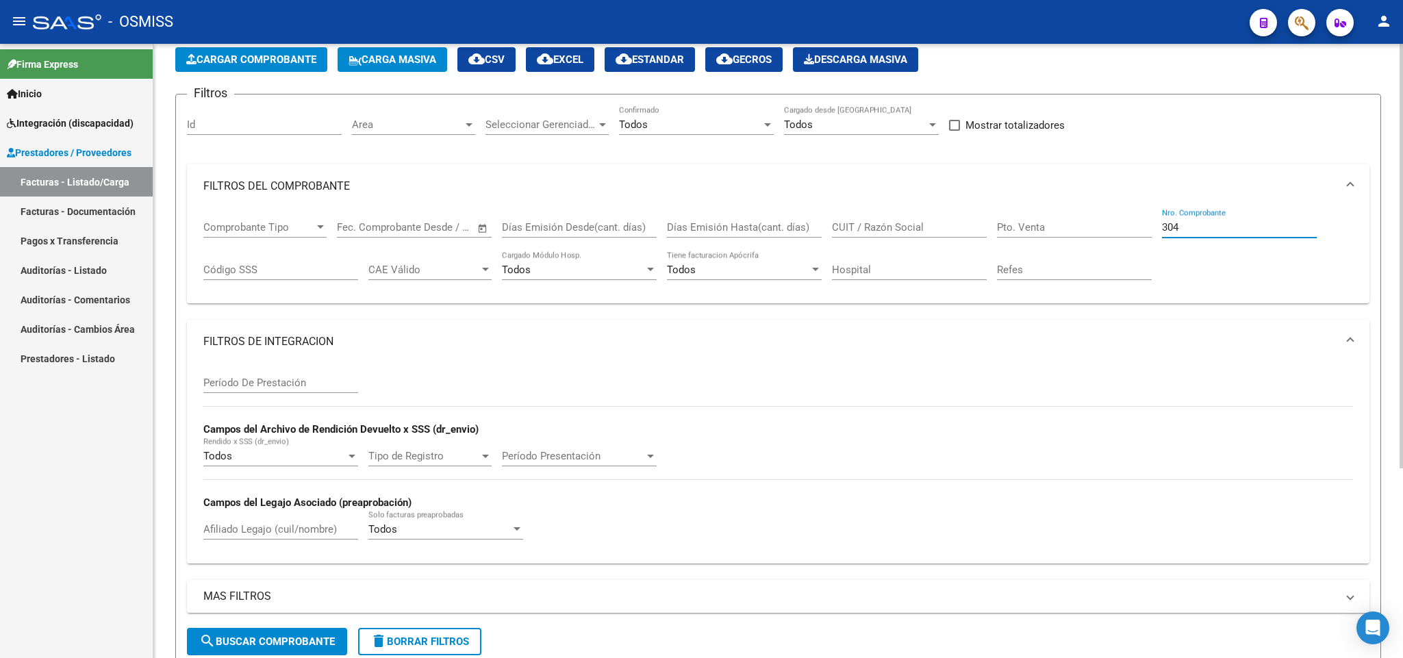
drag, startPoint x: 1199, startPoint y: 227, endPoint x: 1013, endPoint y: 241, distance: 186.7
click at [1016, 244] on div "Comprobante Tipo Comprobante Tipo Fecha inicio – Fecha fin Fec. Comprobante Des…" at bounding box center [777, 250] width 1149 height 85
click at [896, 218] on div "CUIT / Razón Social" at bounding box center [909, 222] width 155 height 29
paste input "27344807189"
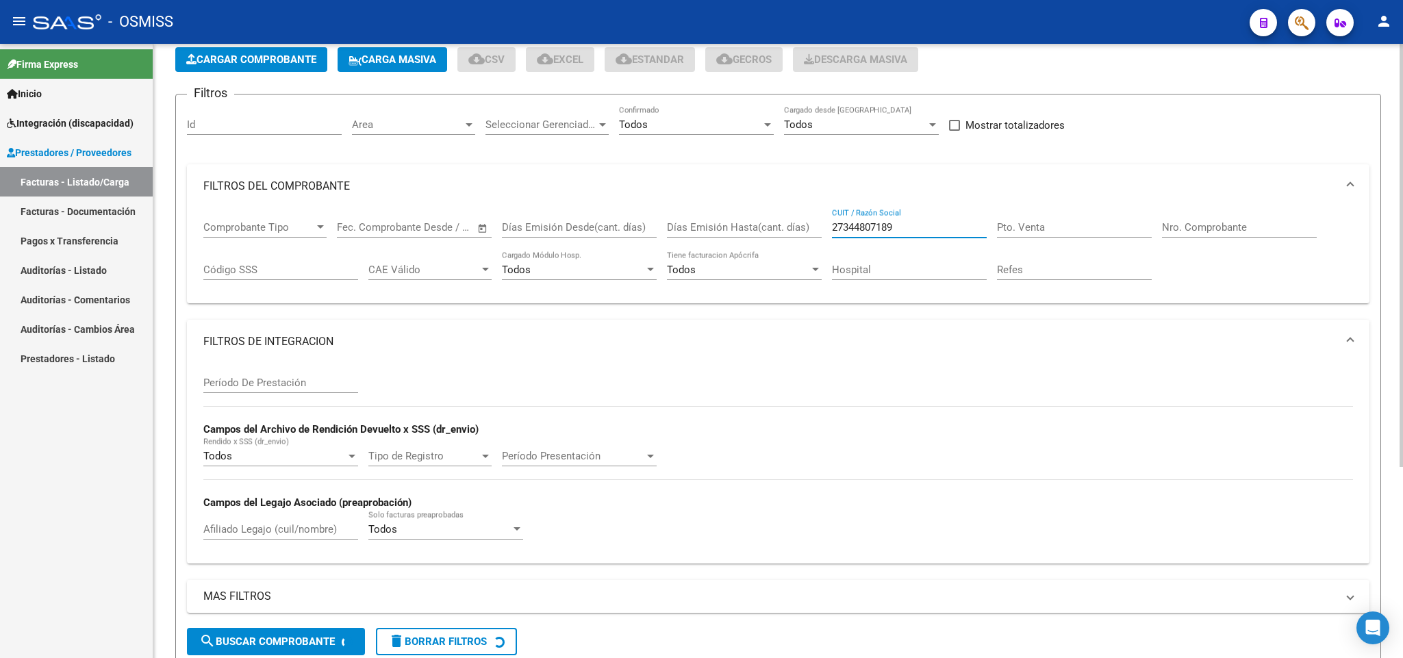
scroll to position [277, 0]
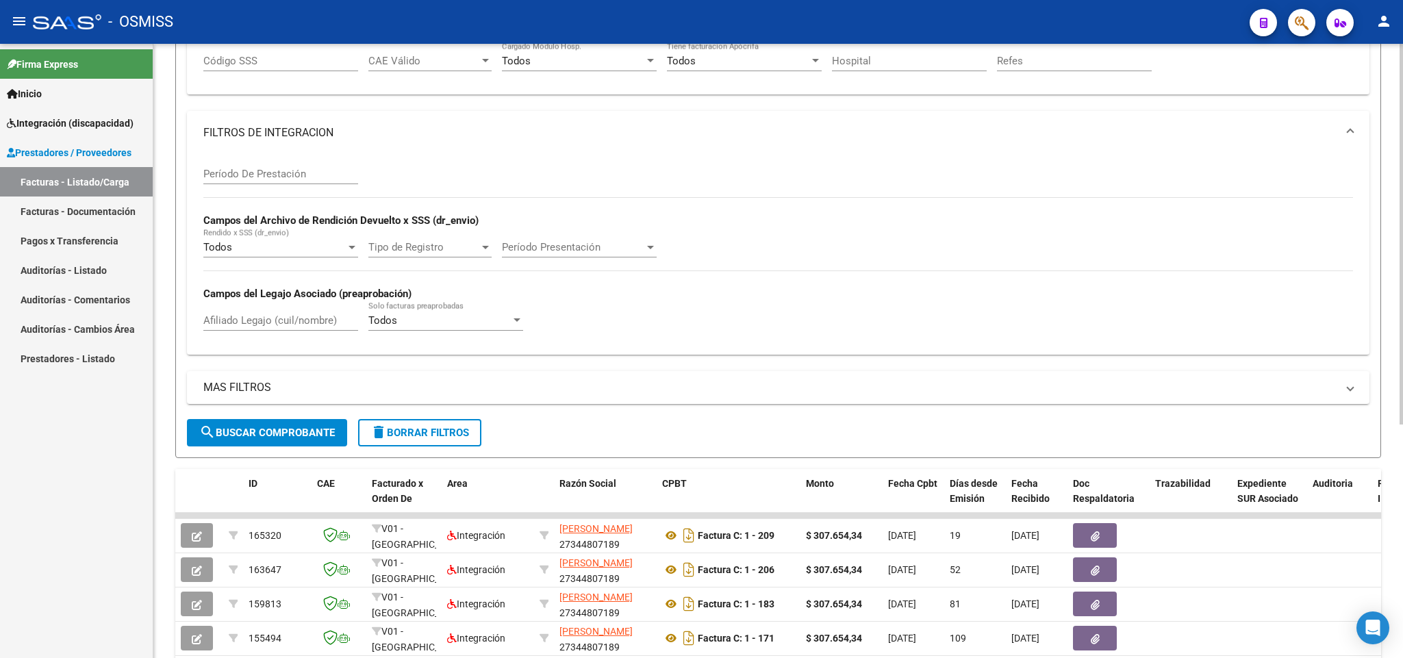
type input "27344807189"
click at [292, 312] on div "Afiliado Legajo (cuil/nombre)" at bounding box center [280, 315] width 155 height 29
type input "[PERSON_NAME]"
click at [277, 437] on span "search Buscar Comprobante" at bounding box center [267, 432] width 136 height 12
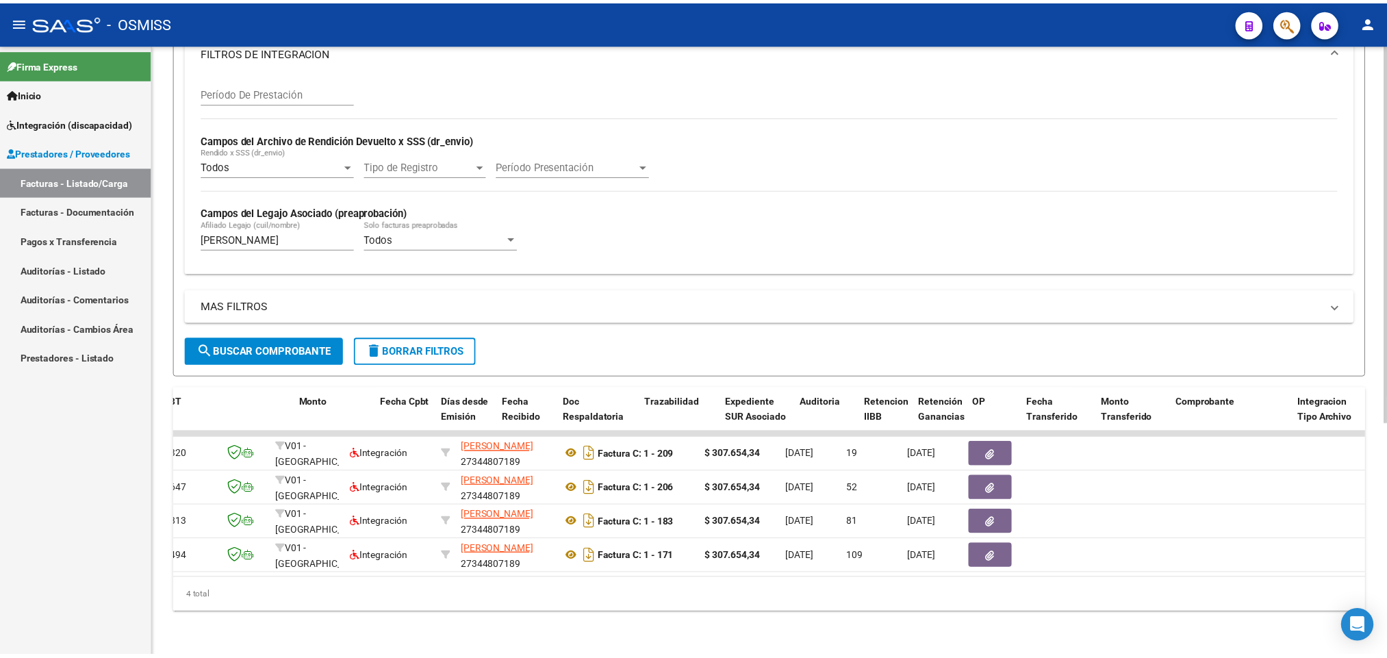
scroll to position [0, 0]
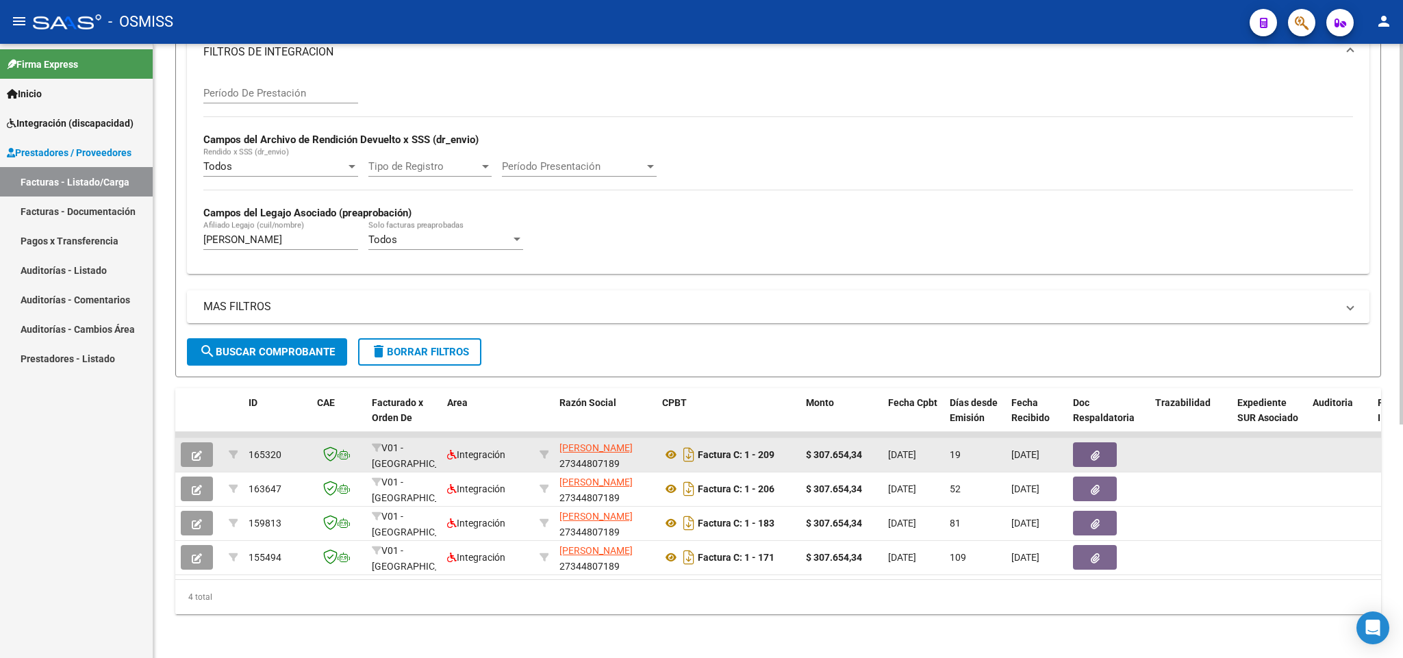
click at [206, 442] on button "button" at bounding box center [197, 454] width 32 height 25
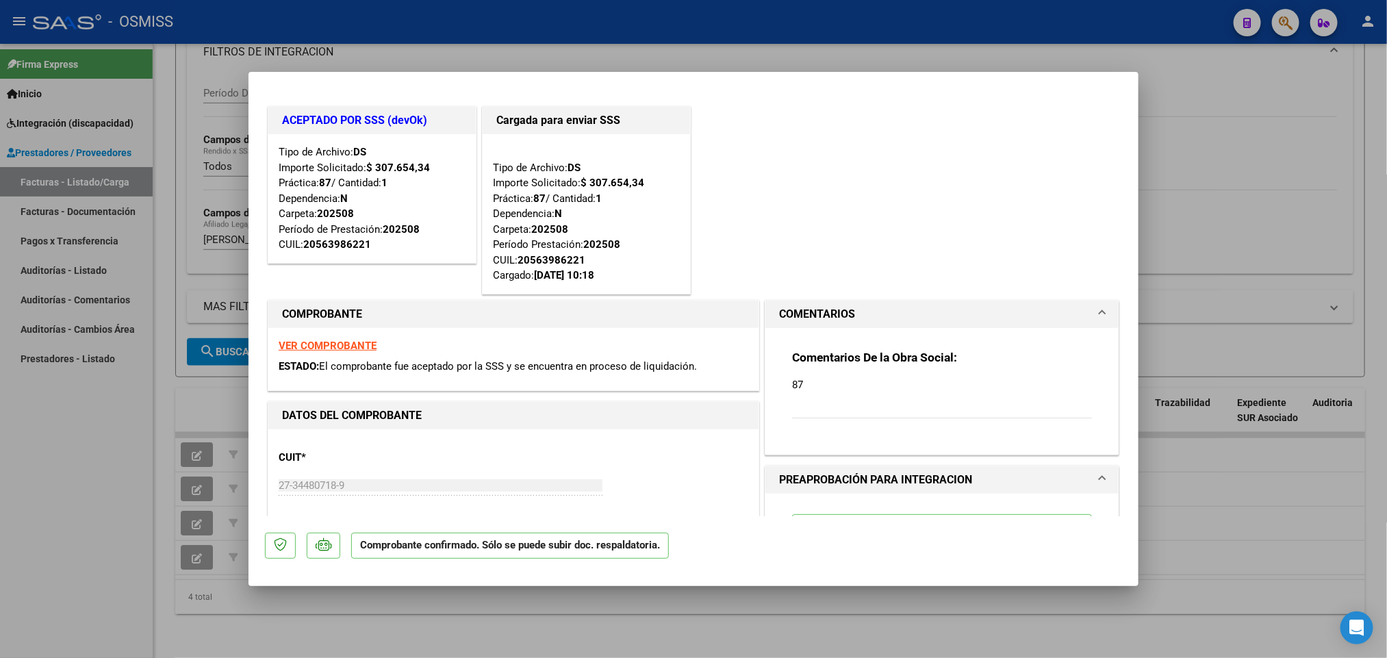
click at [72, 469] on div at bounding box center [693, 329] width 1387 height 658
type input "$ 0,00"
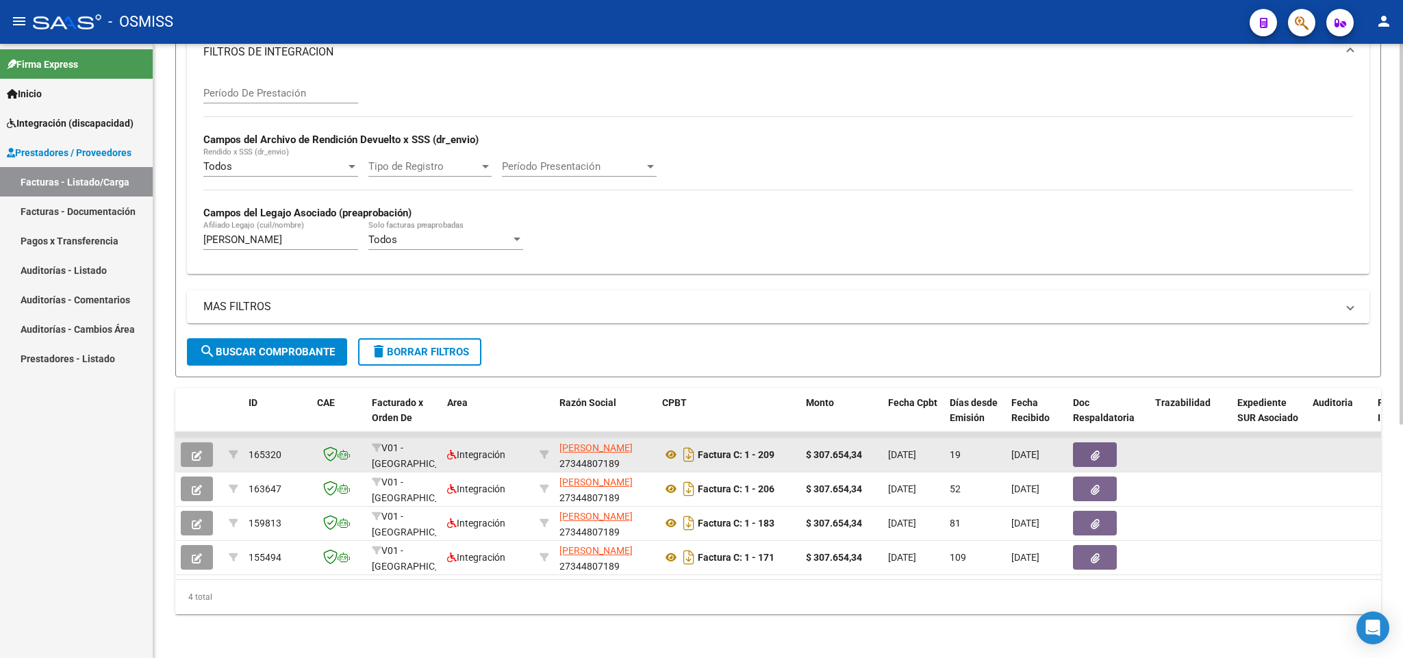
click at [194, 442] on button "button" at bounding box center [197, 454] width 32 height 25
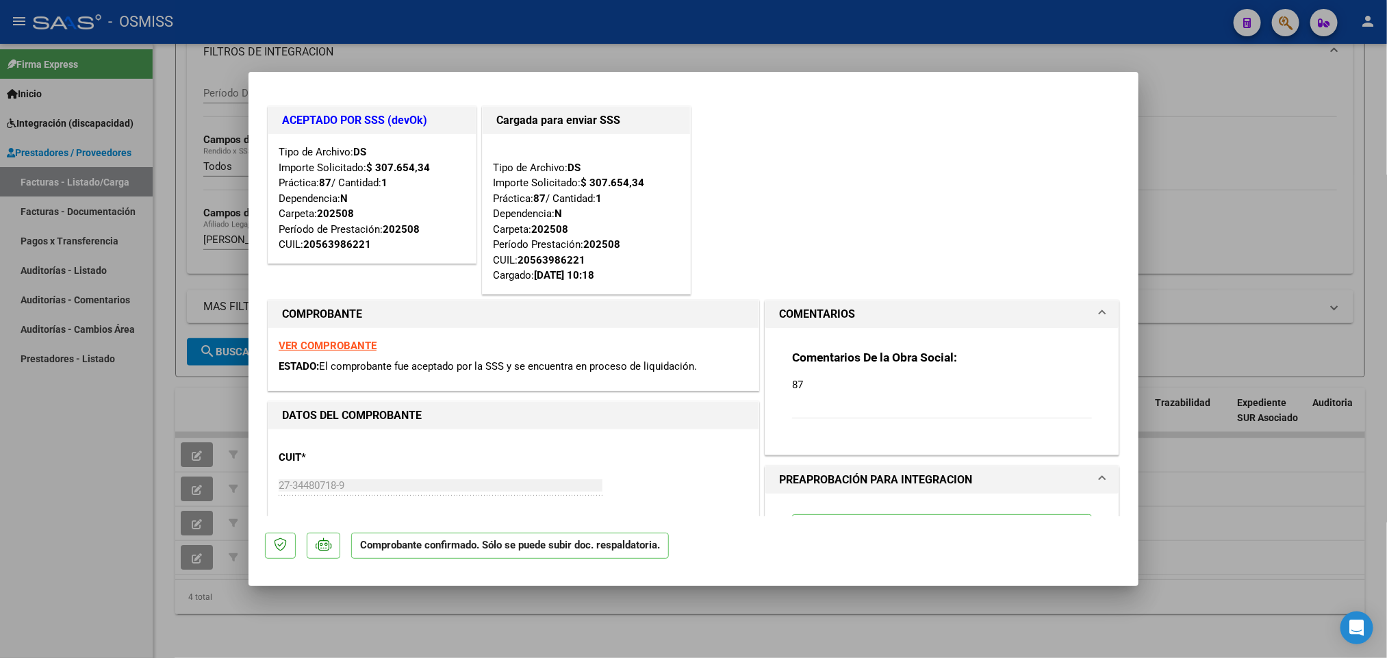
click at [44, 457] on div at bounding box center [693, 329] width 1387 height 658
type input "$ 0,00"
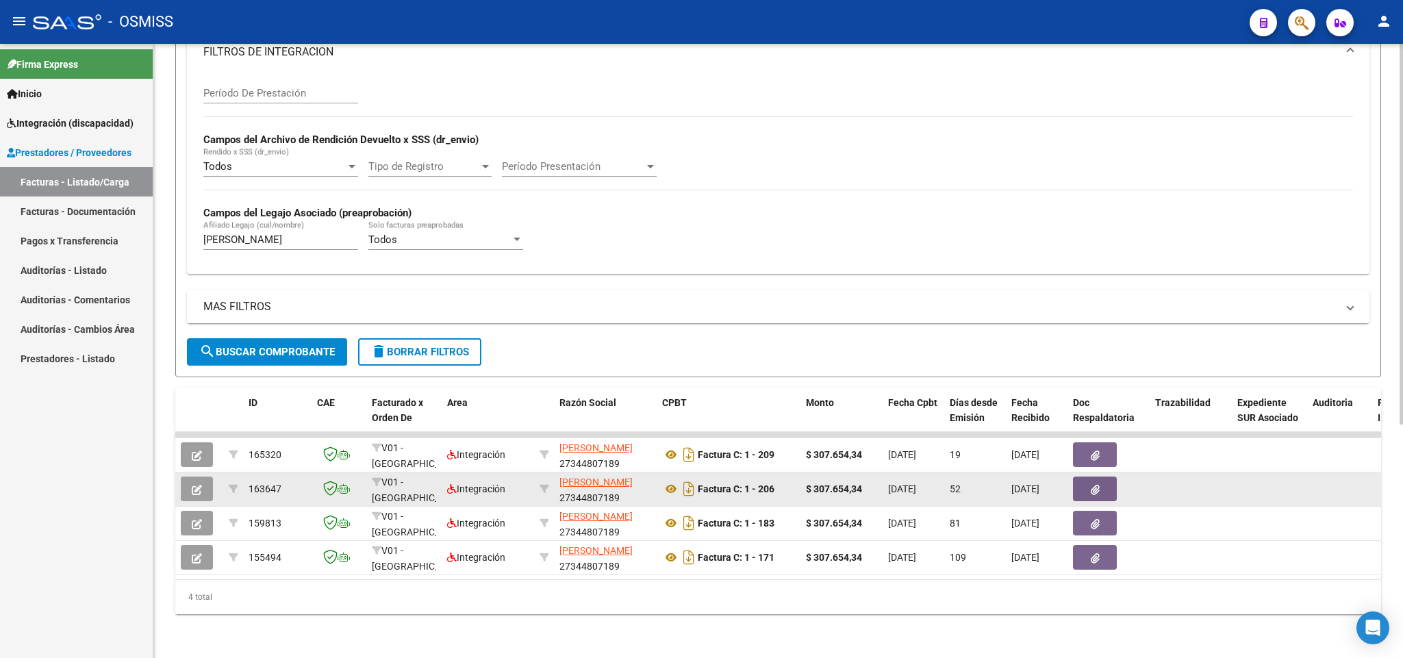
click at [189, 476] on button "button" at bounding box center [197, 488] width 32 height 25
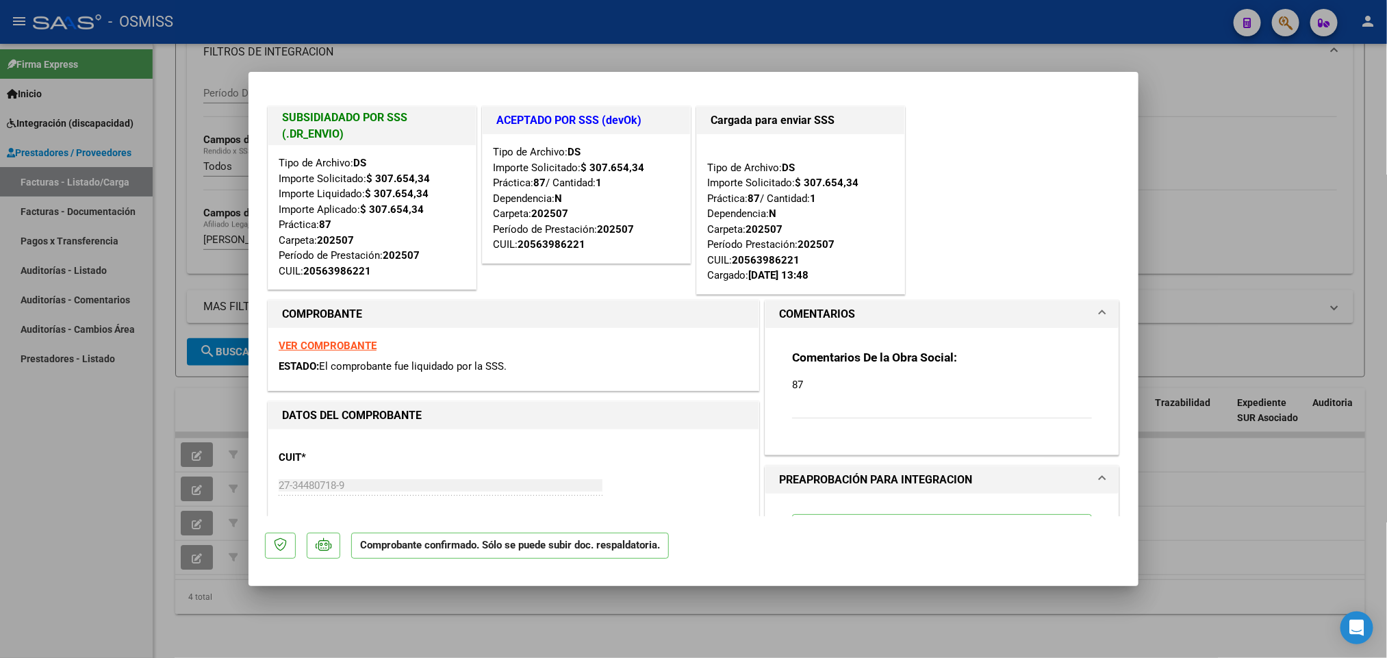
drag, startPoint x: 50, startPoint y: 573, endPoint x: 463, endPoint y: 370, distance: 460.1
click at [64, 559] on div at bounding box center [693, 329] width 1387 height 658
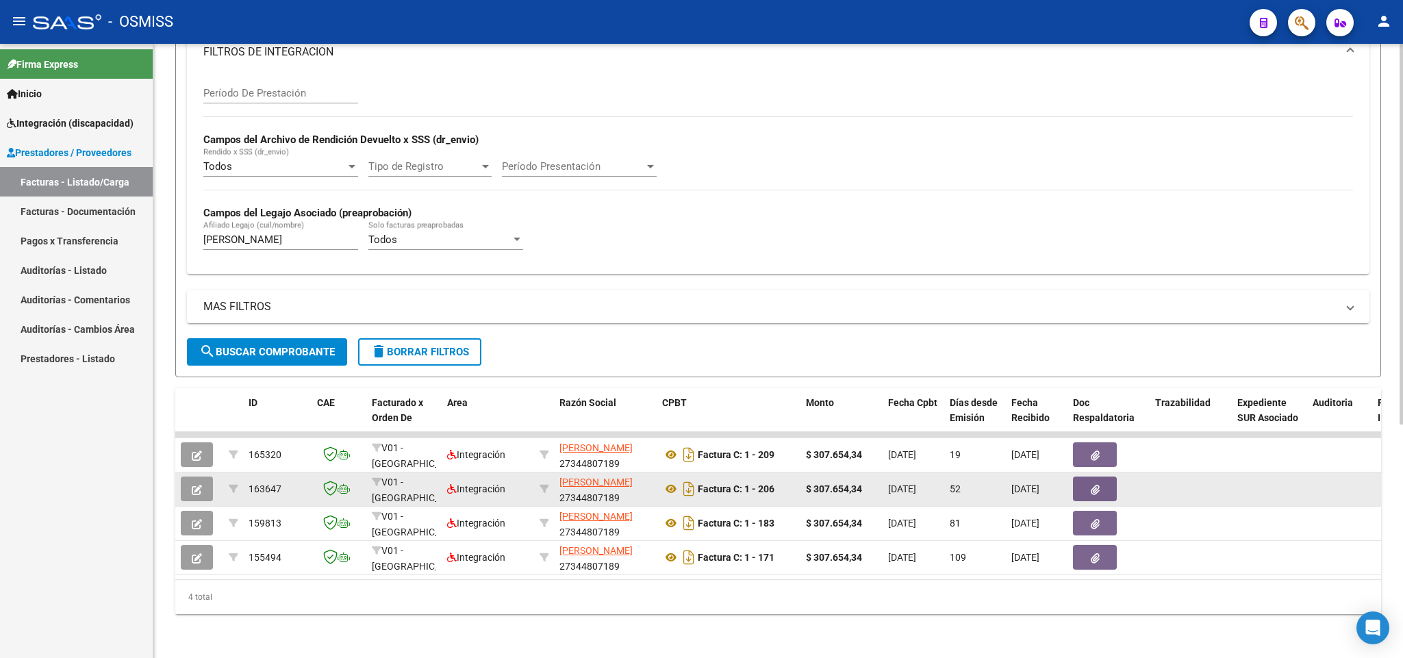
click at [201, 485] on icon "button" at bounding box center [197, 490] width 10 height 10
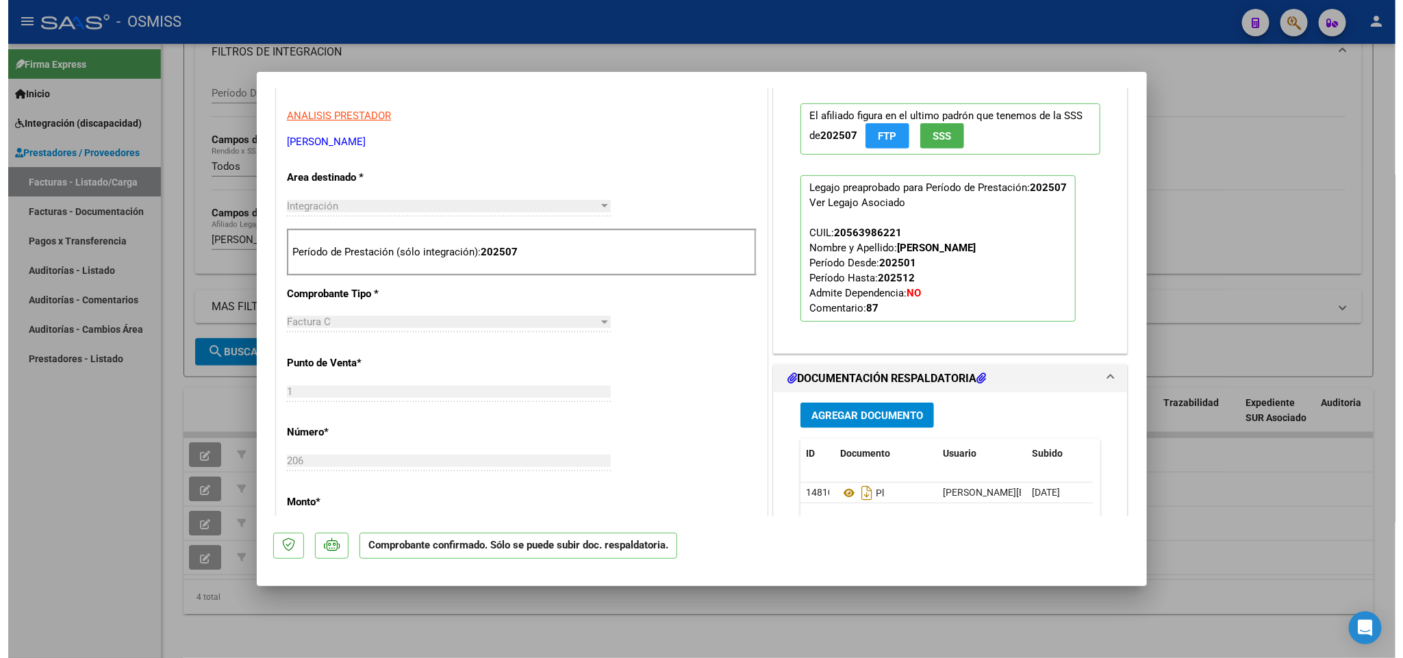
scroll to position [513, 0]
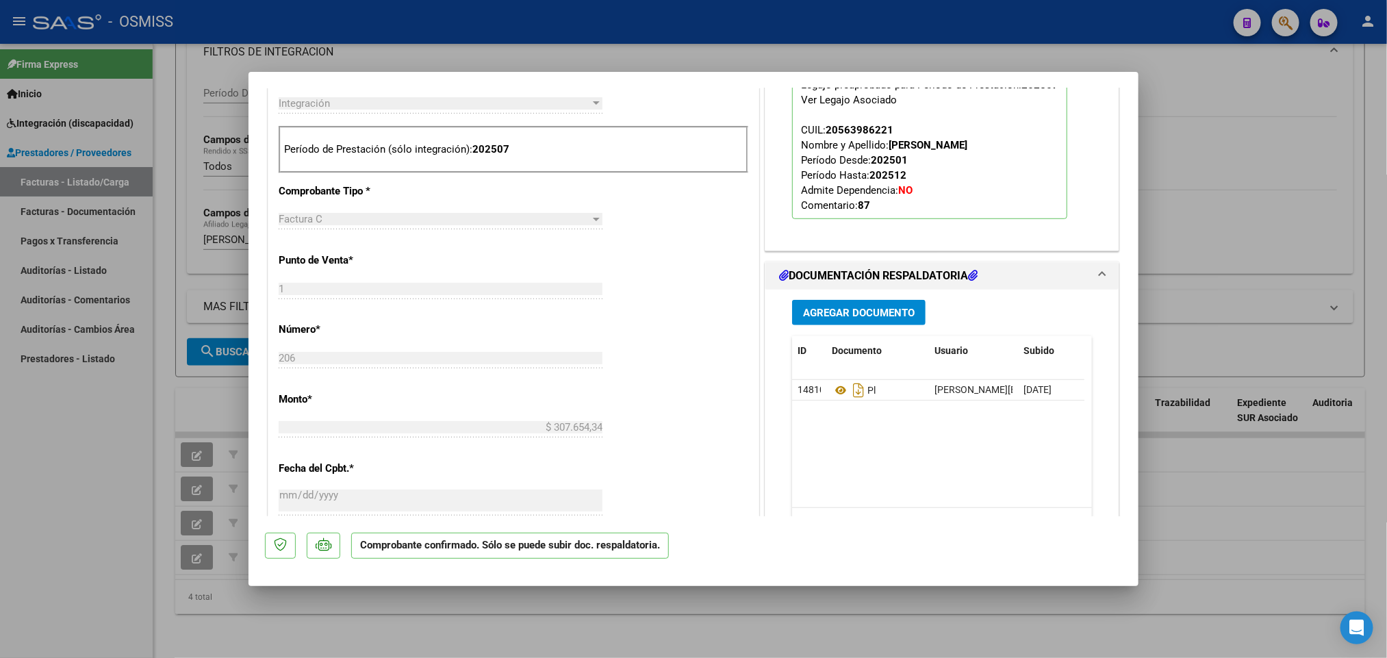
click at [117, 450] on div at bounding box center [693, 329] width 1387 height 658
type input "$ 0,00"
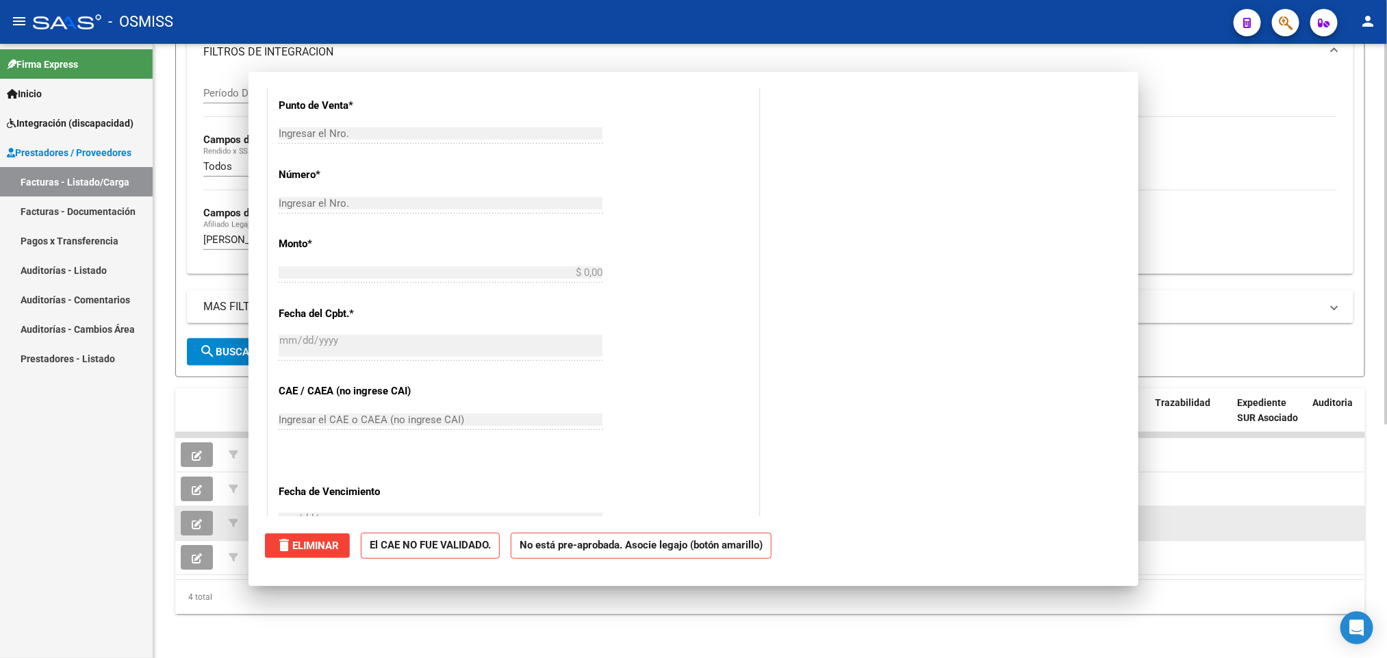
scroll to position [0, 0]
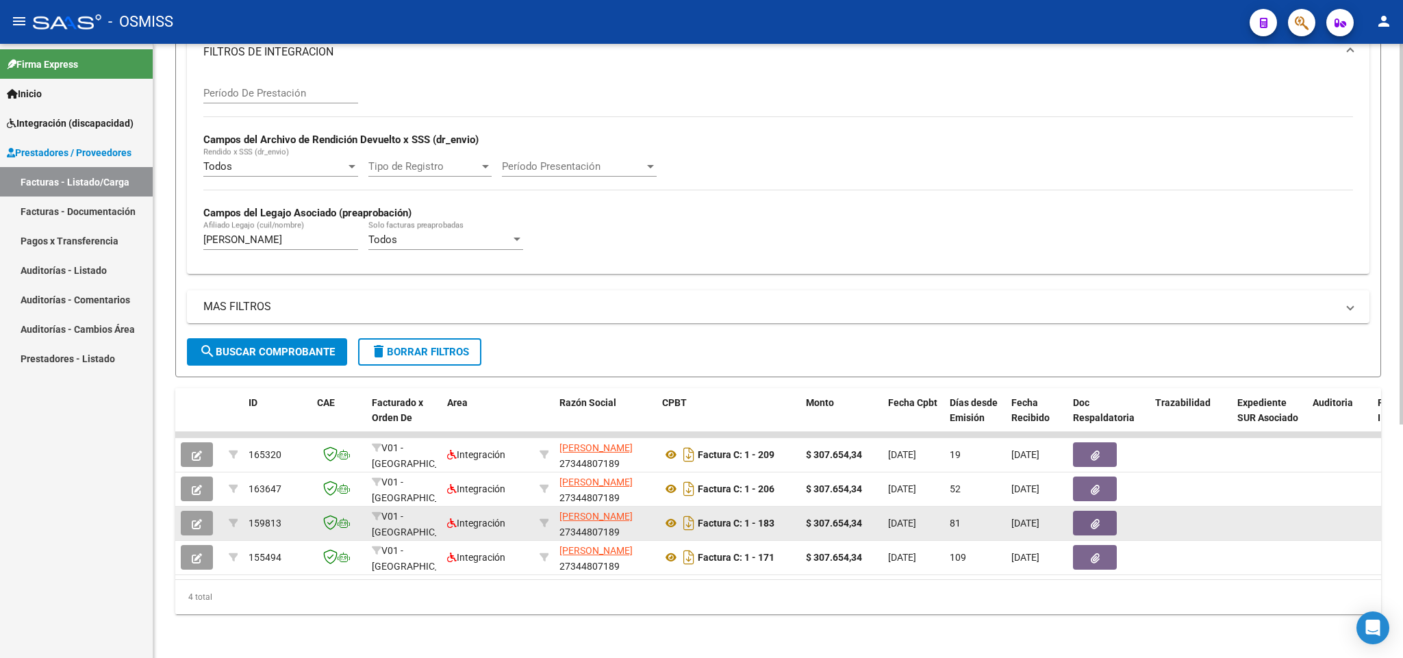
click at [199, 519] on icon "button" at bounding box center [197, 524] width 10 height 10
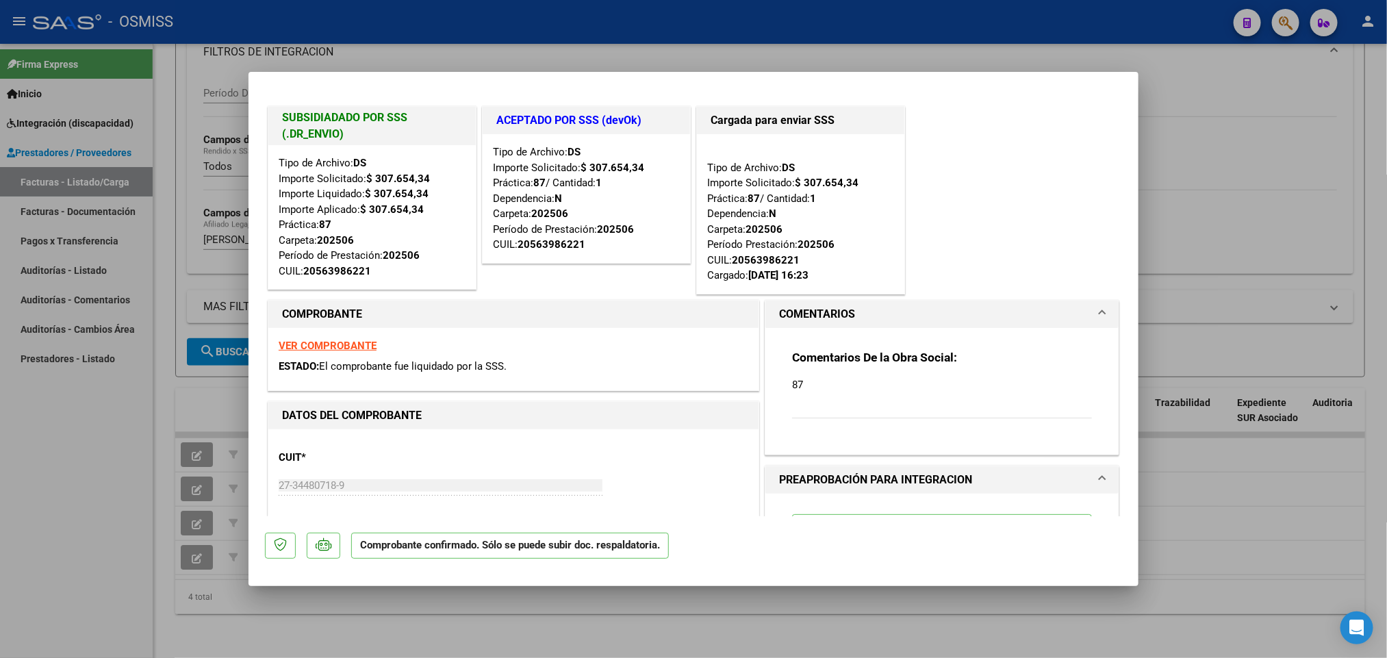
click at [72, 454] on div at bounding box center [693, 329] width 1387 height 658
type input "$ 0,00"
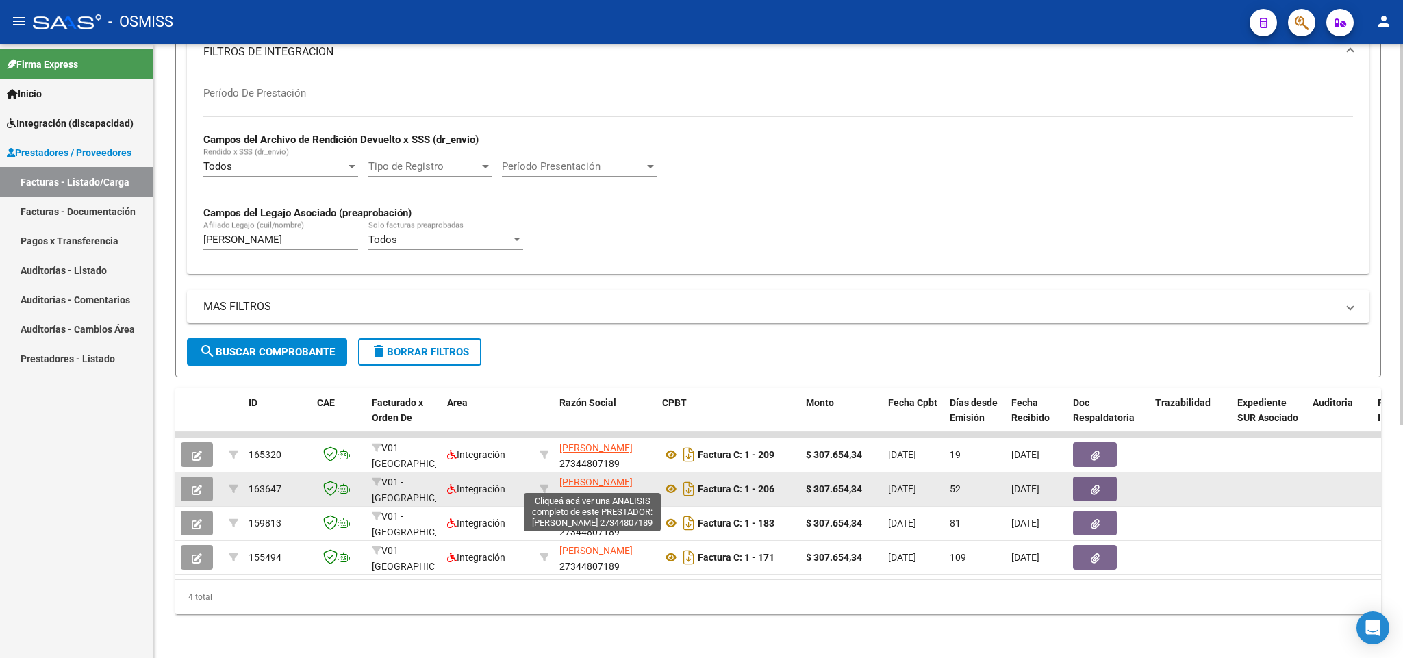
click at [581, 476] on span "[PERSON_NAME]" at bounding box center [595, 481] width 73 height 11
type textarea "27344807189"
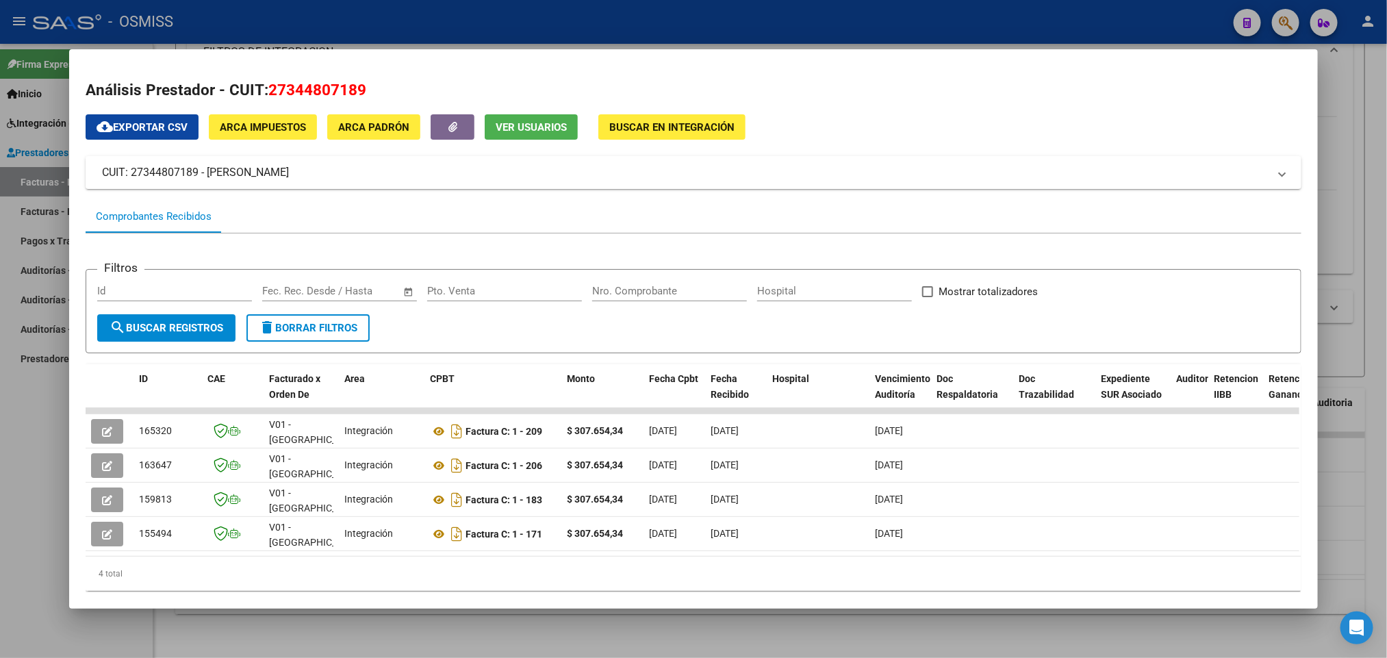
click at [31, 551] on div at bounding box center [693, 329] width 1387 height 658
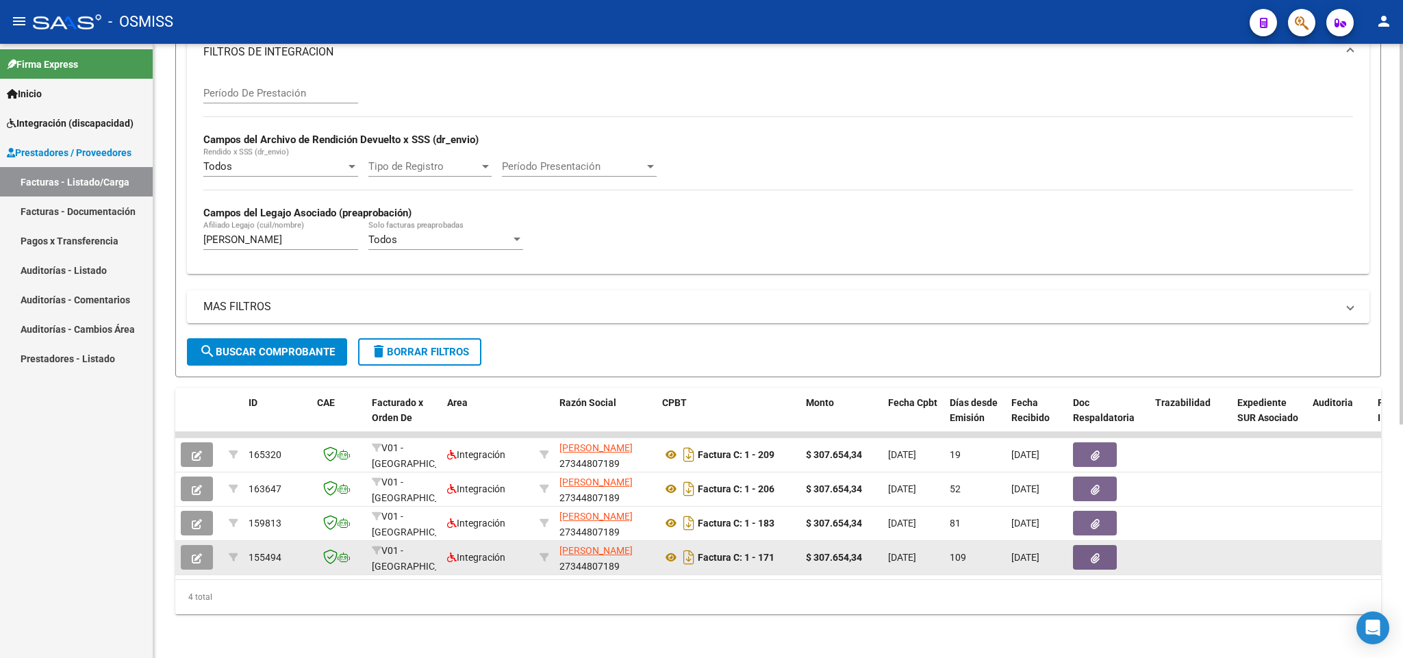
click at [185, 545] on button "button" at bounding box center [197, 557] width 32 height 25
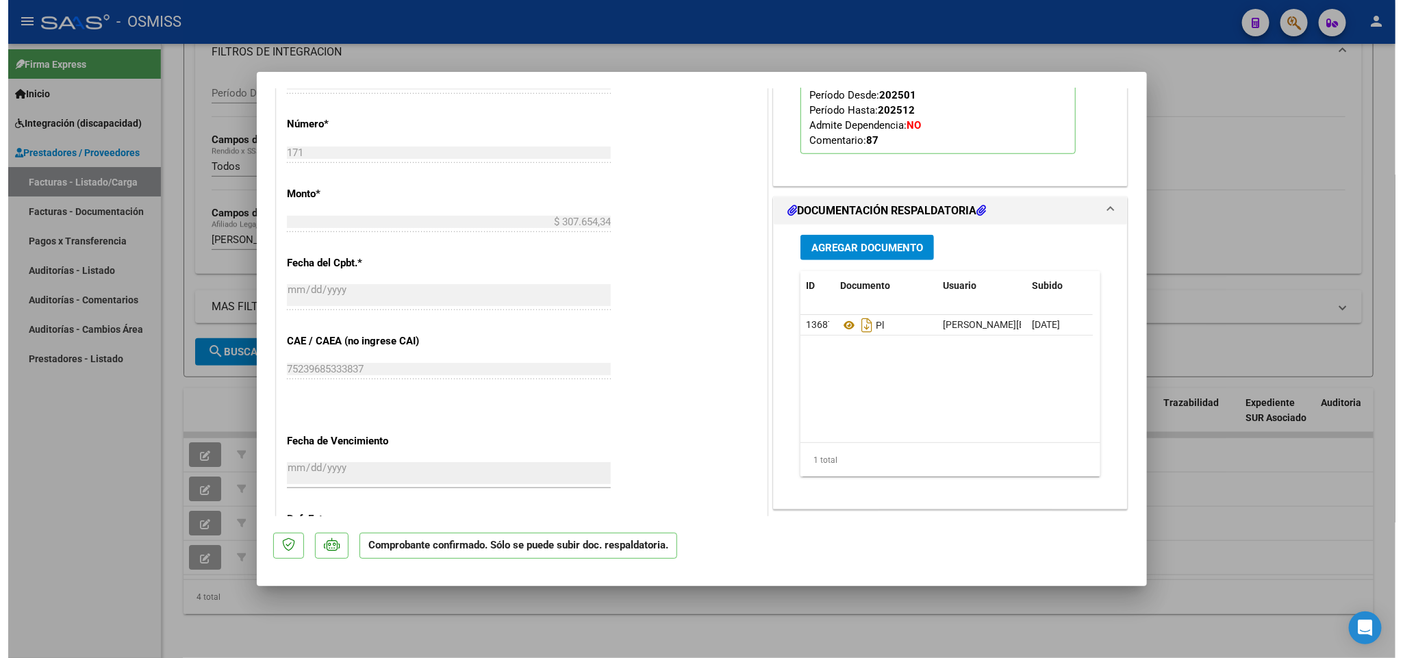
scroll to position [103, 0]
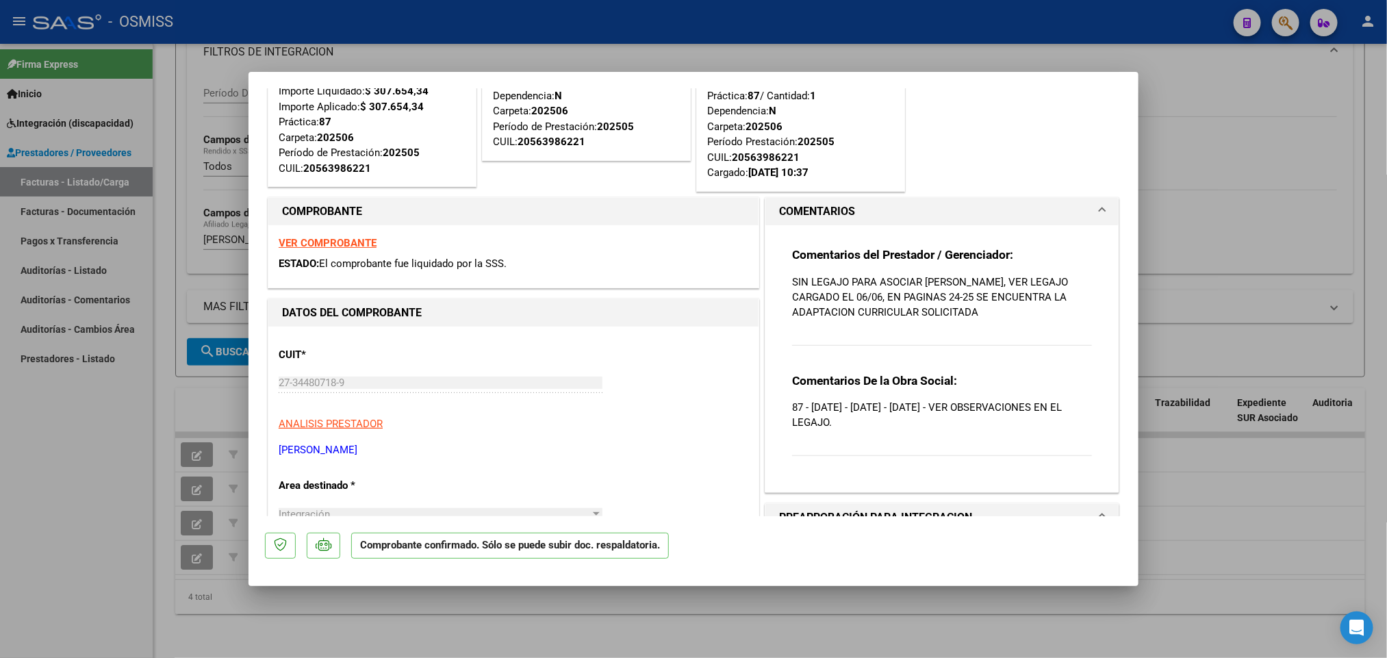
click at [360, 244] on strong "VER COMPROBANTE" at bounding box center [328, 243] width 98 height 12
click at [97, 405] on div at bounding box center [693, 329] width 1387 height 658
type input "$ 0,00"
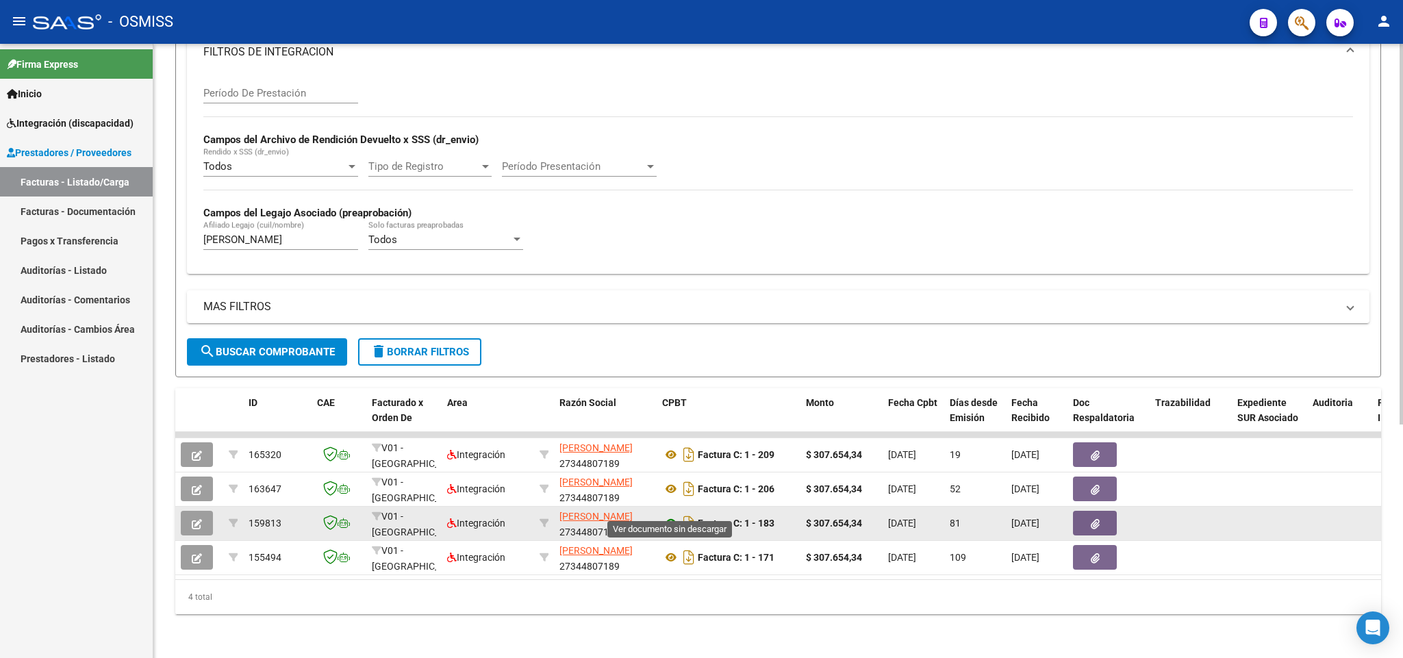
click at [671, 515] on icon at bounding box center [671, 523] width 18 height 16
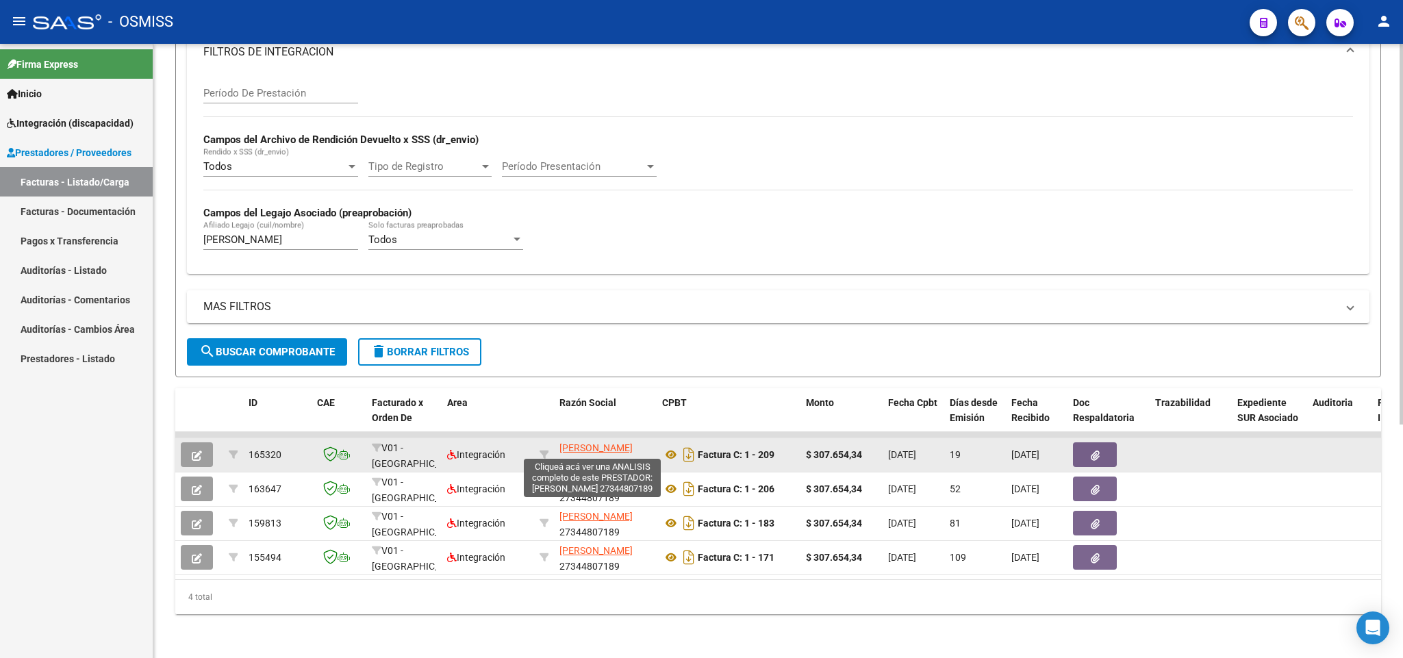
click at [596, 442] on span "[PERSON_NAME]" at bounding box center [595, 447] width 73 height 11
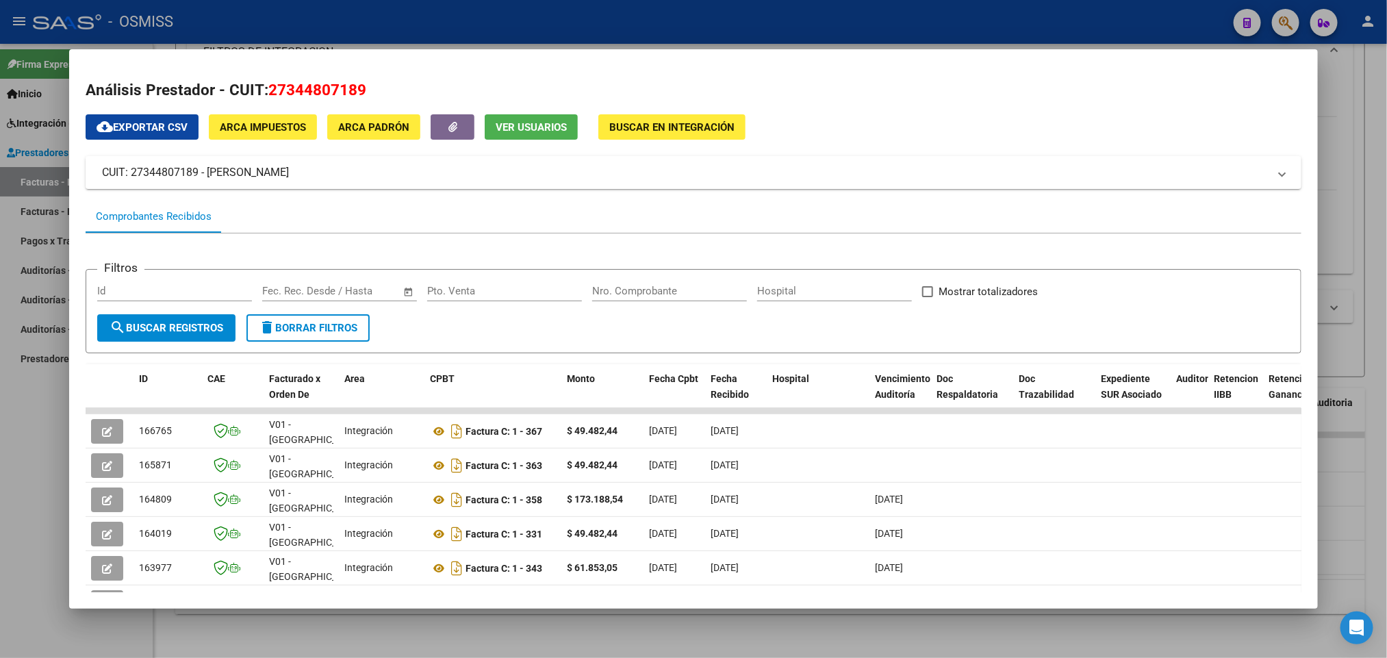
drag, startPoint x: 360, startPoint y: 97, endPoint x: 261, endPoint y: 88, distance: 98.9
click at [261, 88] on h2 "Análisis Prestador - CUIT: 27344807189" at bounding box center [693, 90] width 1215 height 23
copy span "27344807189"
click at [8, 452] on div at bounding box center [693, 329] width 1387 height 658
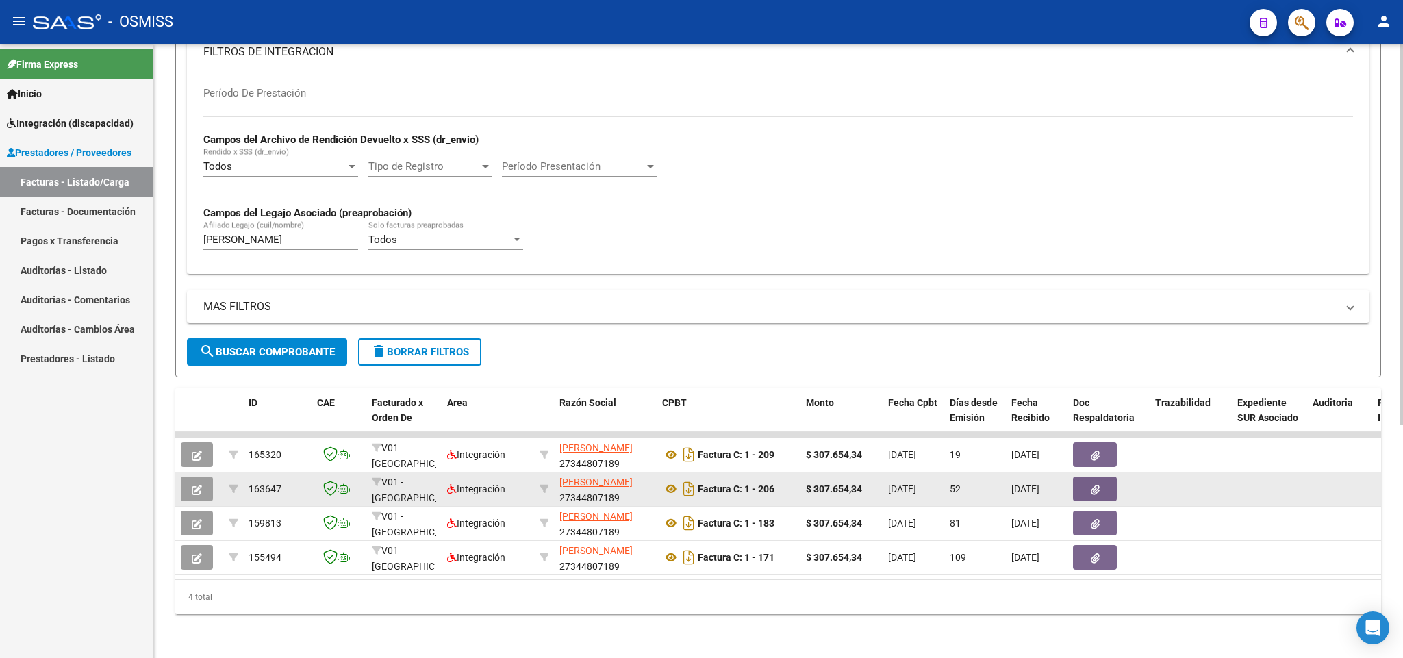
click at [200, 476] on button "button" at bounding box center [197, 488] width 32 height 25
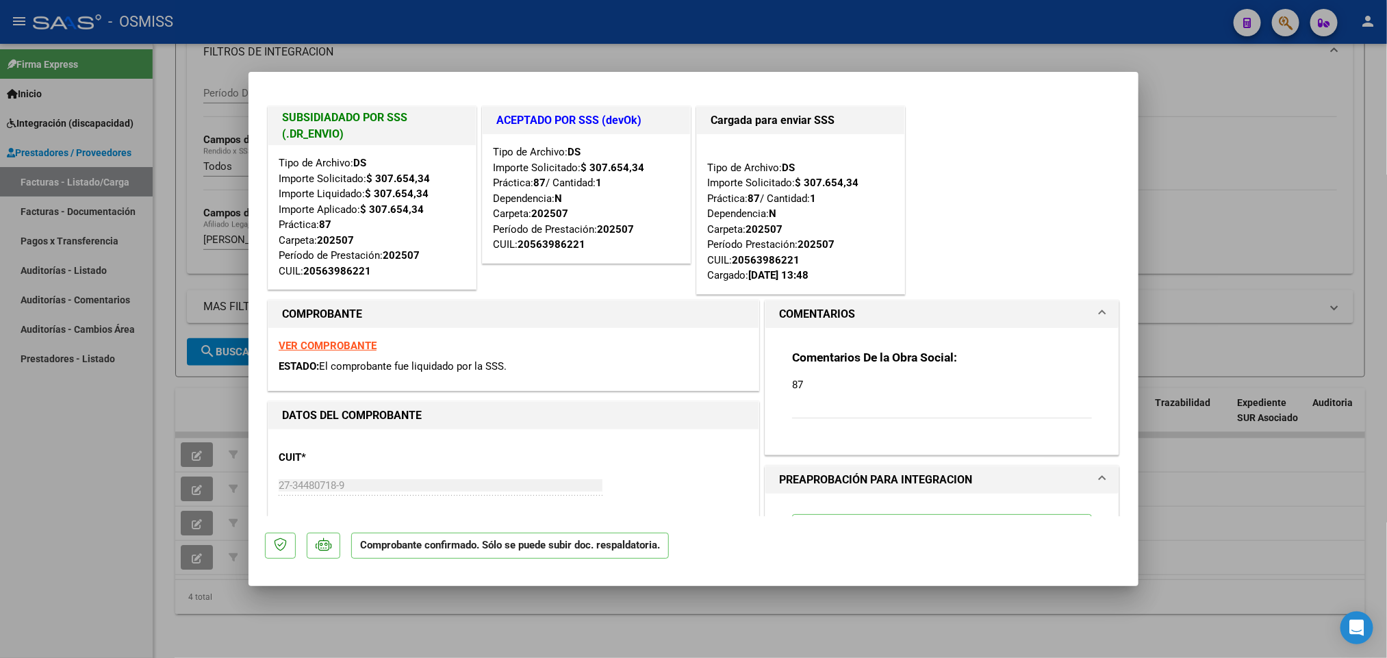
click at [120, 411] on div at bounding box center [693, 329] width 1387 height 658
type input "$ 0,00"
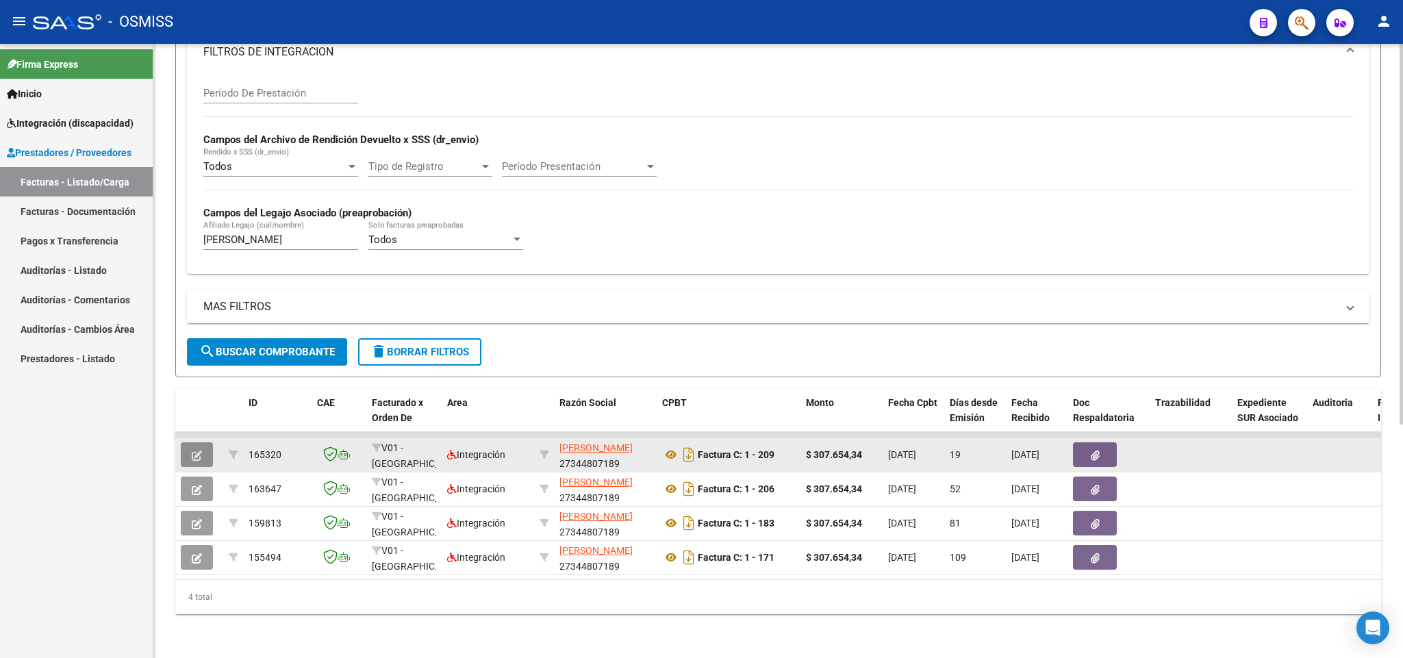
click at [193, 450] on icon "button" at bounding box center [197, 455] width 10 height 10
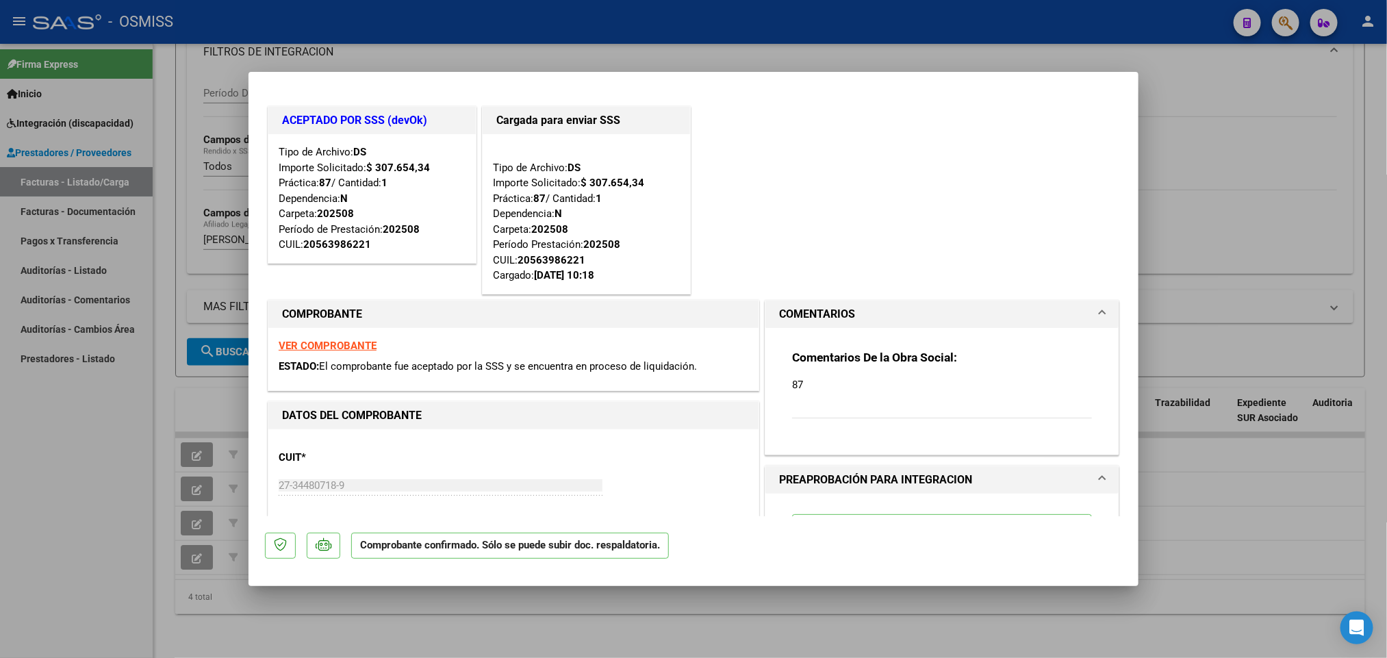
click at [134, 465] on div at bounding box center [693, 329] width 1387 height 658
type input "$ 0,00"
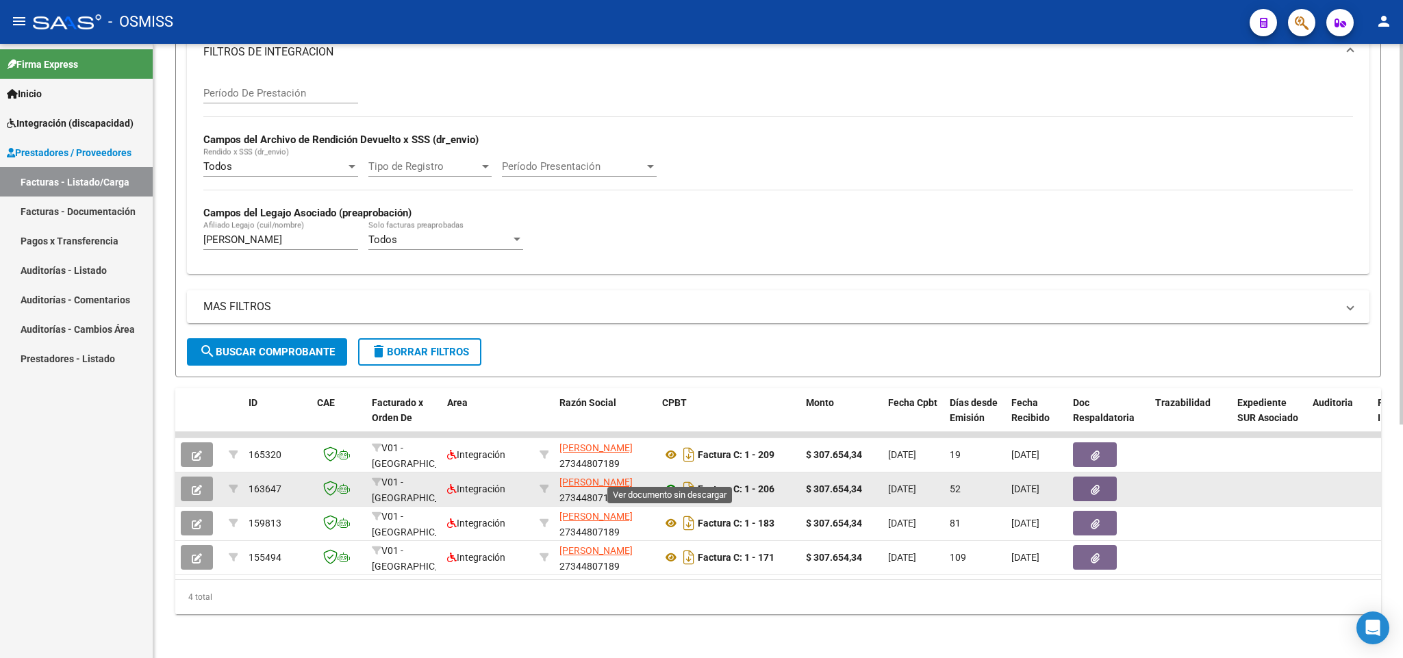
click at [672, 481] on icon at bounding box center [671, 489] width 18 height 16
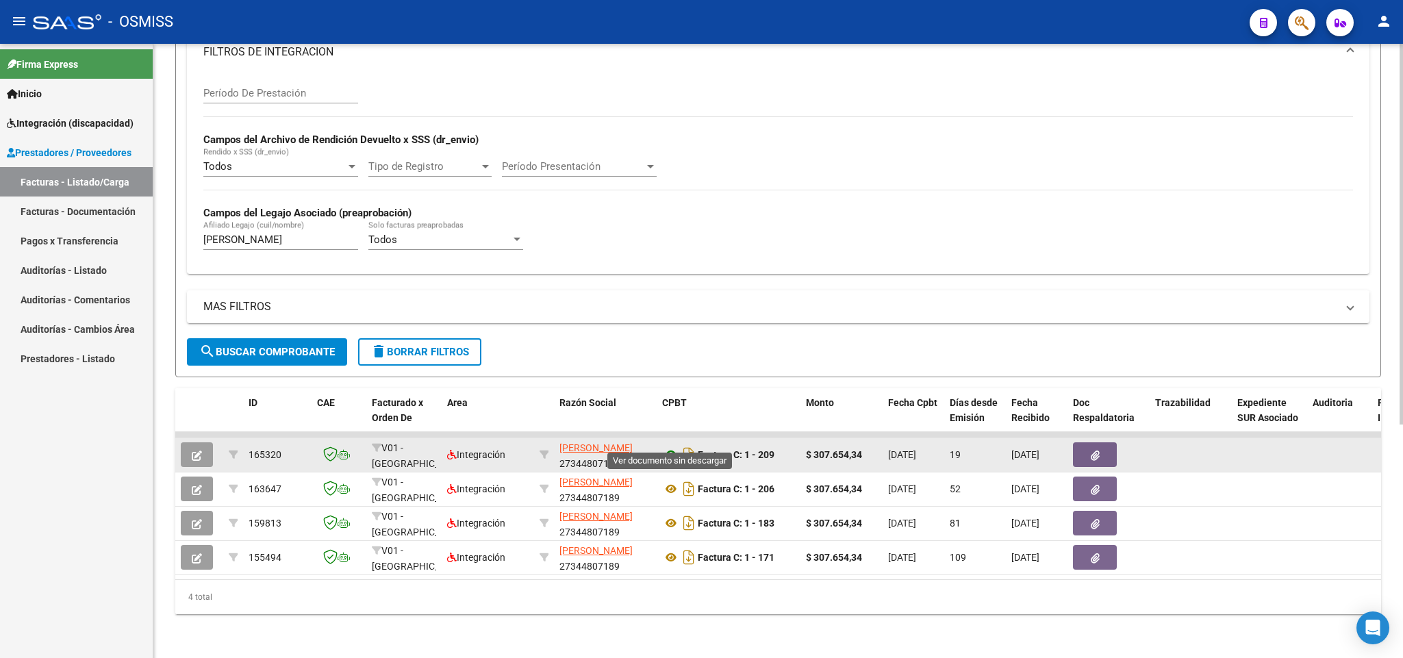
click at [669, 446] on icon at bounding box center [671, 454] width 18 height 16
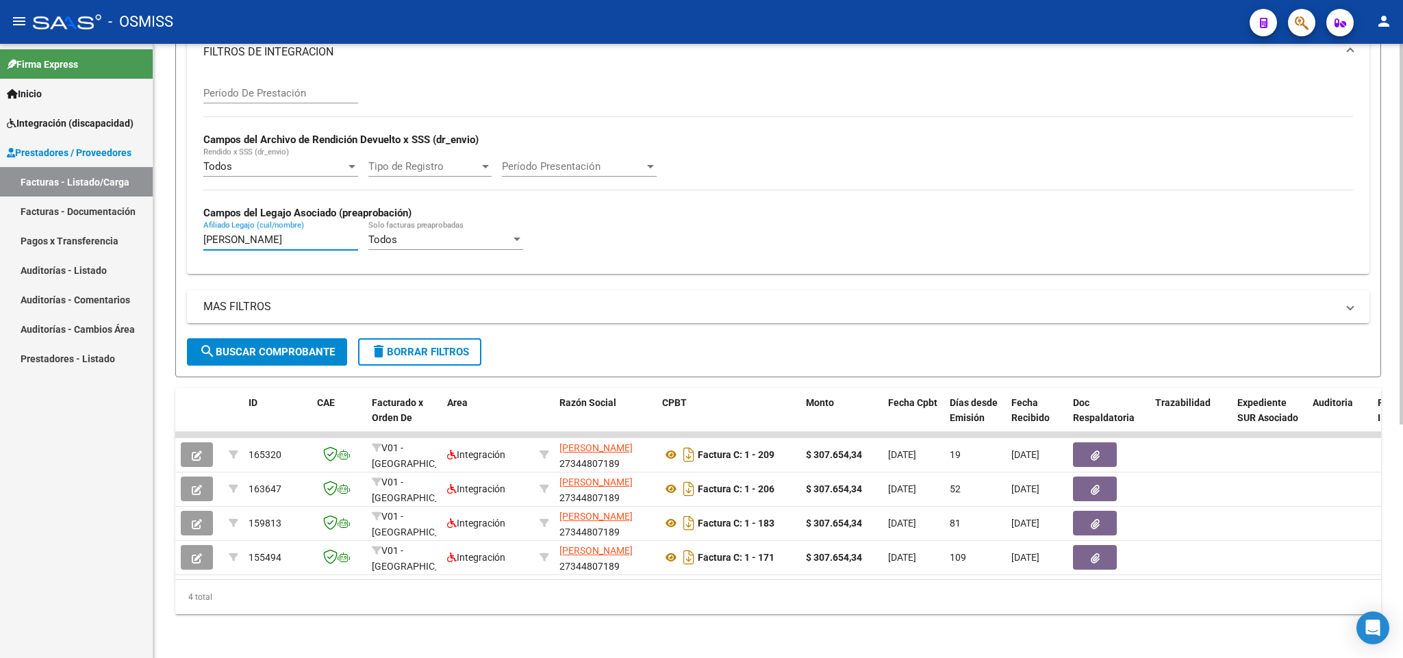
drag, startPoint x: 246, startPoint y: 229, endPoint x: 154, endPoint y: 207, distance: 94.8
click at [160, 220] on div "Video tutorial PRESTADORES -> Listado de CPBTs Emitidos por Prestadores / Prove…" at bounding box center [777, 172] width 1249 height 972
drag, startPoint x: 409, startPoint y: 333, endPoint x: 417, endPoint y: 350, distance: 18.1
click at [411, 346] on span "delete Borrar Filtros" at bounding box center [419, 352] width 99 height 12
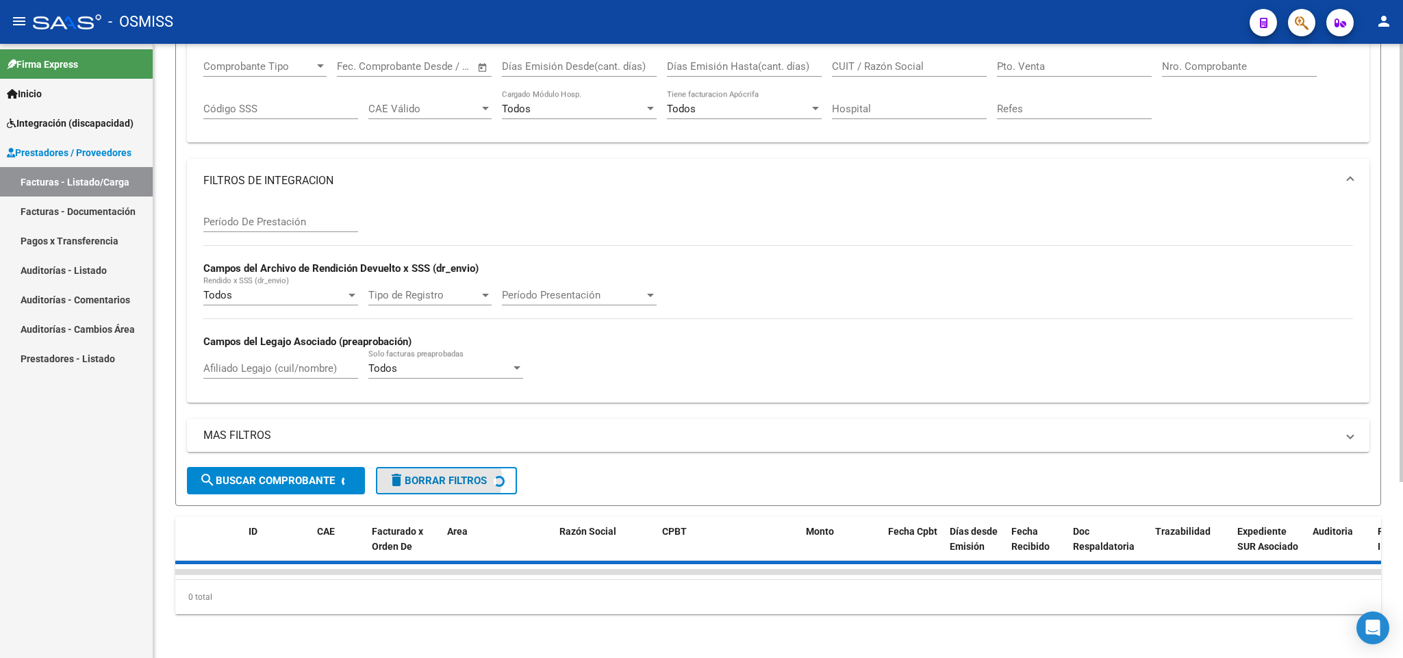
scroll to position [0, 0]
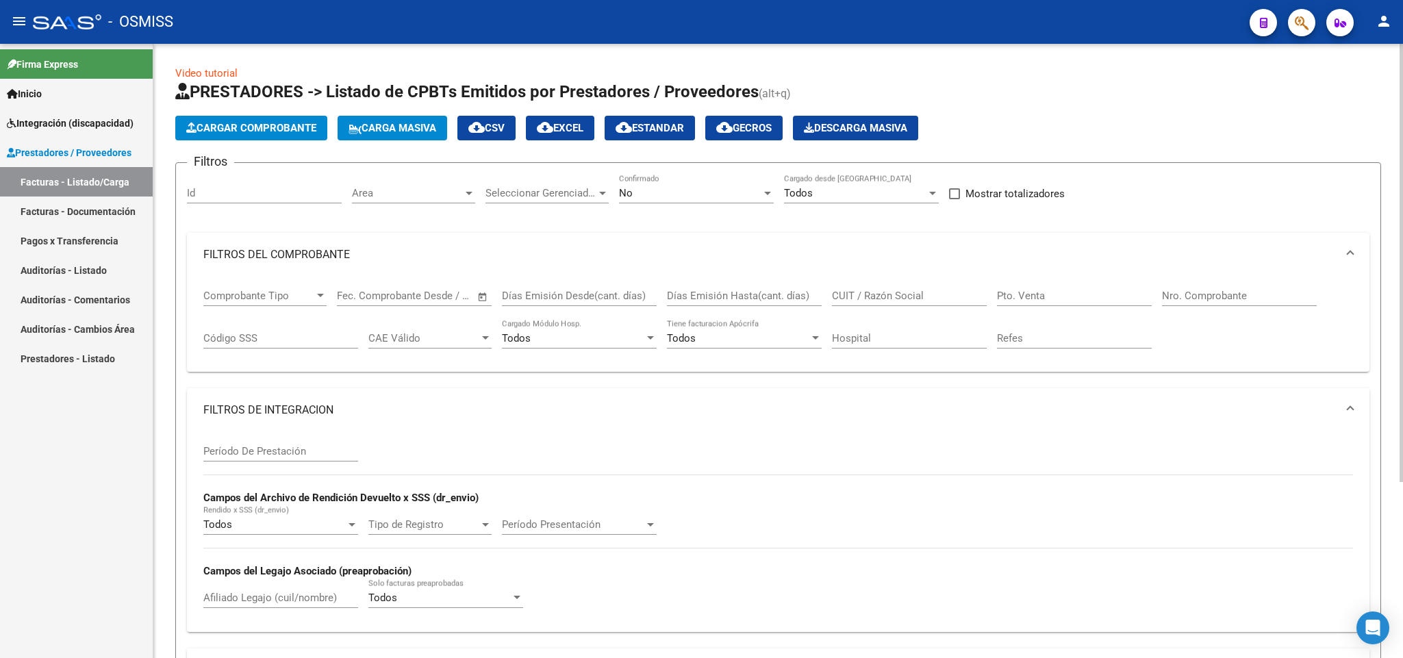
click at [676, 190] on div "No" at bounding box center [690, 193] width 142 height 12
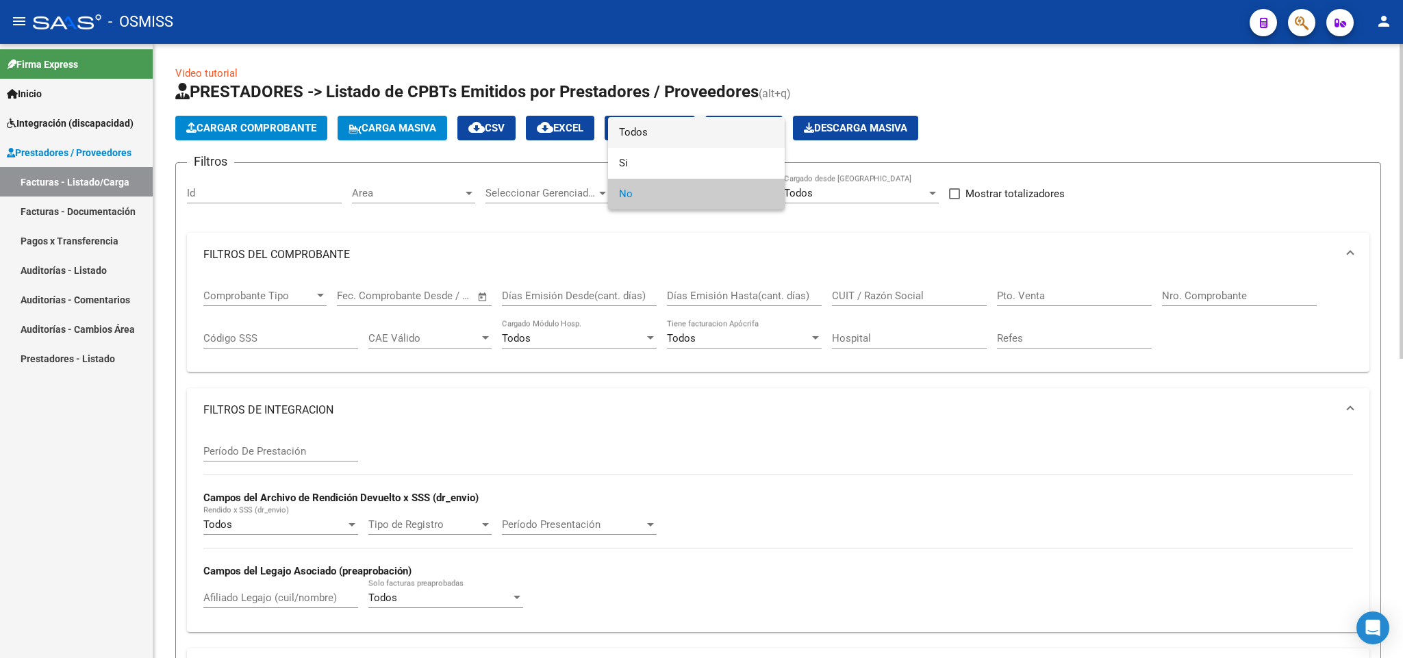
click at [665, 133] on span "Todos" at bounding box center [696, 132] width 155 height 31
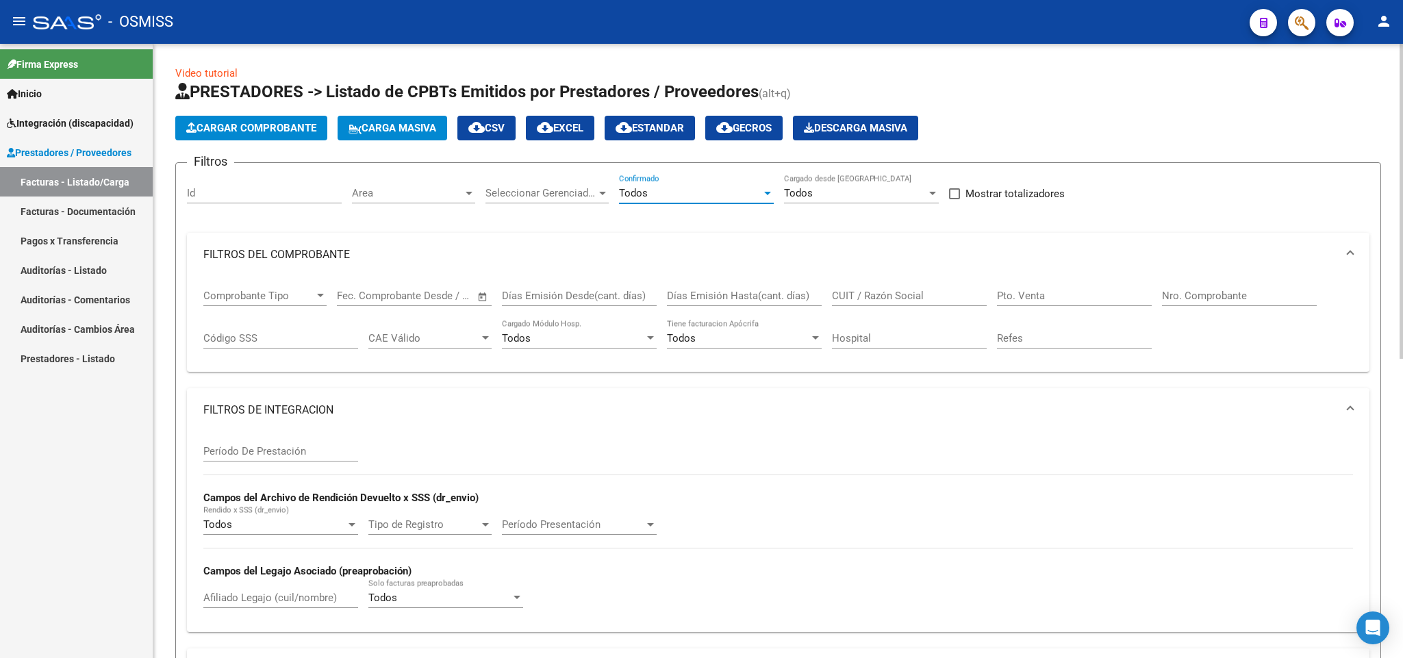
click at [852, 298] on input "CUIT / Razón Social" at bounding box center [909, 296] width 155 height 12
paste input "27320111337"
type input "27320111337"
click at [273, 457] on input "Período De Prestación" at bounding box center [280, 451] width 155 height 12
type input "202507"
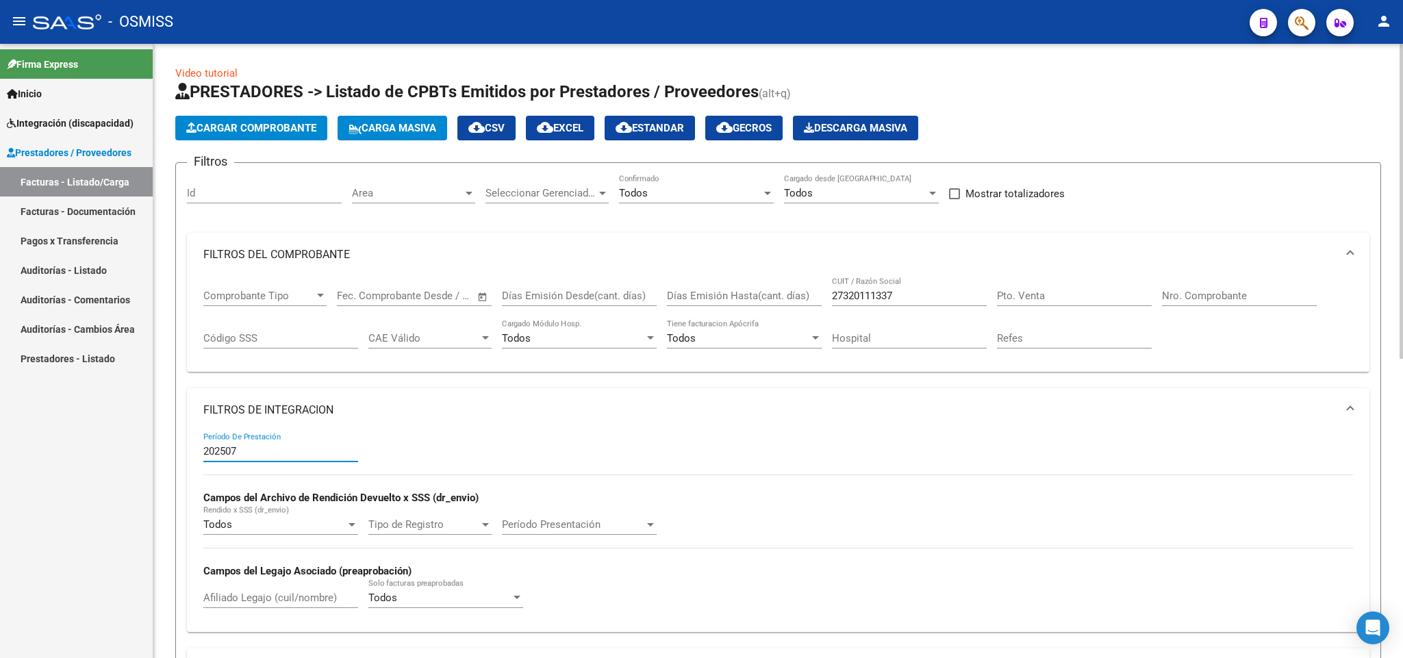
click at [270, 593] on div "Afiliado Legajo (cuil/nombre)" at bounding box center [280, 592] width 155 height 29
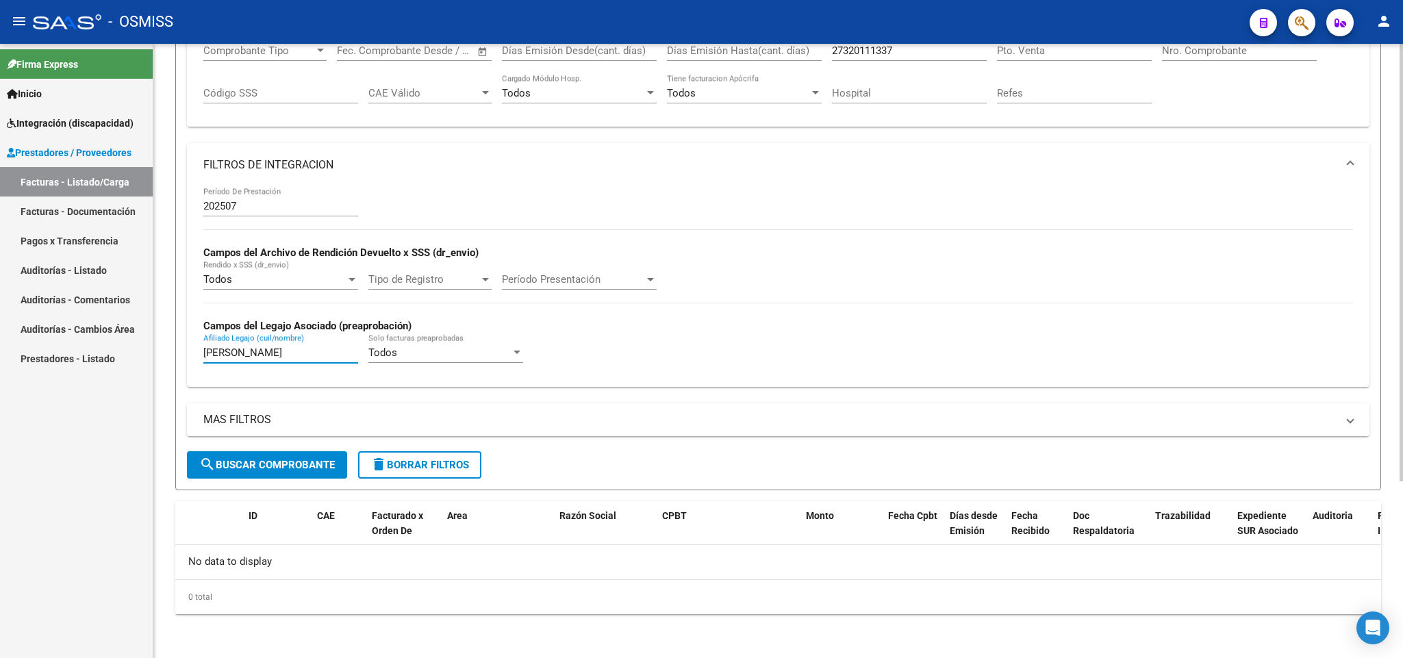
drag, startPoint x: 238, startPoint y: 355, endPoint x: 163, endPoint y: 355, distance: 75.3
click at [163, 355] on div "Video tutorial PRESTADORES -> Listado de CPBTs Emitidos por Prestadores / Prove…" at bounding box center [777, 228] width 1249 height 859
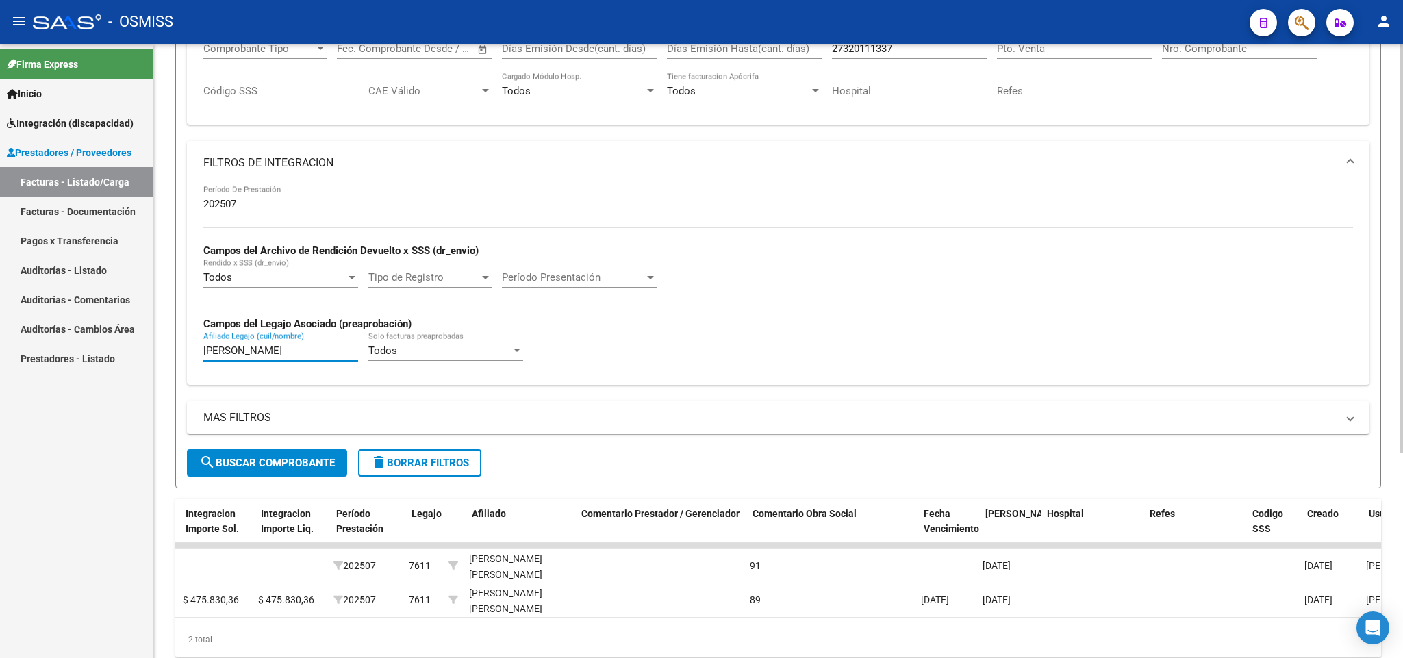
scroll to position [0, 0]
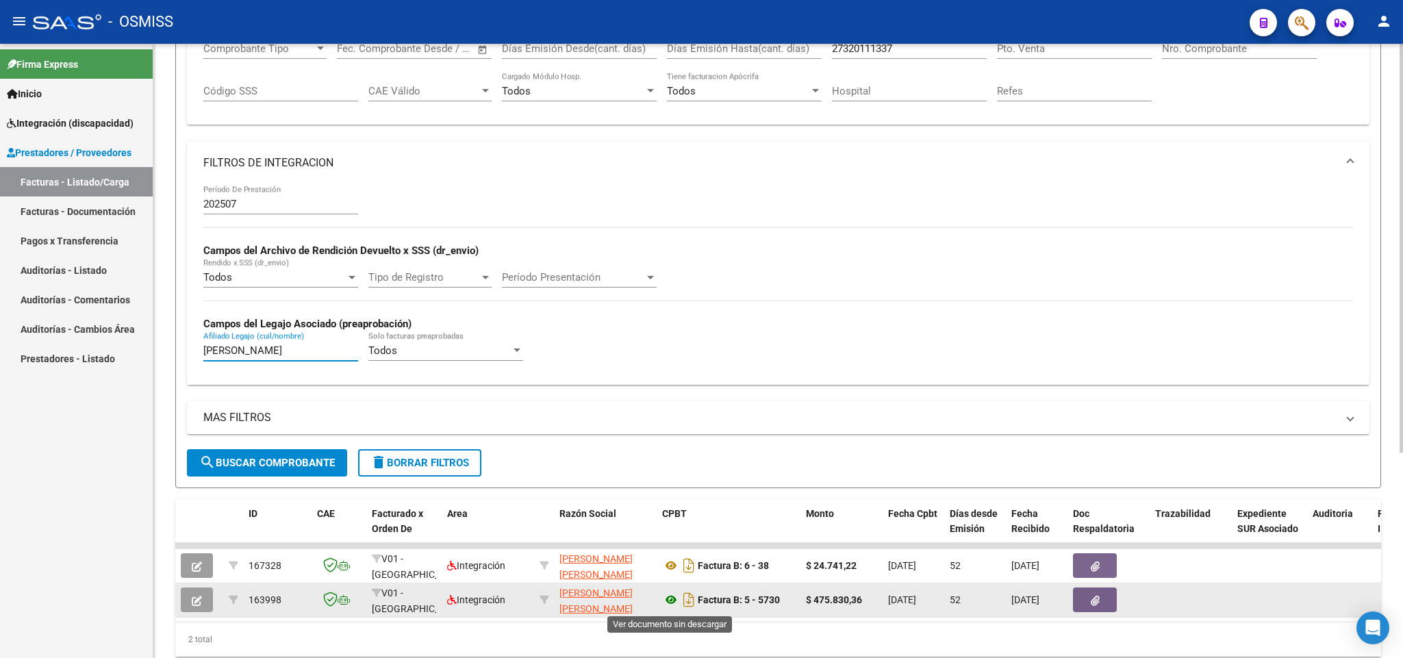
type input "[PERSON_NAME]"
click at [668, 602] on icon at bounding box center [671, 599] width 18 height 16
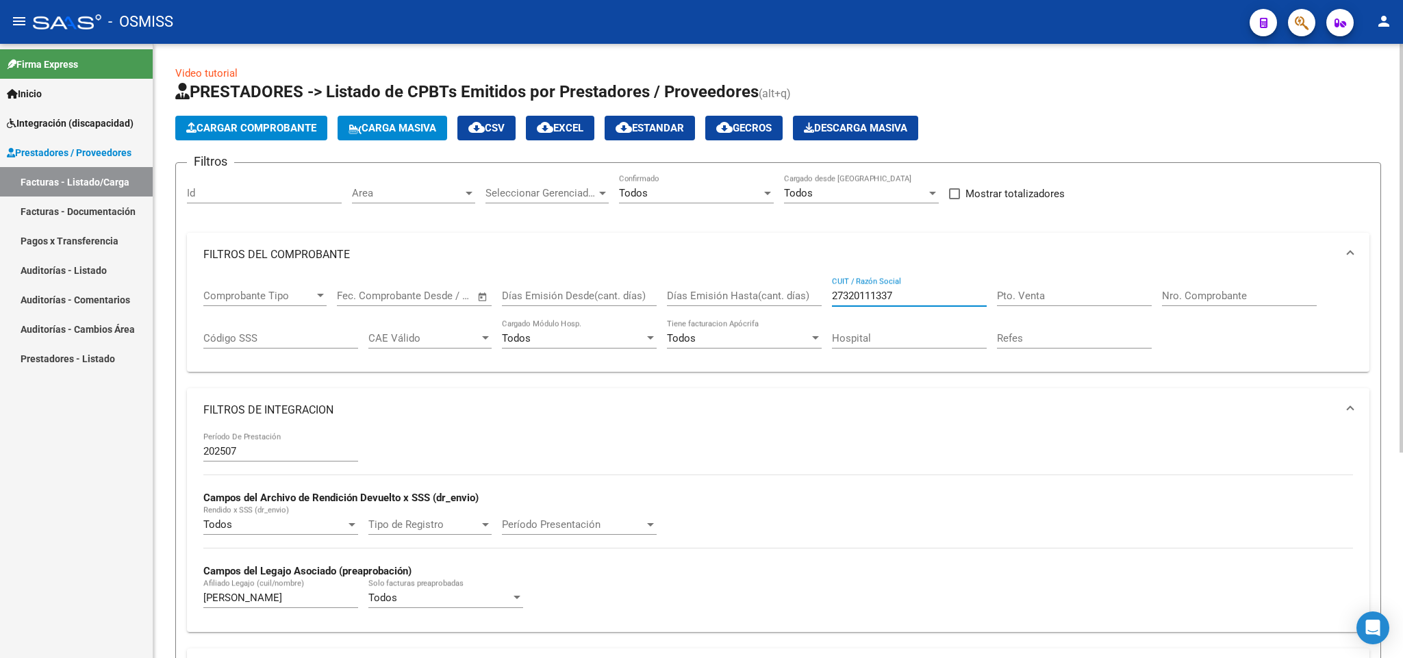
drag, startPoint x: 910, startPoint y: 292, endPoint x: 769, endPoint y: 273, distance: 142.9
click at [769, 273] on mat-expansion-panel "FILTROS DEL COMPROBANTE Comprobante Tipo Comprobante Tipo Fecha inicio – Fecha …" at bounding box center [778, 303] width 1182 height 140
paste input "20182909336"
type input "20182909336"
drag, startPoint x: 259, startPoint y: 600, endPoint x: 84, endPoint y: 569, distance: 178.0
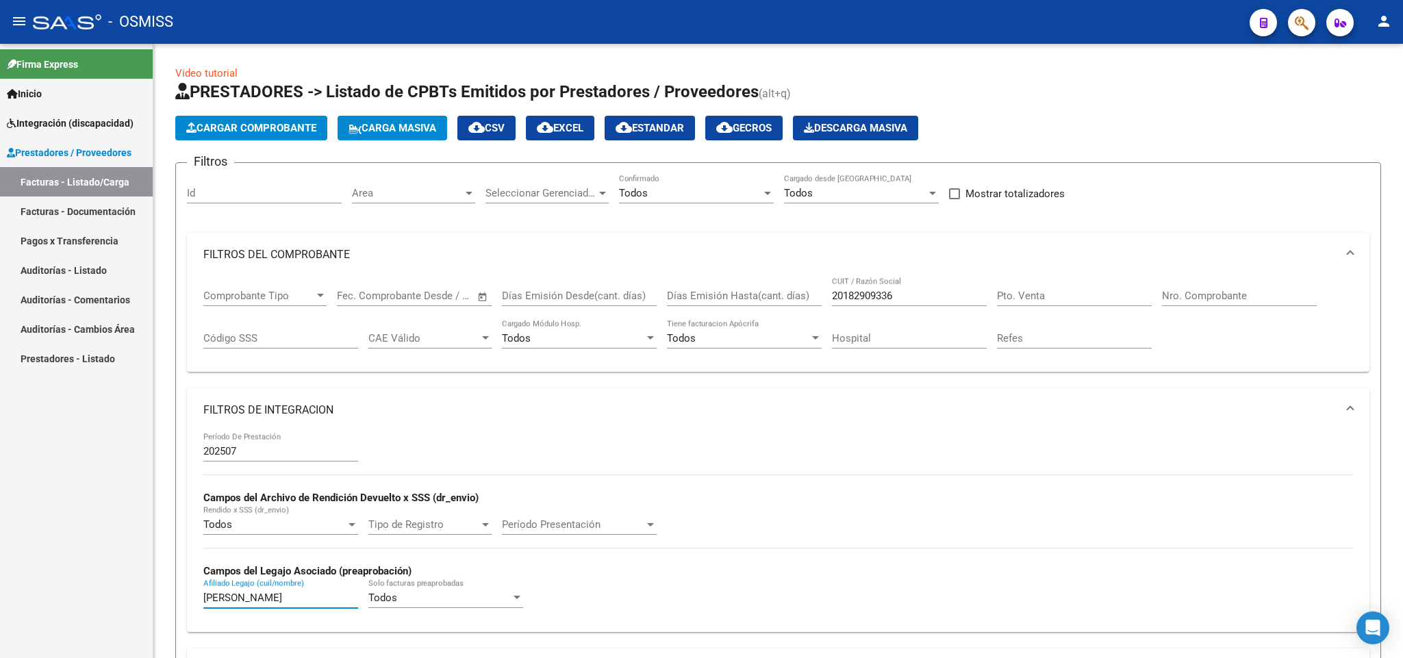
click at [86, 578] on mat-sidenav-container "Firma Express Inicio Instructivos Contacto OS Integración (discapacidad) Legajo…" at bounding box center [701, 351] width 1403 height 614
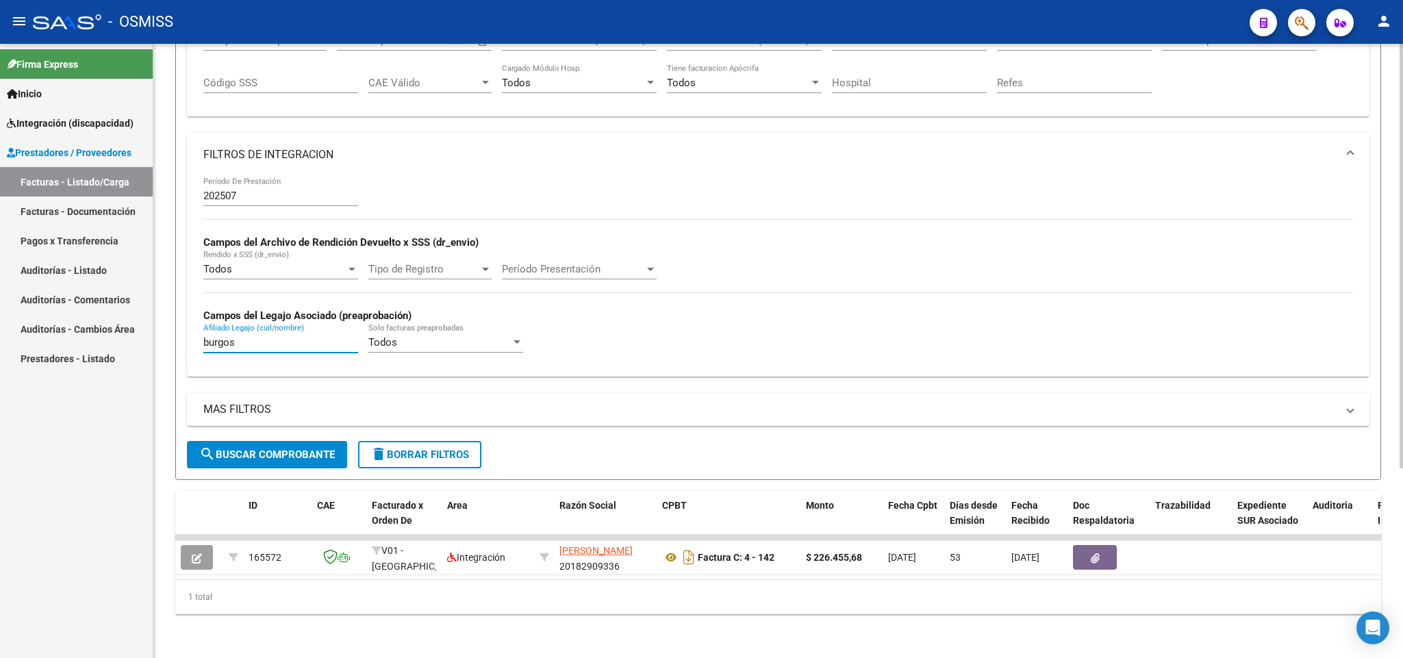
type input "burgos"
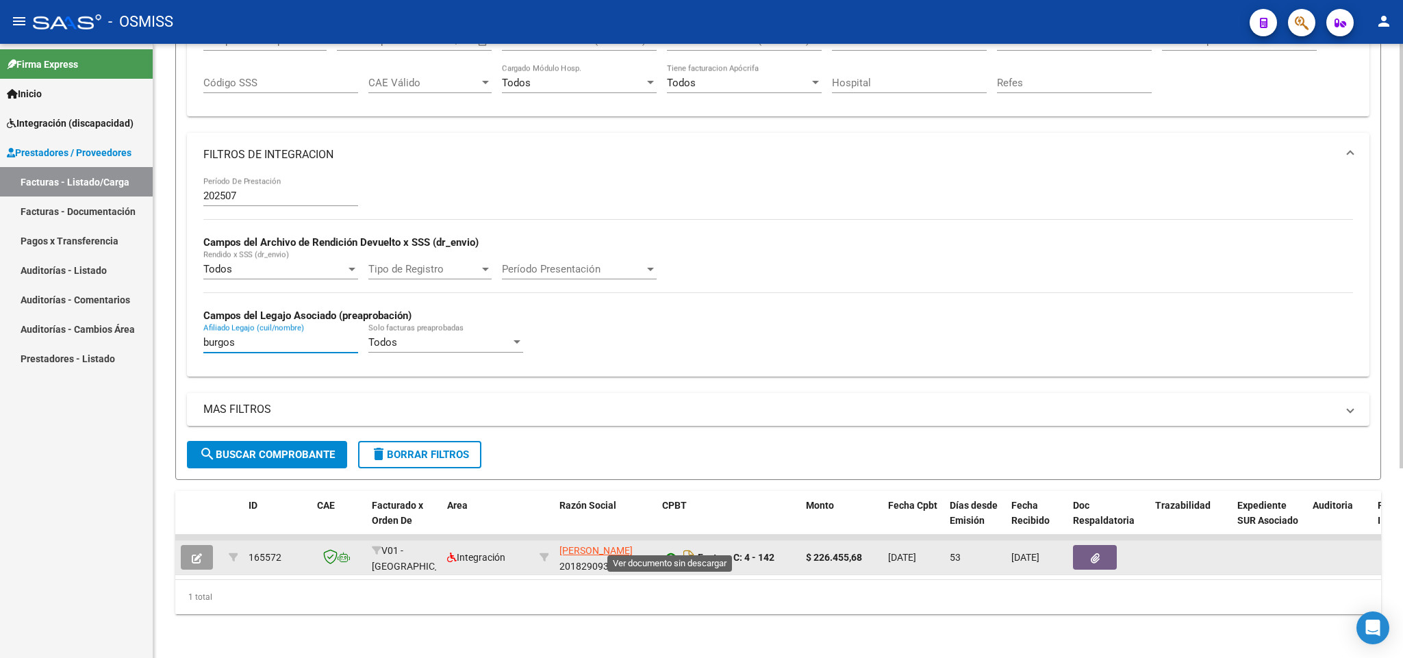
click at [670, 549] on icon at bounding box center [671, 557] width 18 height 16
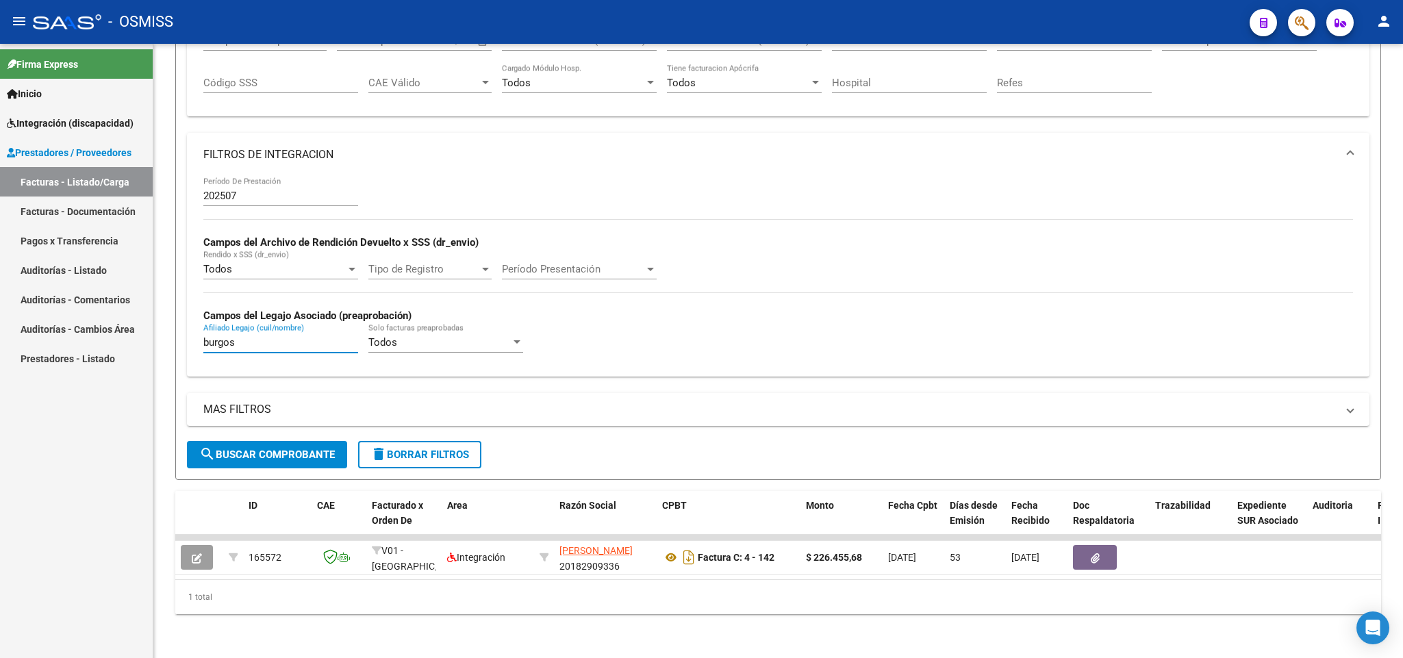
drag, startPoint x: 257, startPoint y: 331, endPoint x: 117, endPoint y: 320, distance: 140.0
click at [119, 323] on mat-sidenav-container "Firma Express Inicio Instructivos Contacto OS Integración (discapacidad) Legajo…" at bounding box center [701, 351] width 1403 height 614
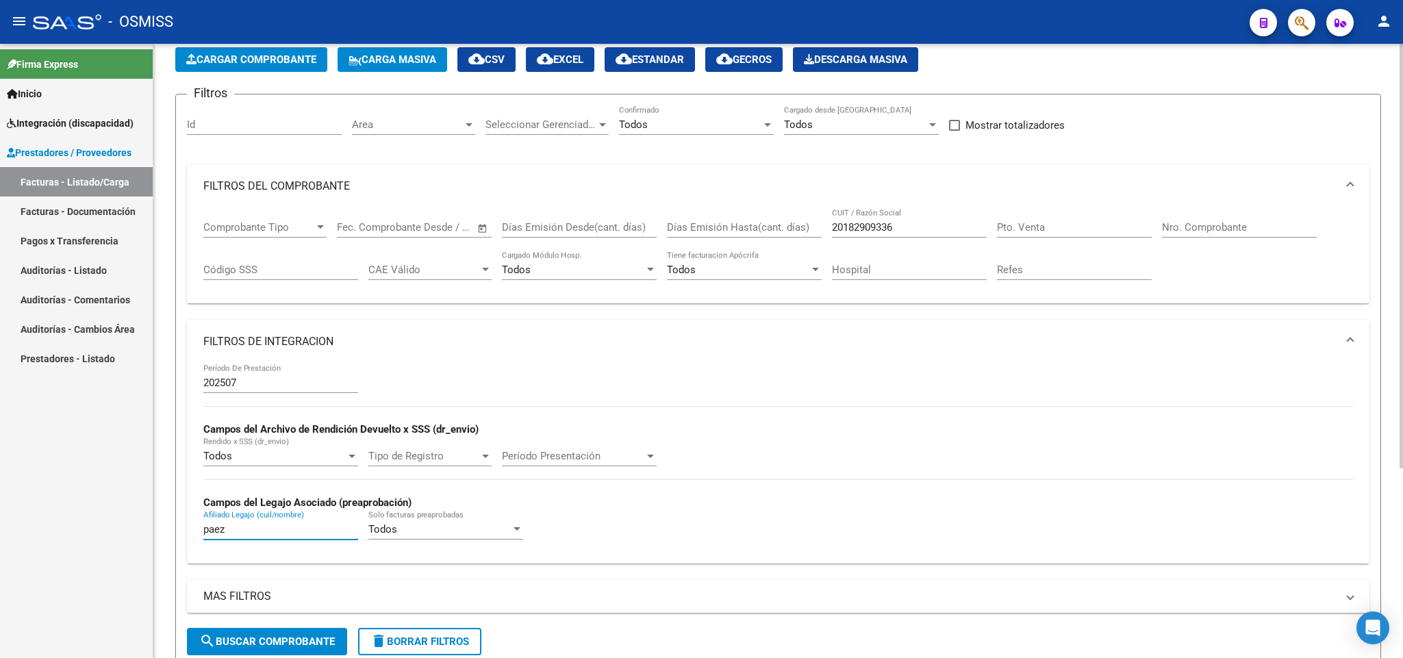
type input "paez"
drag, startPoint x: 914, startPoint y: 227, endPoint x: 770, endPoint y: 226, distance: 144.4
click at [770, 226] on div "Comprobante Tipo Comprobante Tipo Fecha inicio – Fecha fin Fec. Comprobante Des…" at bounding box center [777, 250] width 1149 height 85
paste input "27187508768"
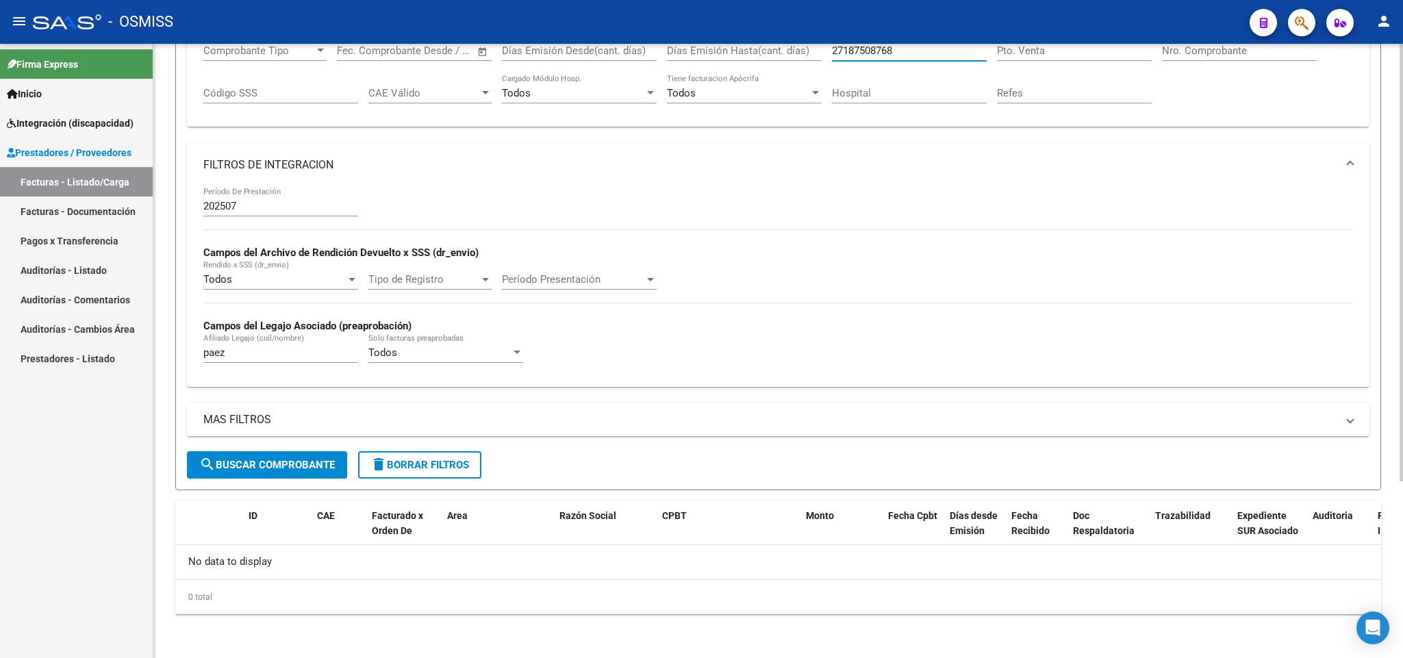
type input "27187508768"
click at [327, 462] on span "search Buscar Comprobante" at bounding box center [267, 465] width 136 height 12
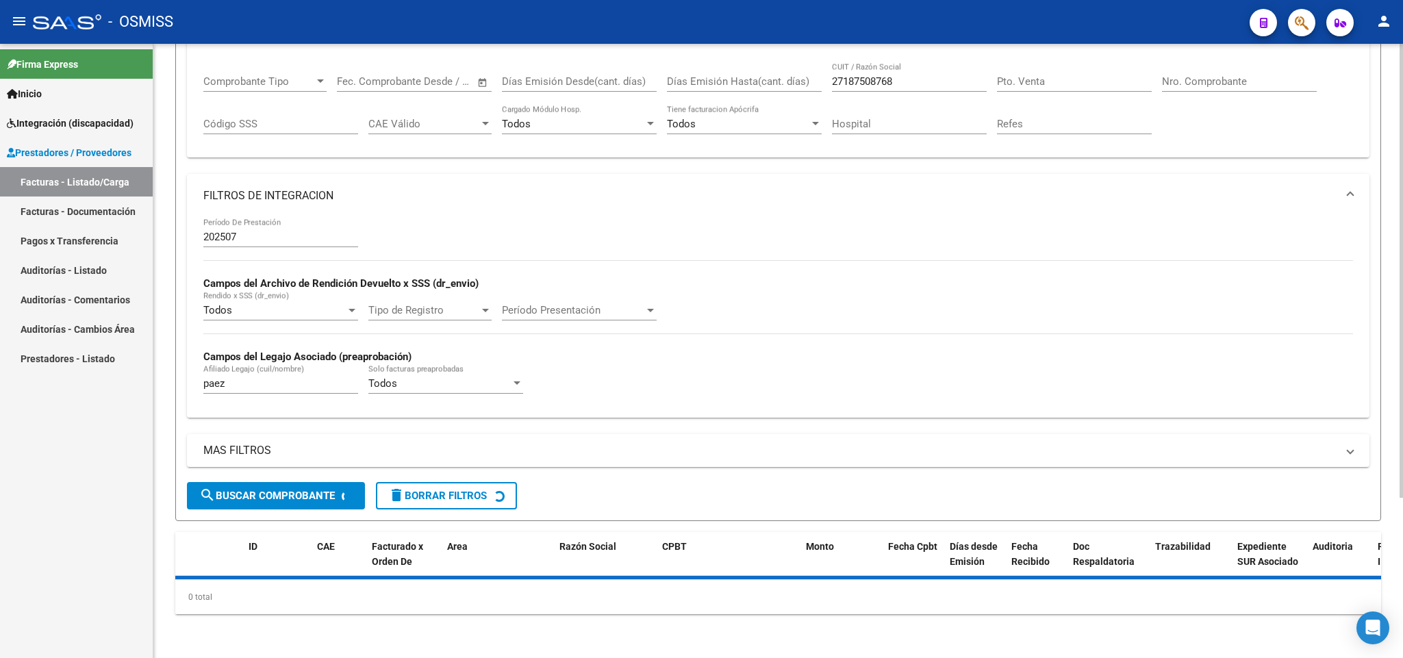
scroll to position [247, 0]
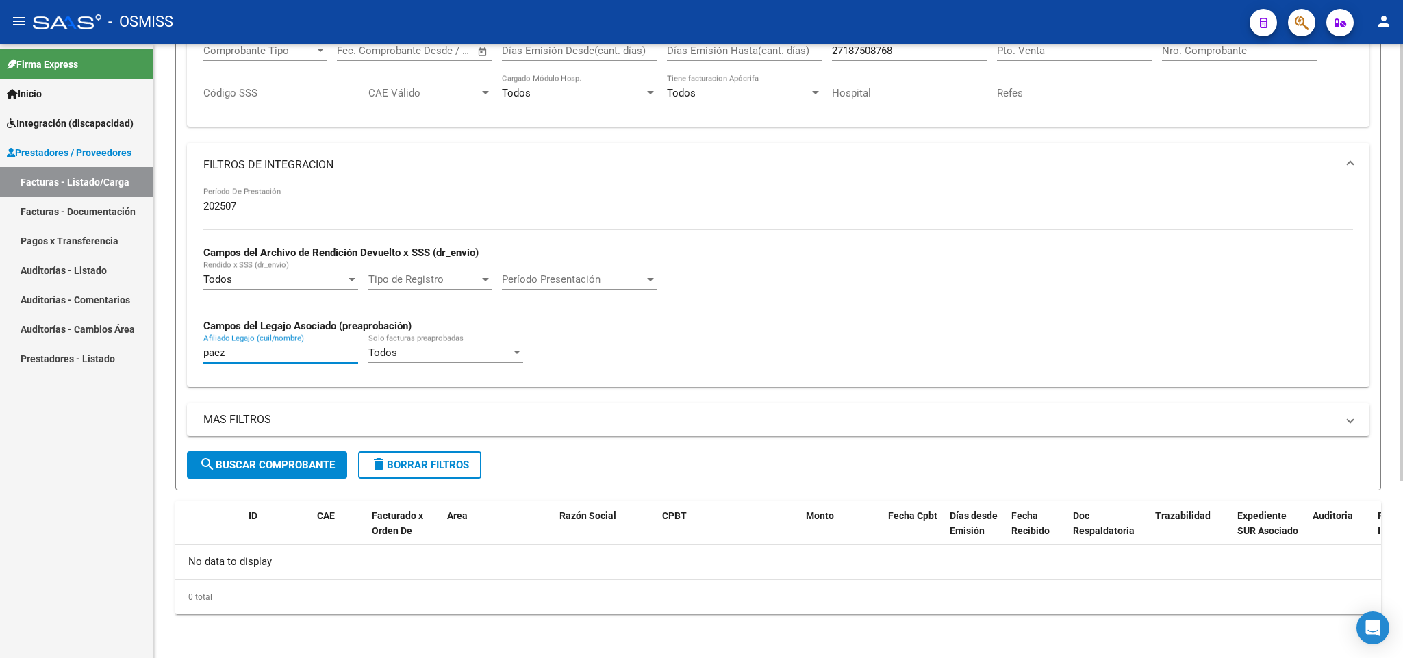
drag, startPoint x: 237, startPoint y: 358, endPoint x: 150, endPoint y: 343, distance: 88.2
click at [163, 347] on div "Video tutorial PRESTADORES -> Listado de CPBTs Emitidos por Prestadores / Prove…" at bounding box center [777, 228] width 1249 height 859
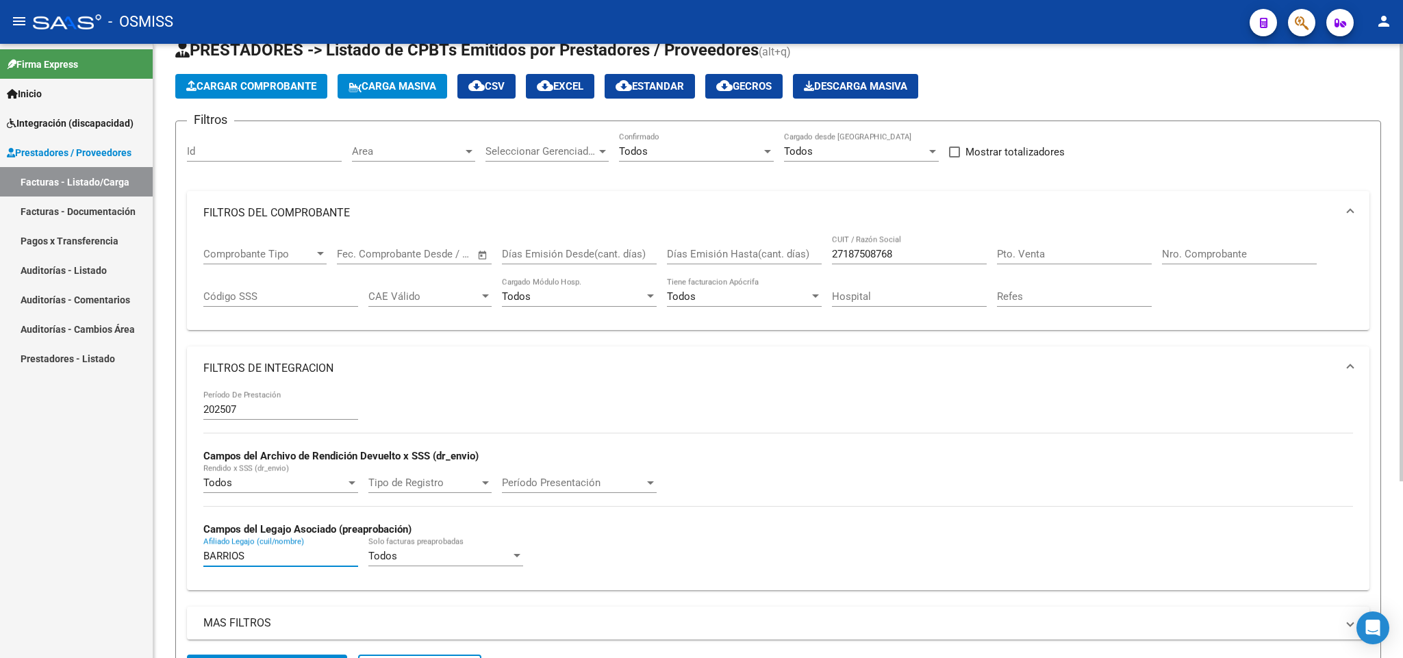
type input "BARRIOS"
drag, startPoint x: 933, startPoint y: 261, endPoint x: 814, endPoint y: 239, distance: 121.1
click at [815, 240] on div "Comprobante Tipo Comprobante Tipo Fecha inicio – Fecha fin Fec. Comprobante Des…" at bounding box center [777, 277] width 1149 height 85
paste input "27229709513"
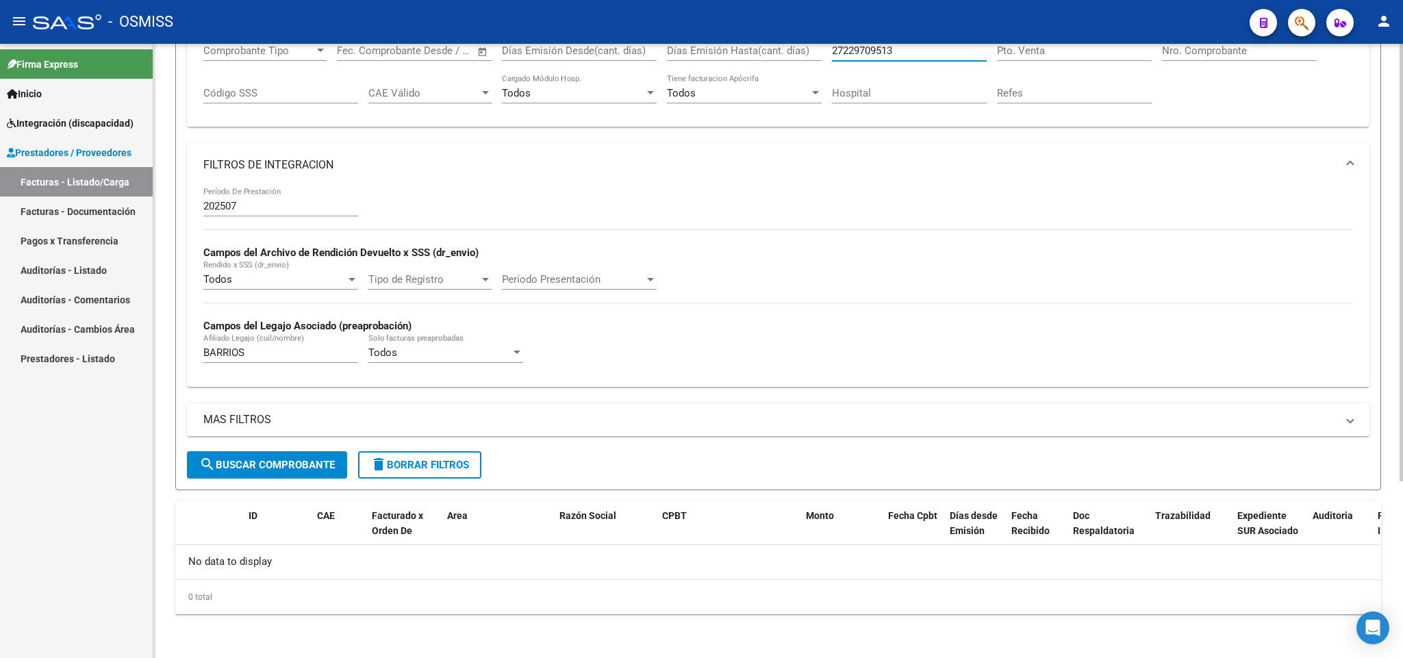
type input "27229709513"
click at [298, 468] on span "search Buscar Comprobante" at bounding box center [267, 465] width 136 height 12
drag, startPoint x: 275, startPoint y: 355, endPoint x: 129, endPoint y: 340, distance: 146.6
click at [132, 341] on mat-sidenav-container "Firma Express Inicio Instructivos Contacto OS Integración (discapacidad) Legajo…" at bounding box center [701, 351] width 1403 height 614
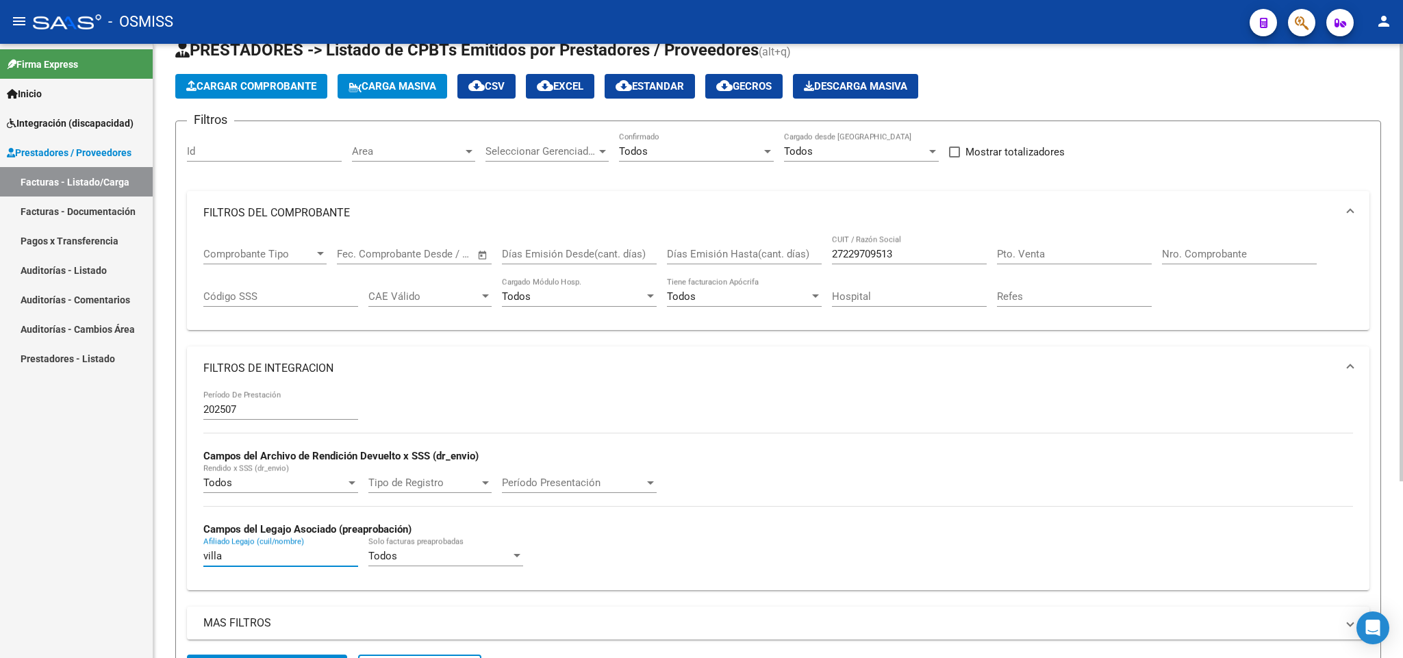
type input "villa"
drag, startPoint x: 914, startPoint y: 255, endPoint x: 741, endPoint y: 247, distance: 172.7
click at [741, 247] on div "Comprobante Tipo Comprobante Tipo Fecha inicio – Fecha fin Fec. Comprobante Des…" at bounding box center [777, 277] width 1149 height 85
paste input "27182138032"
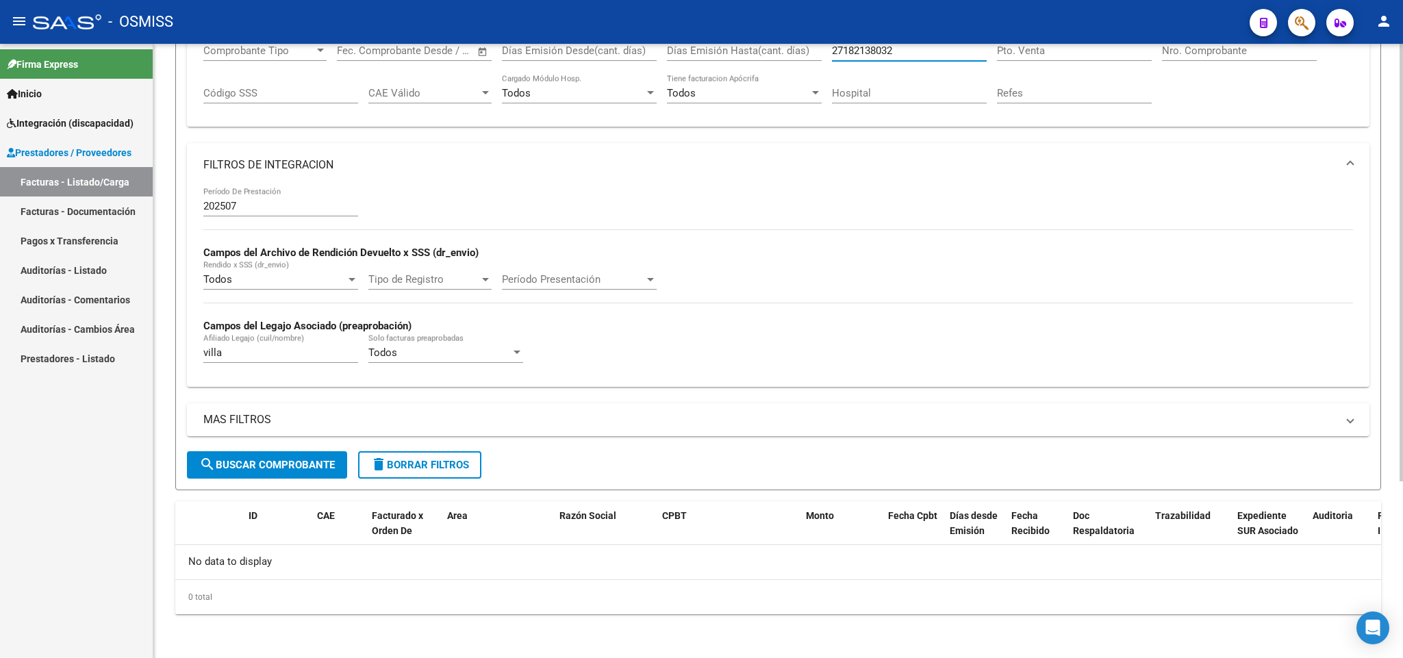
type input "27182138032"
click at [303, 475] on button "search Buscar Comprobante" at bounding box center [267, 464] width 160 height 27
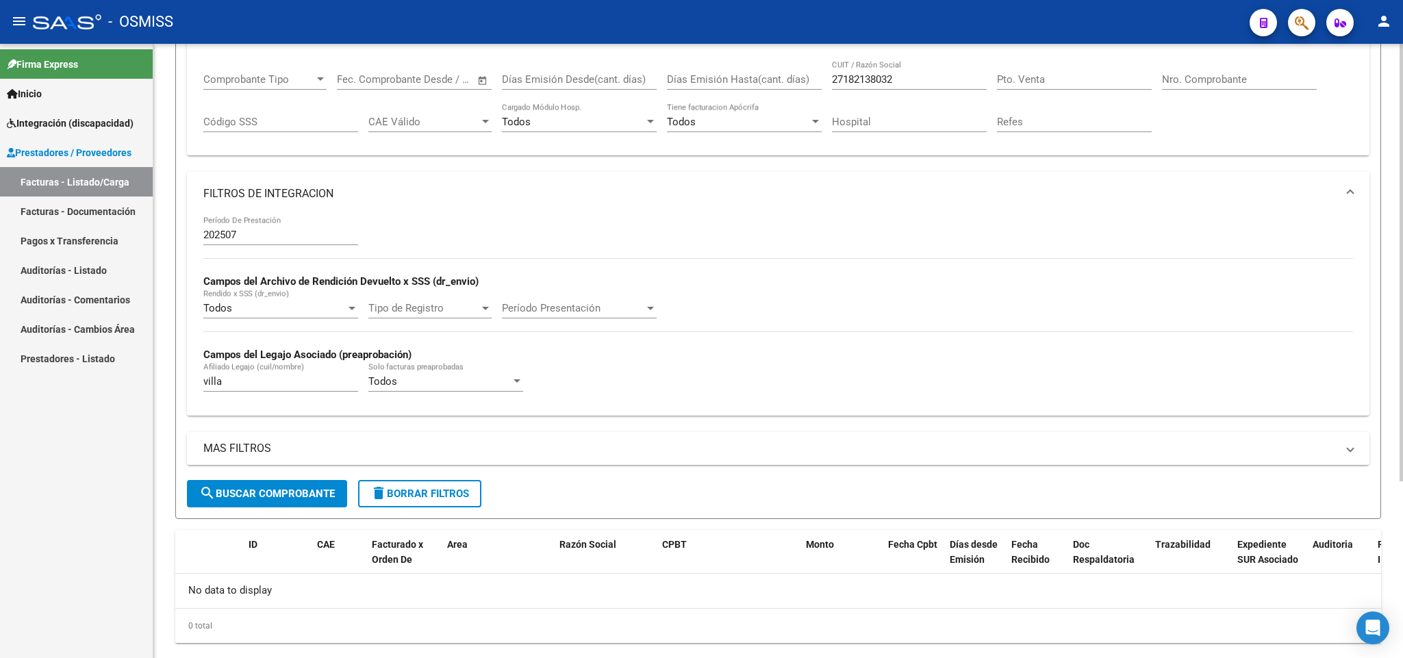
scroll to position [247, 0]
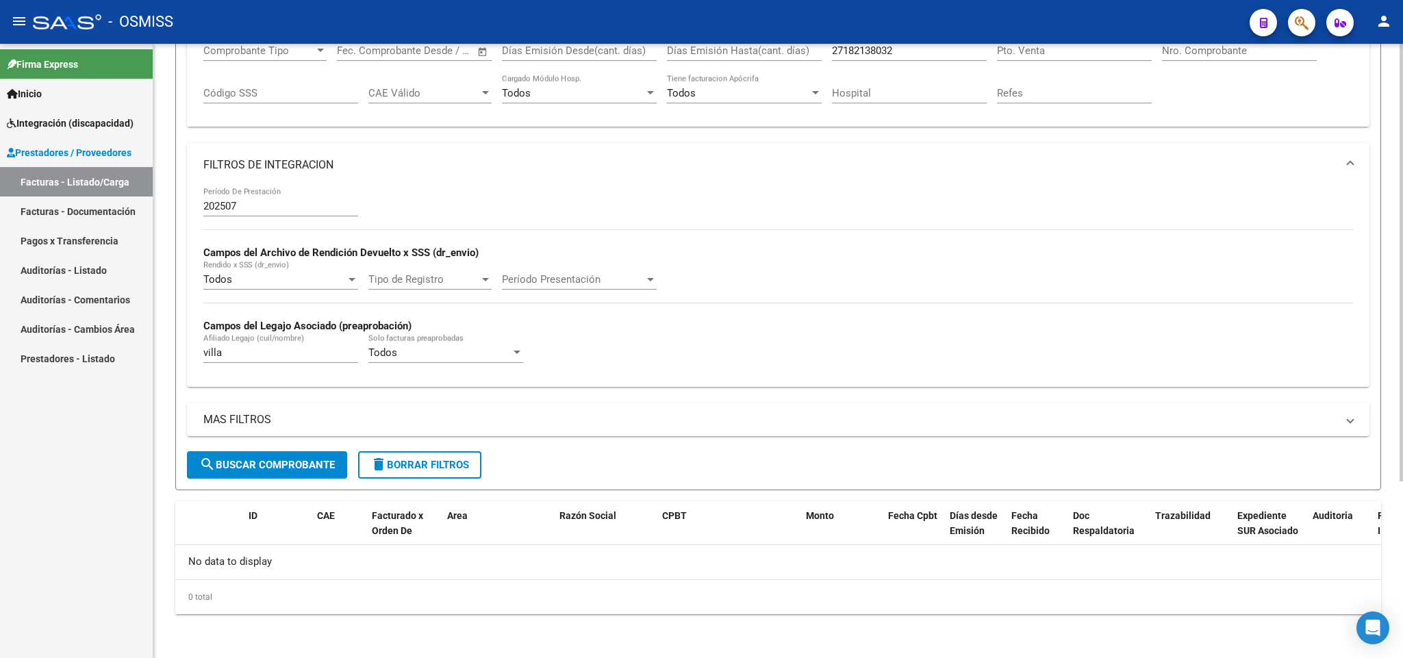
click at [327, 463] on span "search Buscar Comprobante" at bounding box center [267, 465] width 136 height 12
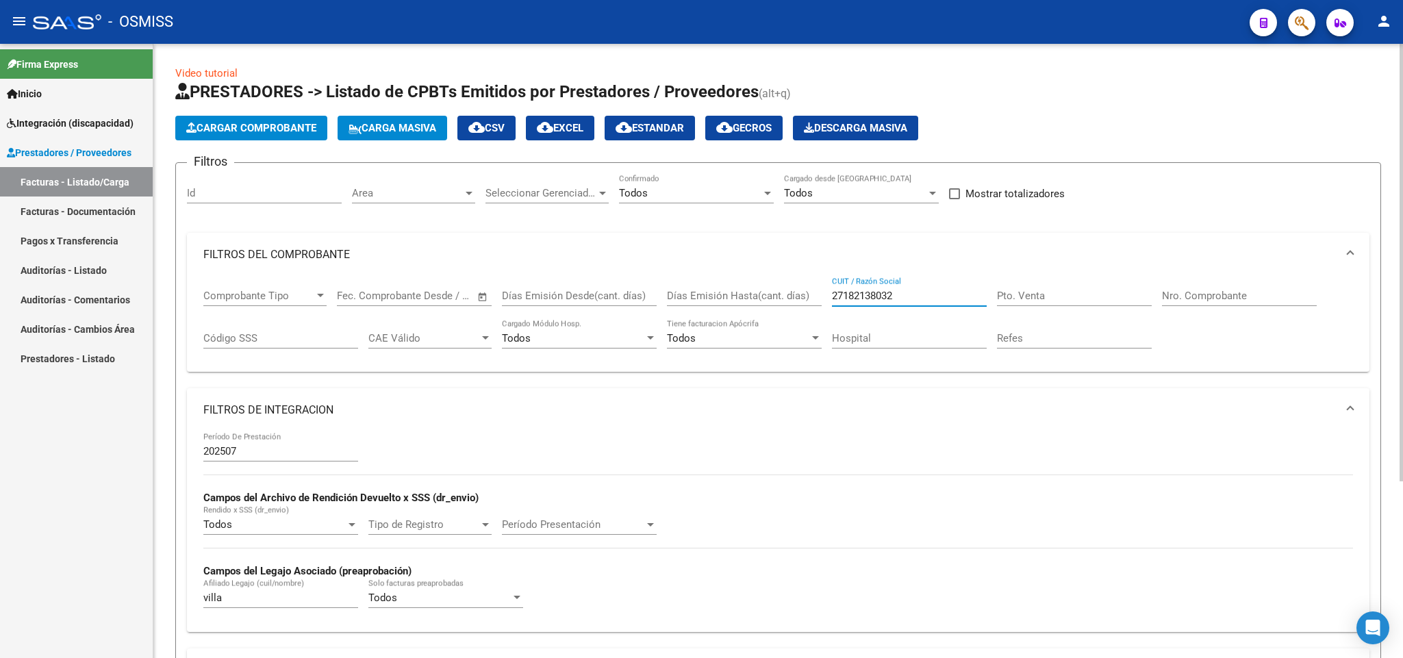
drag, startPoint x: 912, startPoint y: 298, endPoint x: 687, endPoint y: 308, distance: 226.1
click at [687, 308] on div "Comprobante Tipo Comprobante Tipo Fecha inicio – Fecha fin Fec. Comprobante Des…" at bounding box center [777, 319] width 1149 height 85
click at [1249, 294] on input "Nro. Comprobante" at bounding box center [1239, 296] width 155 height 12
type input "621"
click at [270, 457] on input "202507" at bounding box center [280, 451] width 155 height 12
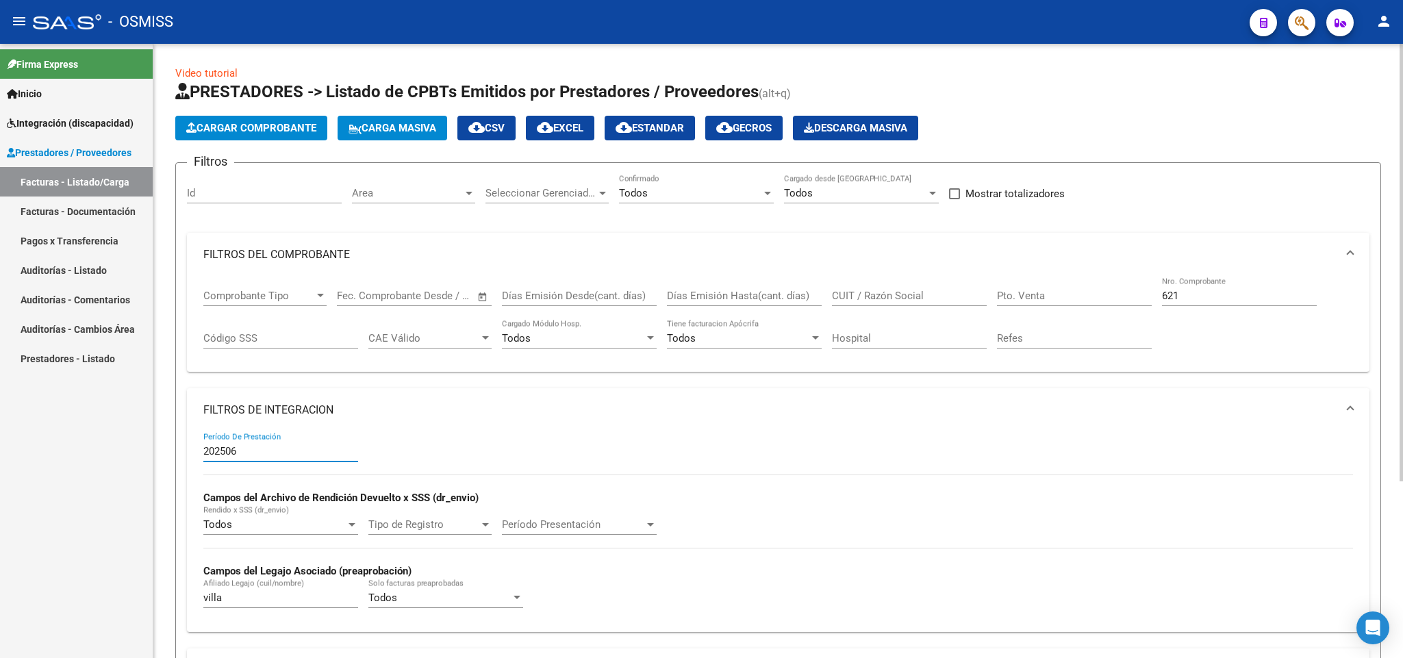
type input "202506"
drag, startPoint x: 231, startPoint y: 600, endPoint x: 167, endPoint y: 600, distance: 63.7
click at [169, 600] on div "Video tutorial PRESTADORES -> Listado de CPBTs Emitidos por Prestadores / Prove…" at bounding box center [777, 473] width 1249 height 859
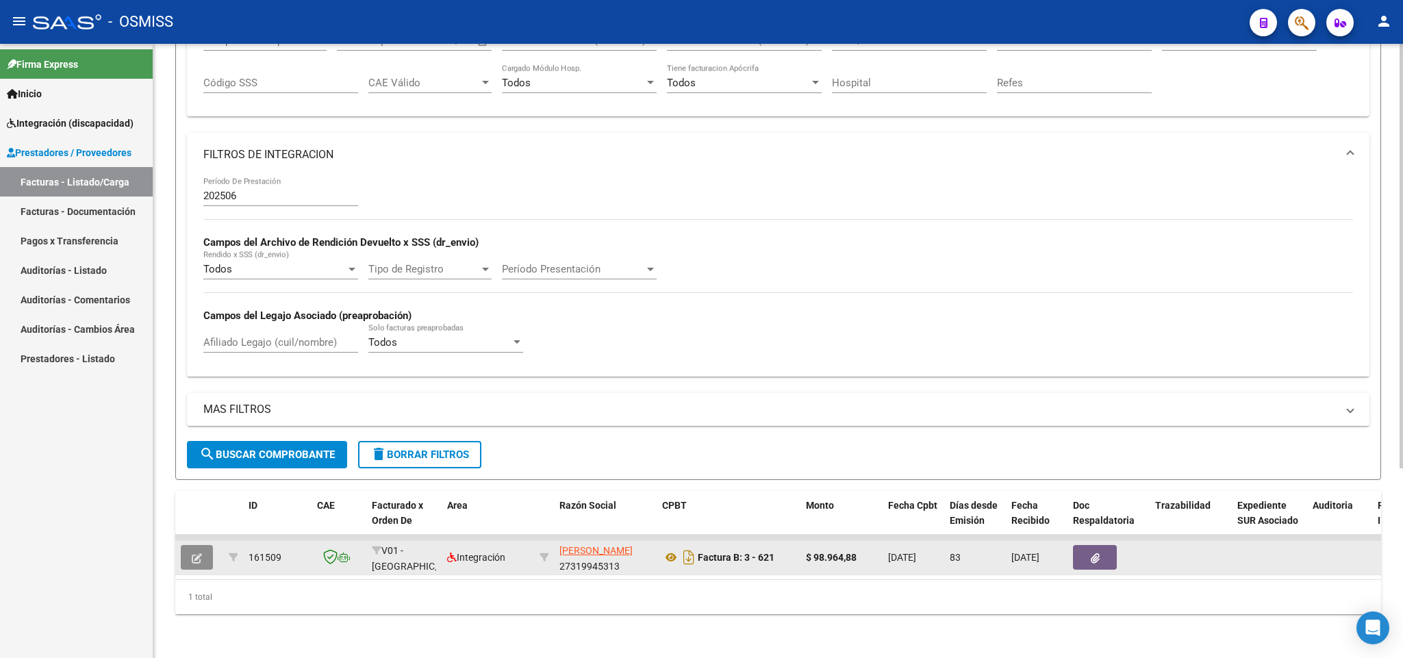
click at [199, 553] on icon "button" at bounding box center [197, 558] width 10 height 10
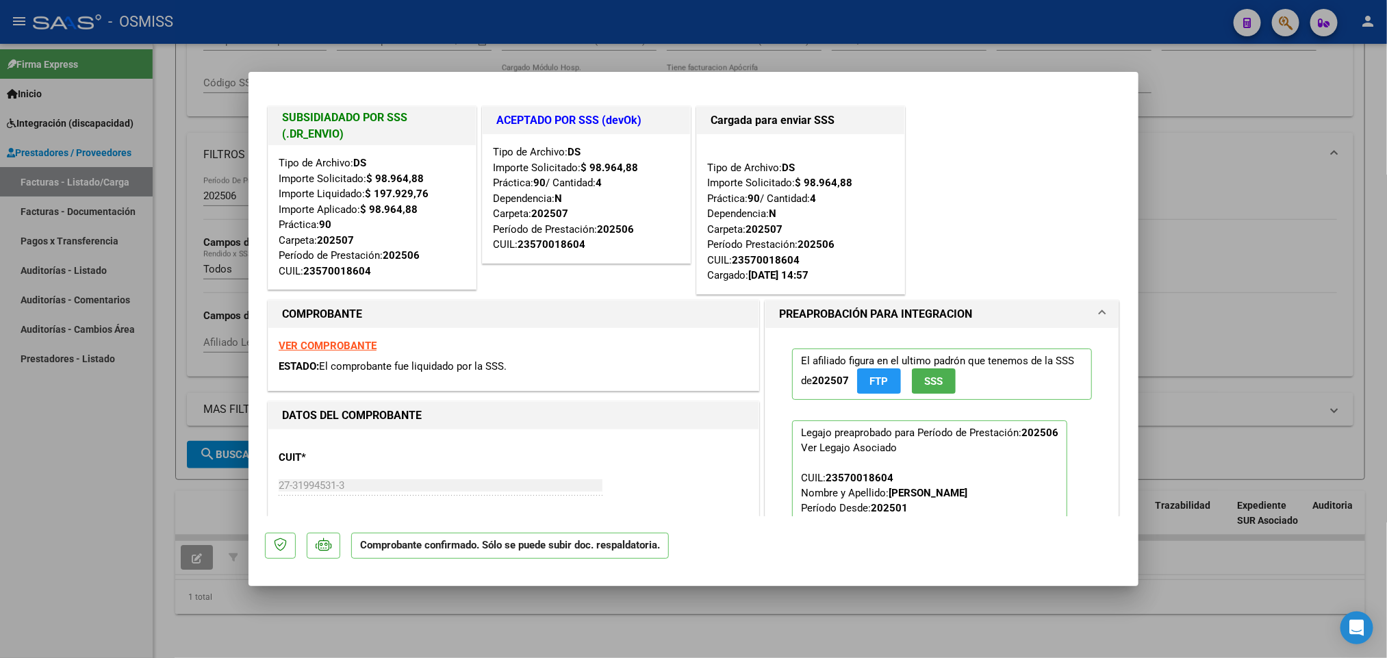
click at [53, 533] on div at bounding box center [693, 329] width 1387 height 658
type input "$ 0,00"
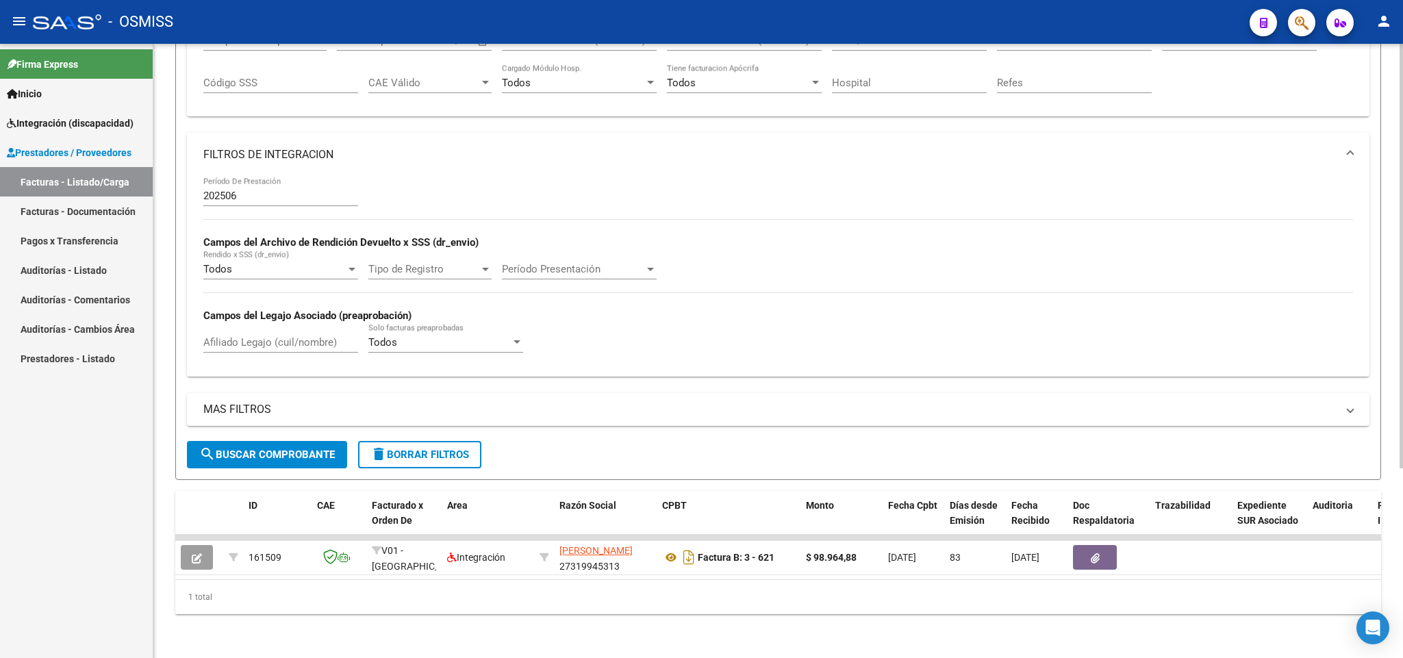
click at [284, 336] on input "Afiliado Legajo (cuil/nombre)" at bounding box center [280, 342] width 155 height 12
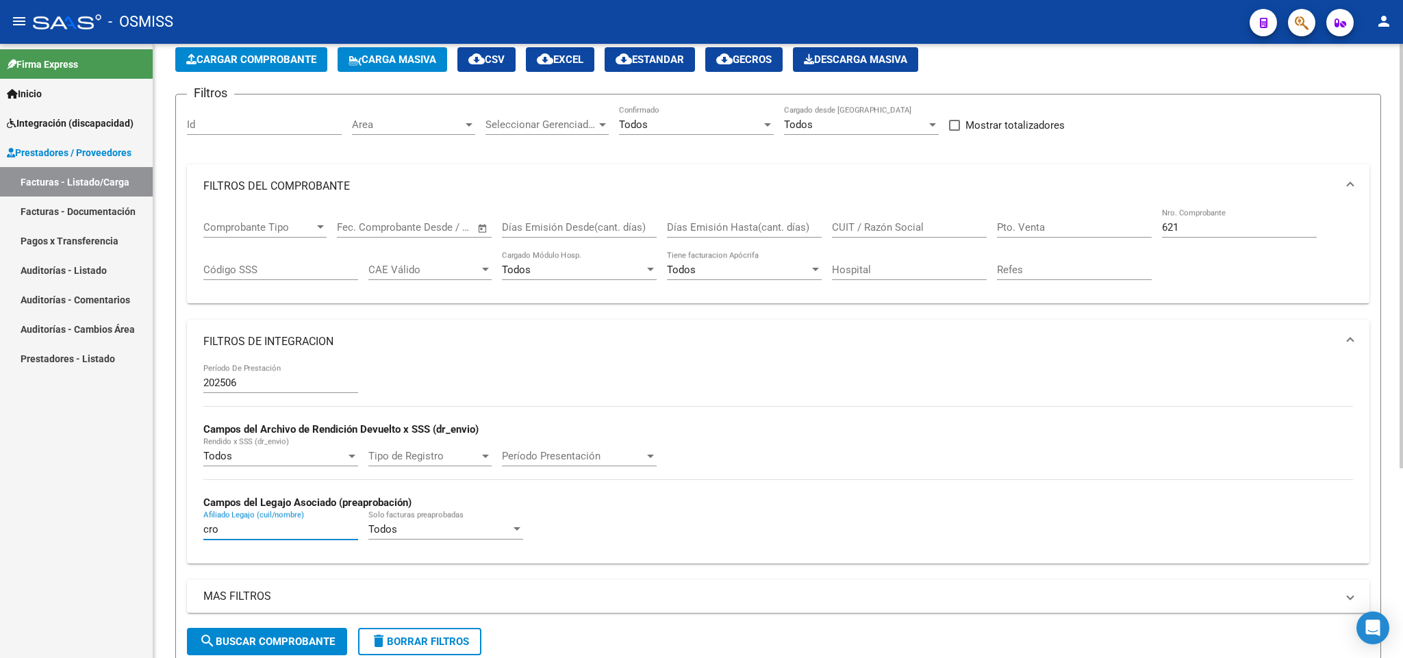
type input "cro"
click at [1214, 225] on input "621" at bounding box center [1239, 227] width 155 height 12
type input "6"
click at [880, 229] on input "CUIT / Razón Social" at bounding box center [909, 227] width 155 height 12
paste input "30709973092"
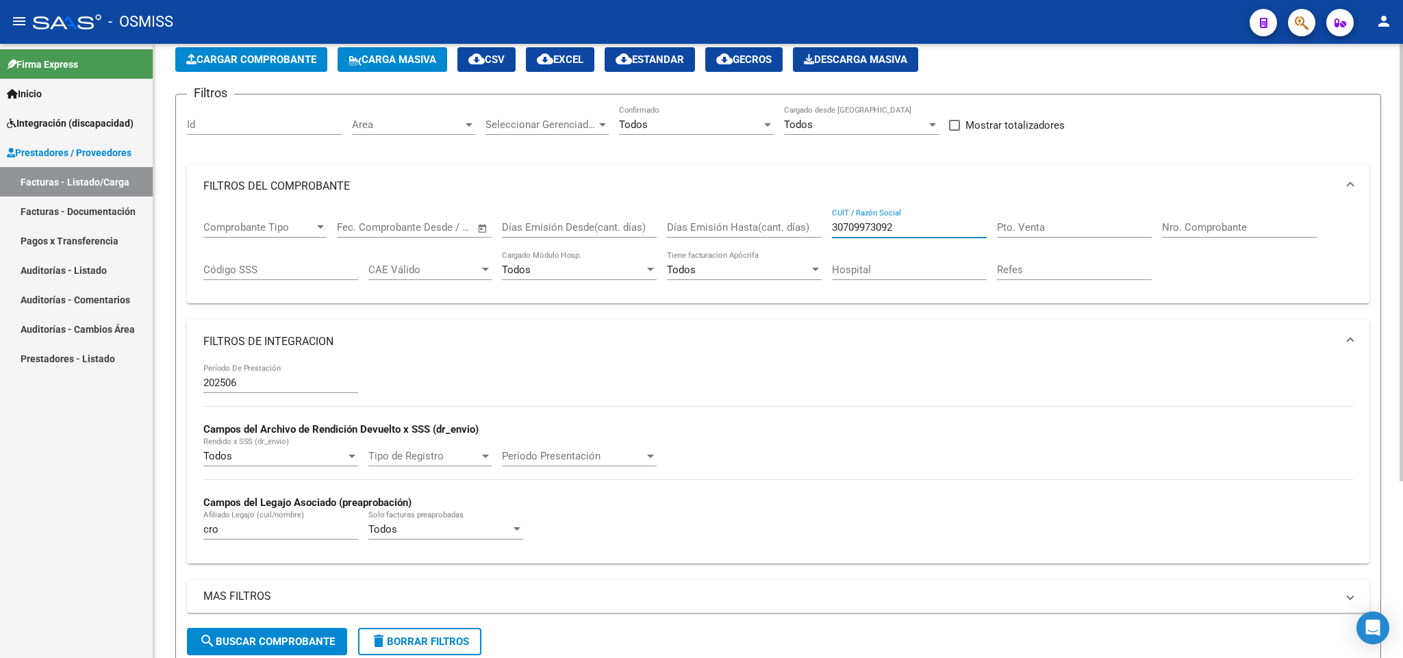
scroll to position [247, 0]
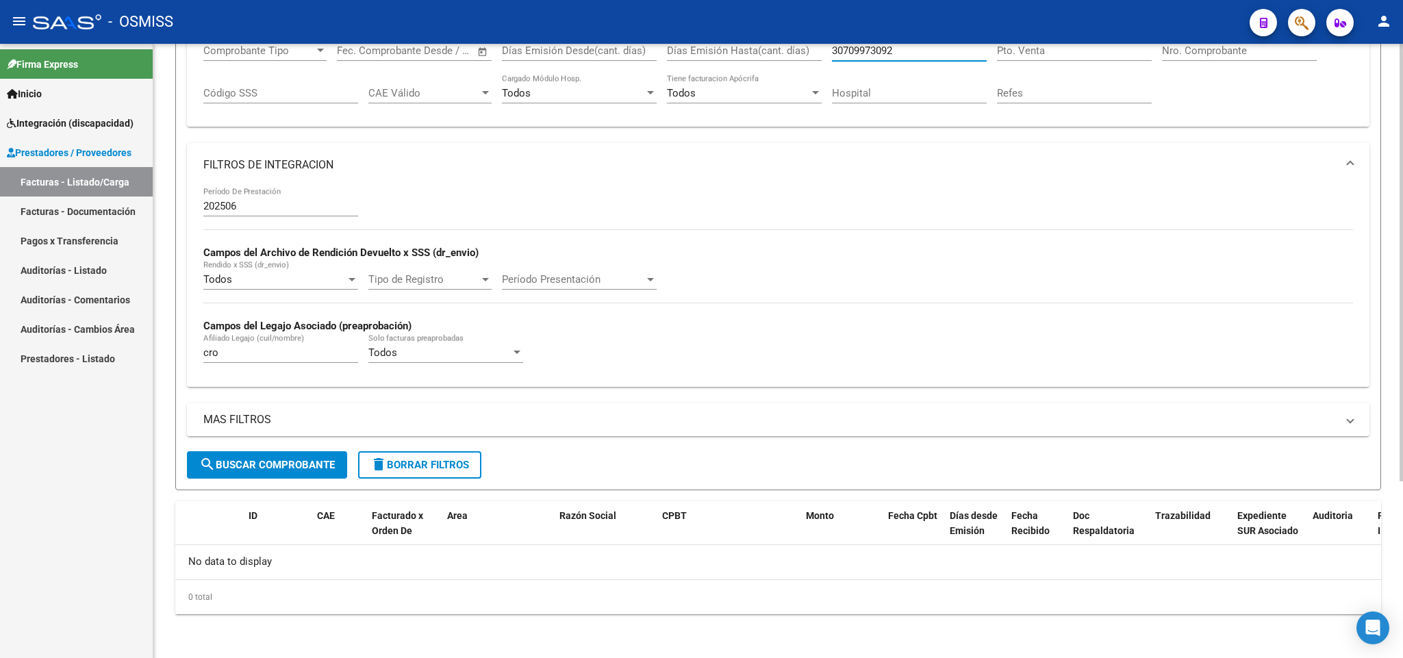
type input "30709973092"
drag, startPoint x: 300, startPoint y: 466, endPoint x: 881, endPoint y: 34, distance: 724.5
click at [298, 466] on span "search Buscar Comprobante" at bounding box center [267, 465] width 136 height 12
